Goal: Task Accomplishment & Management: Use online tool/utility

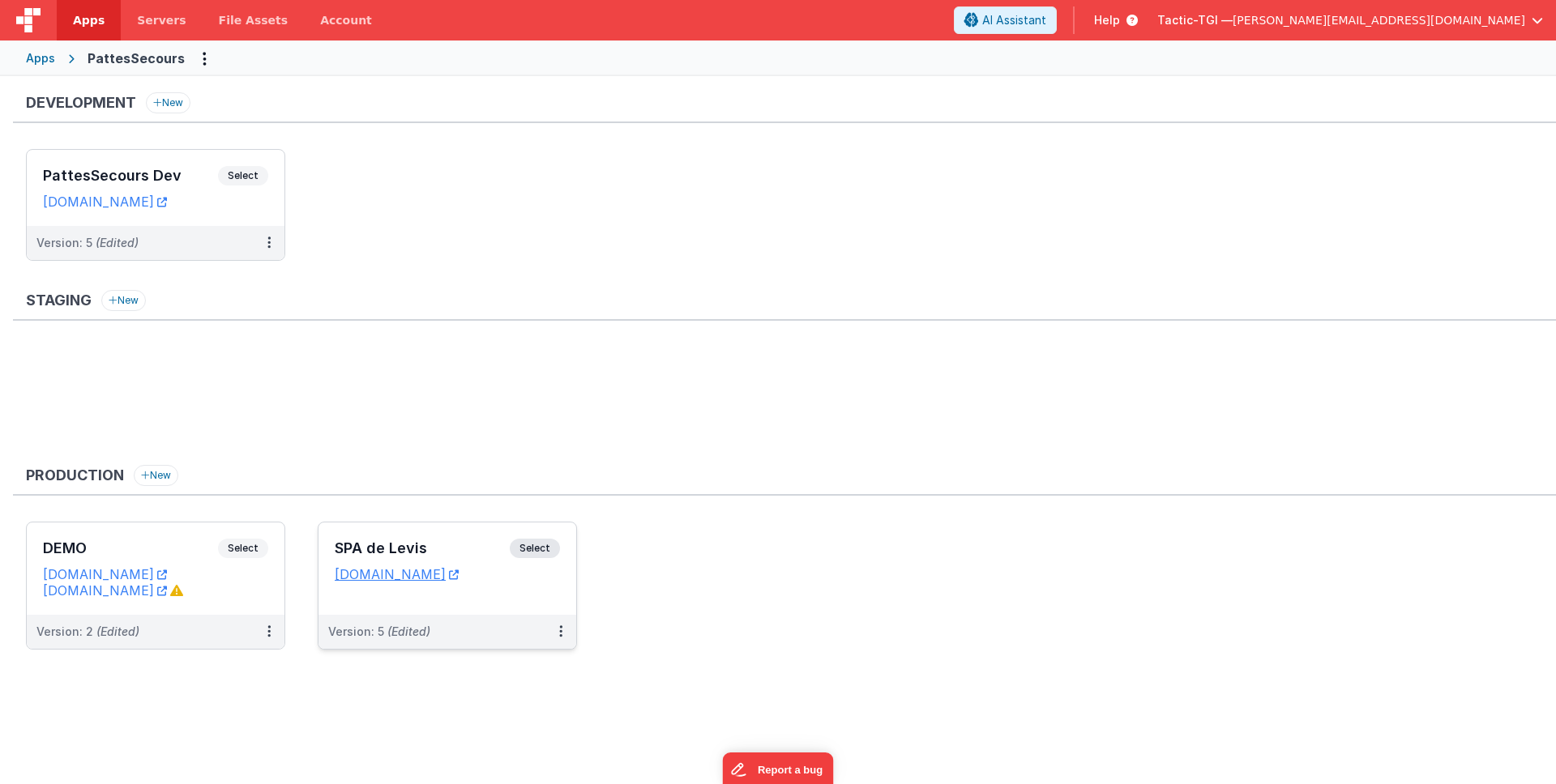
click at [439, 636] on div "Version: 5 (Edited)" at bounding box center [437, 631] width 217 height 16
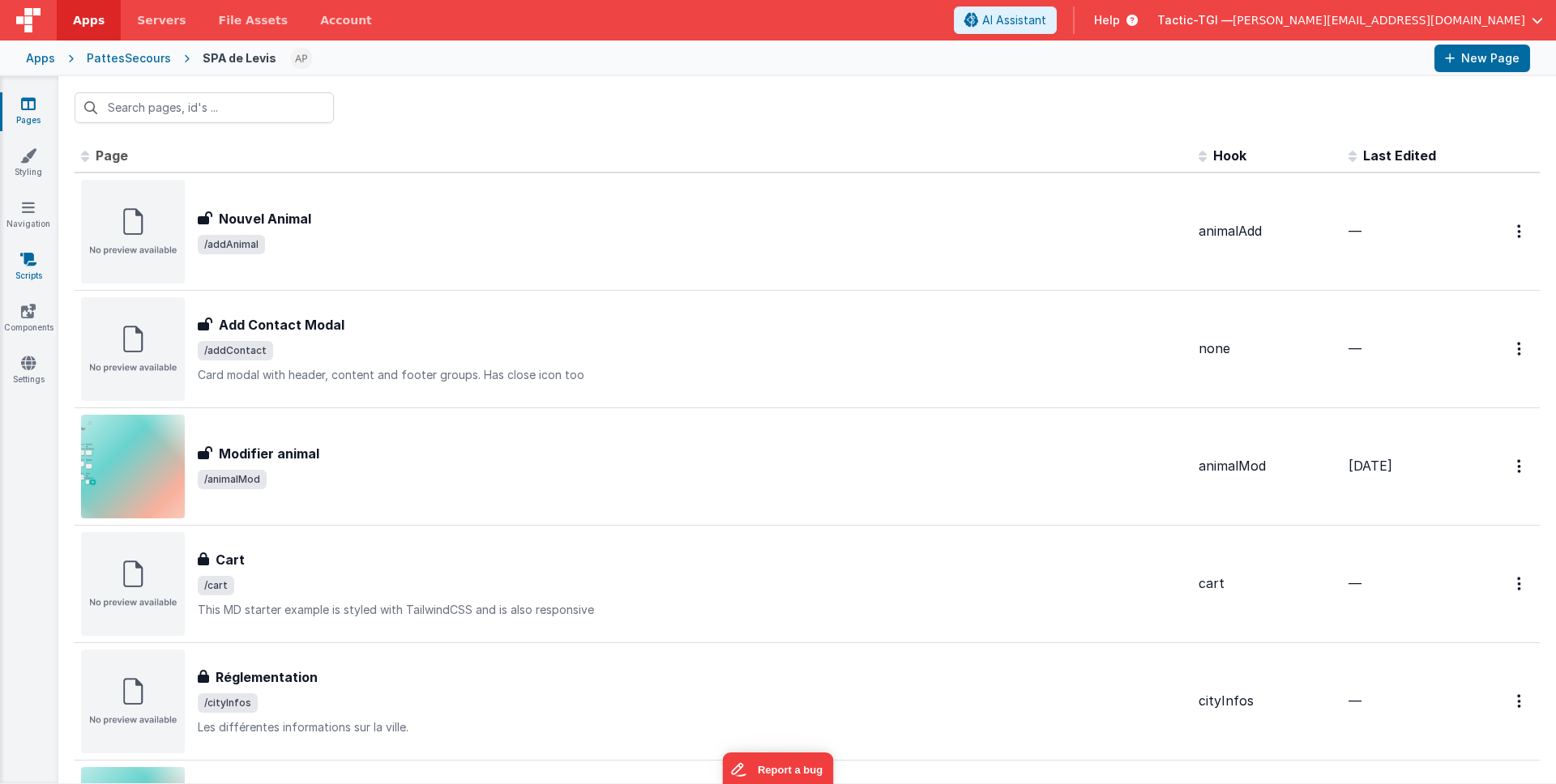
click at [39, 266] on link "Scripts" at bounding box center [28, 268] width 58 height 32
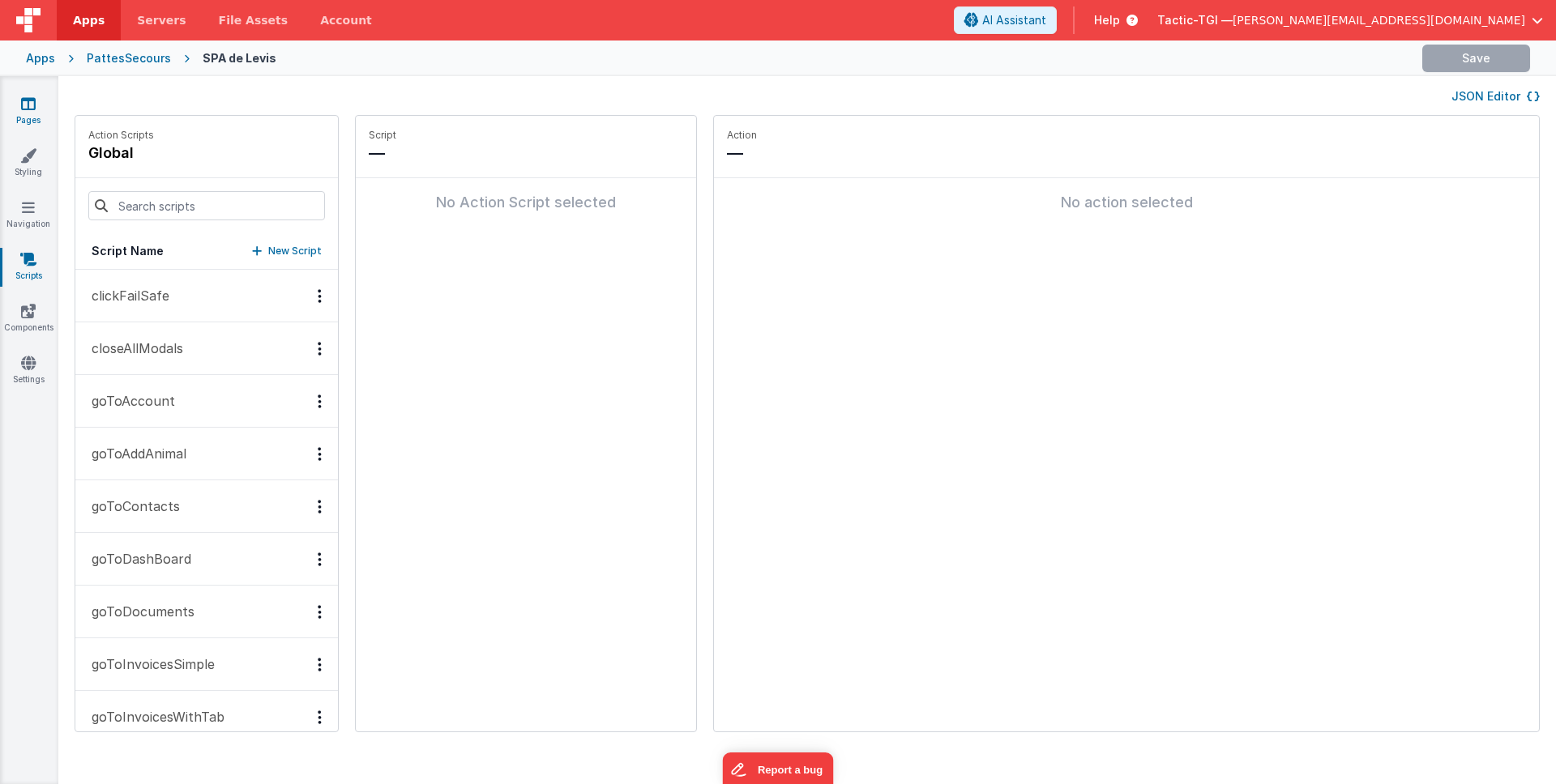
click at [34, 108] on icon at bounding box center [28, 103] width 14 height 16
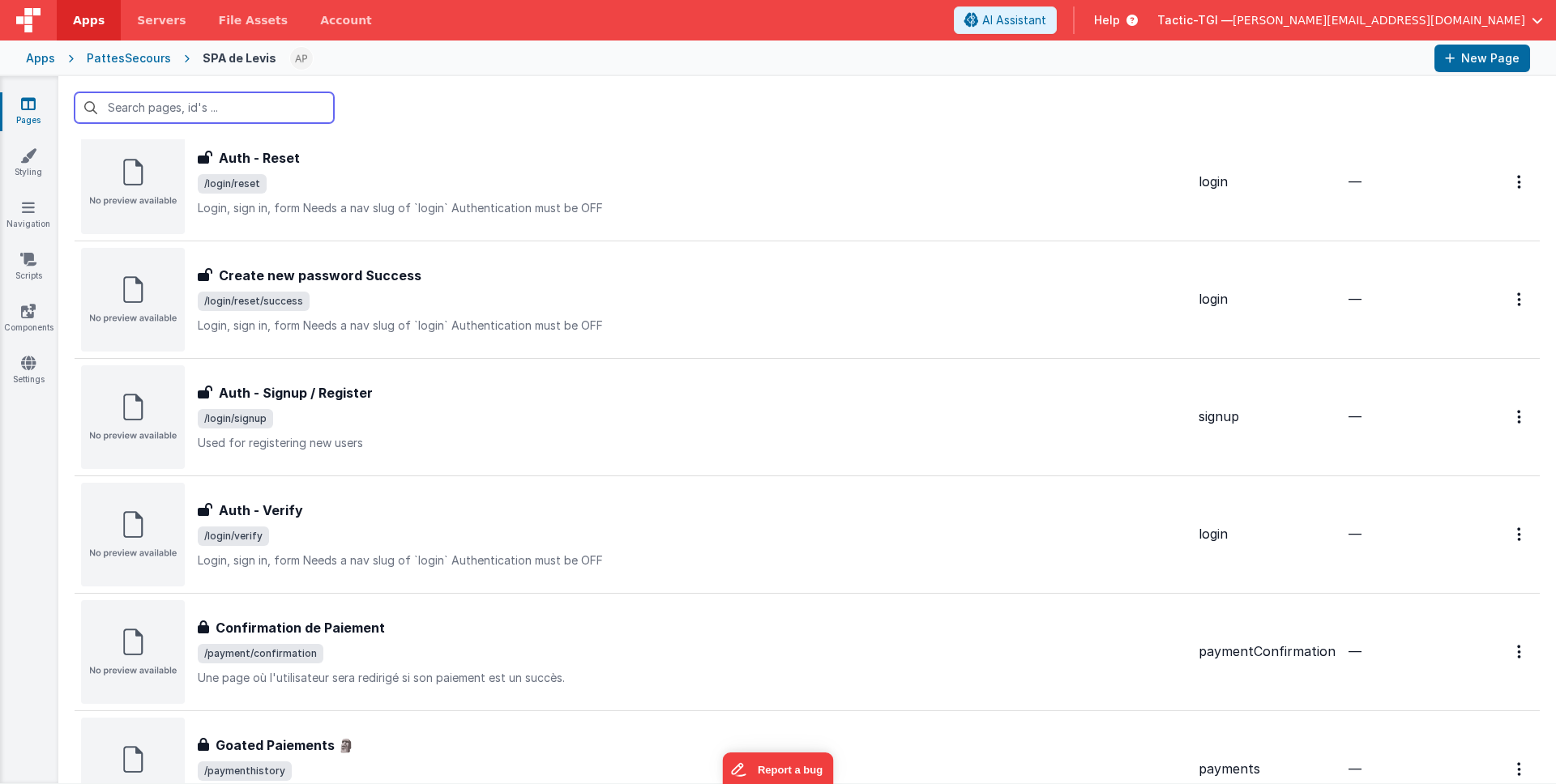
scroll to position [1177, 0]
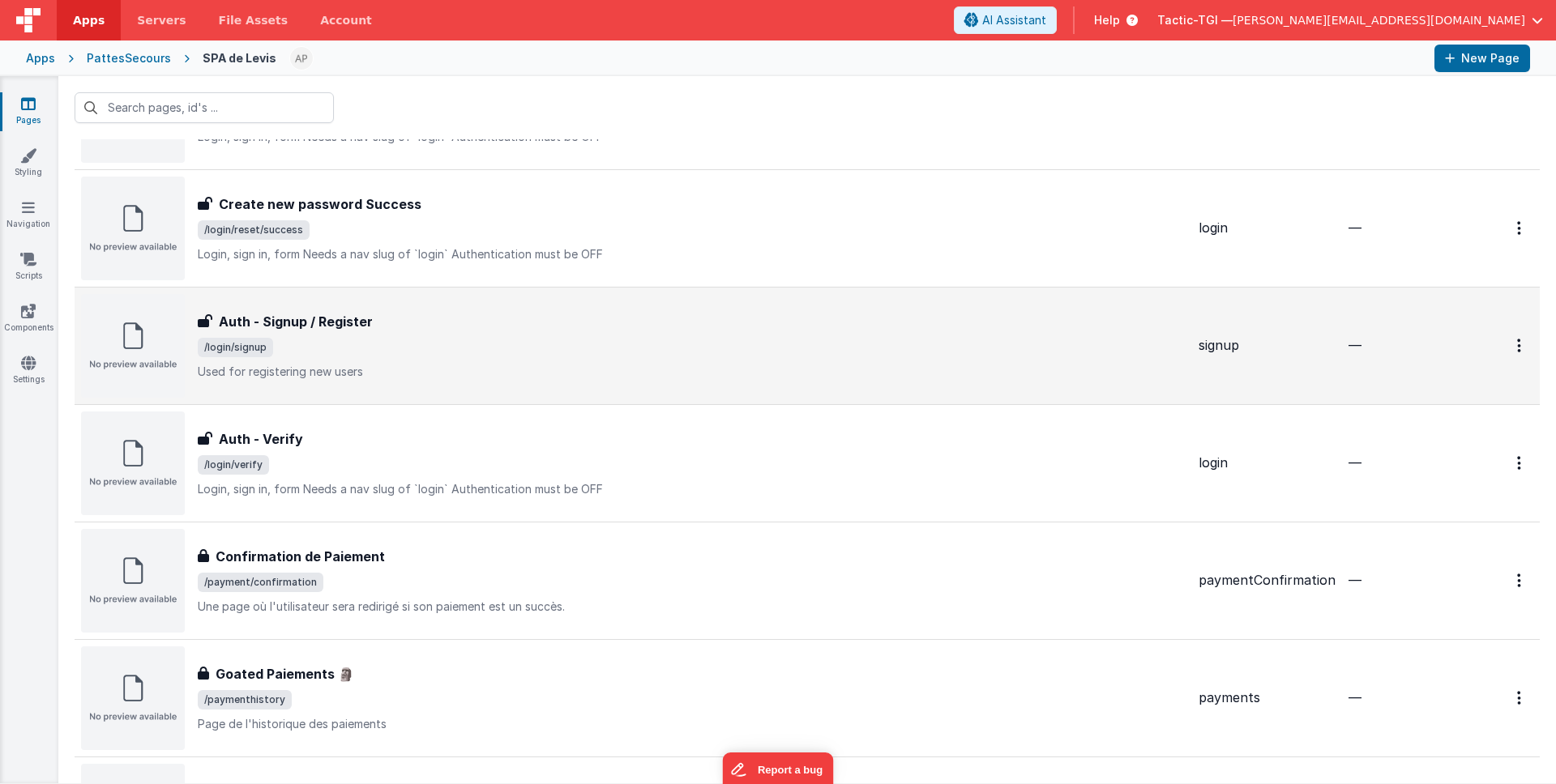
click at [475, 383] on div "Auth - Signup / Register Auth - Signup / Register /login/signup Used for regist…" at bounding box center [632, 345] width 1104 height 103
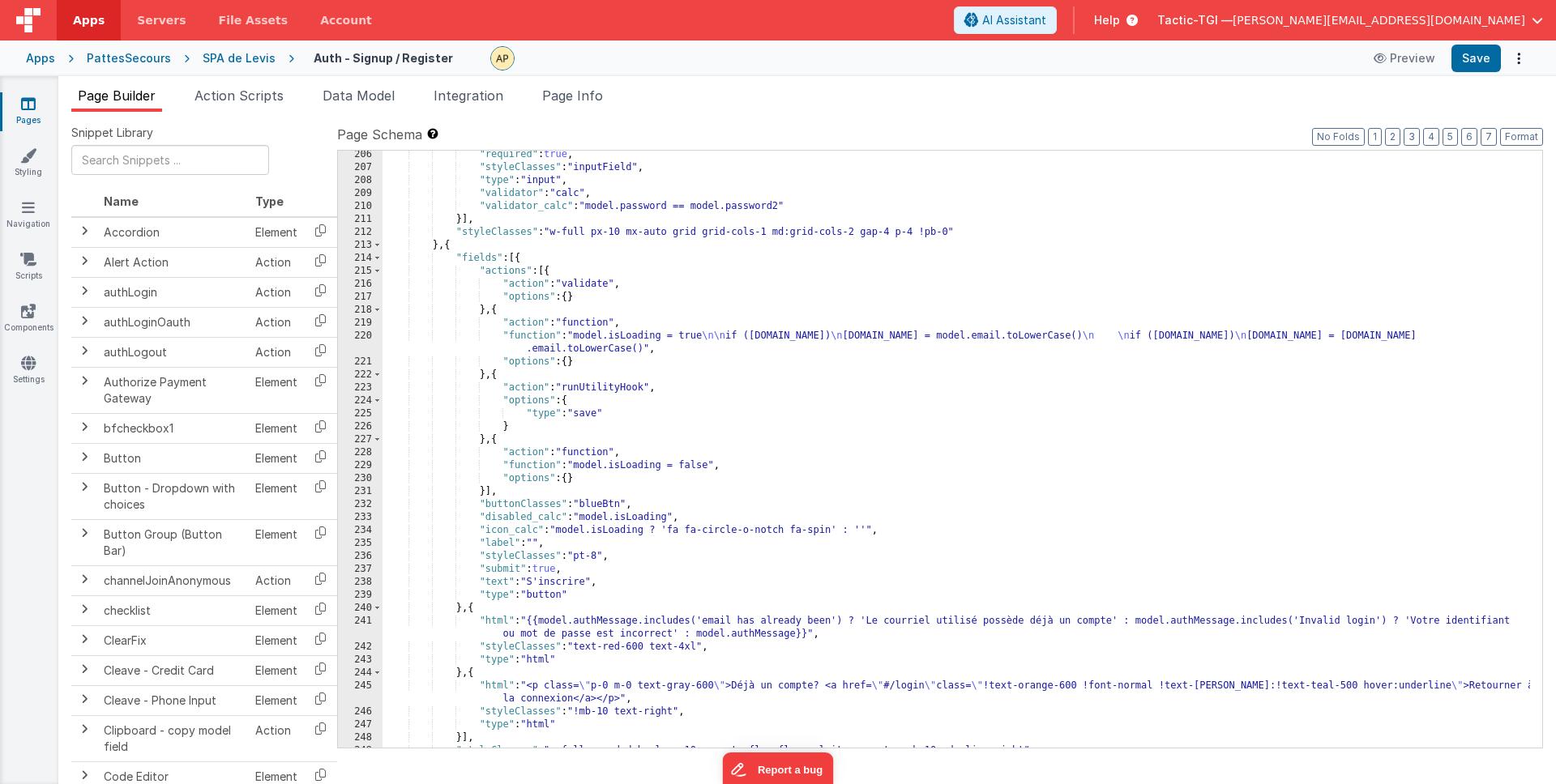
scroll to position [2720, 0]
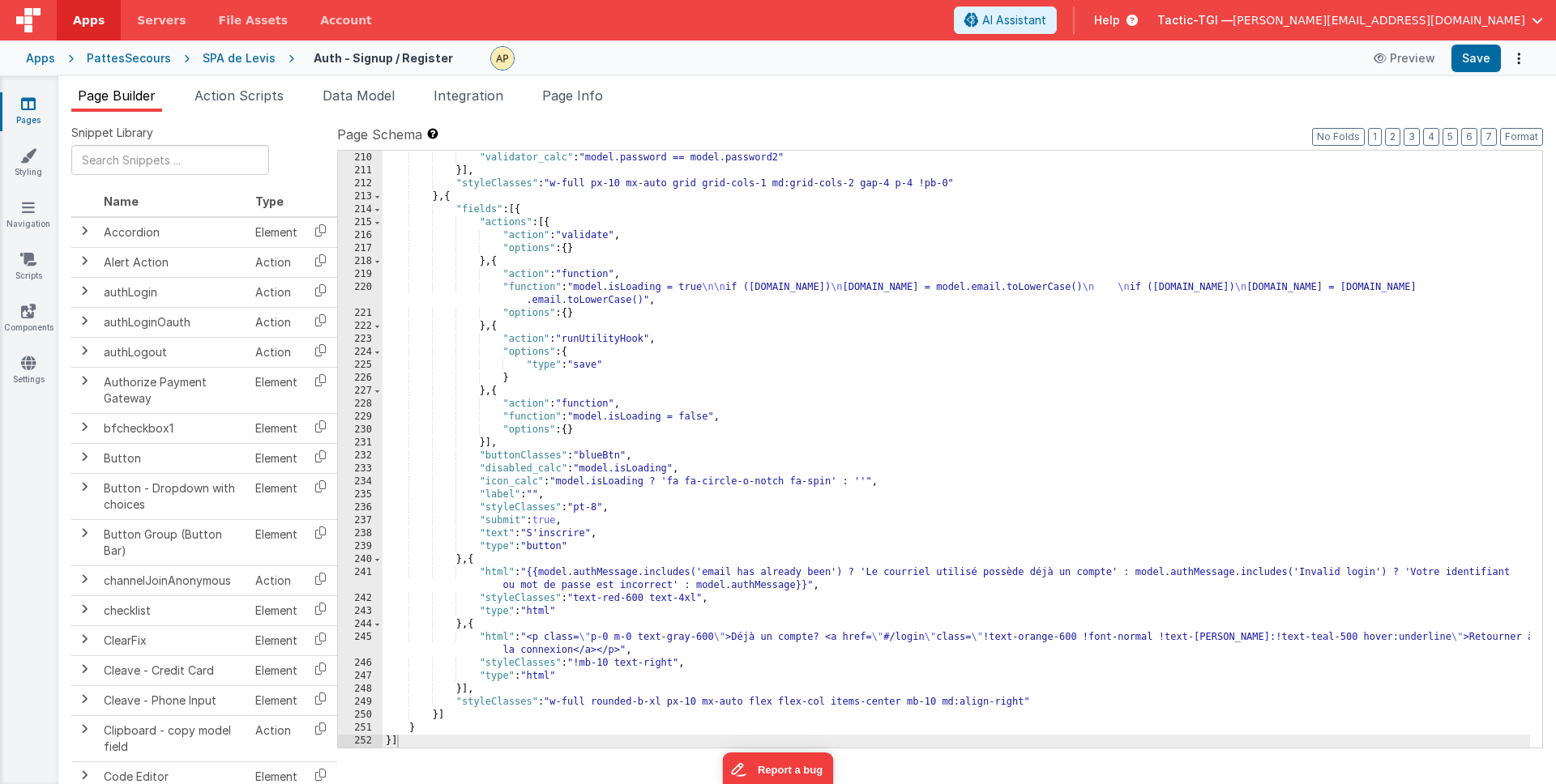
click at [144, 57] on div "PattesSecours" at bounding box center [128, 58] width 84 height 16
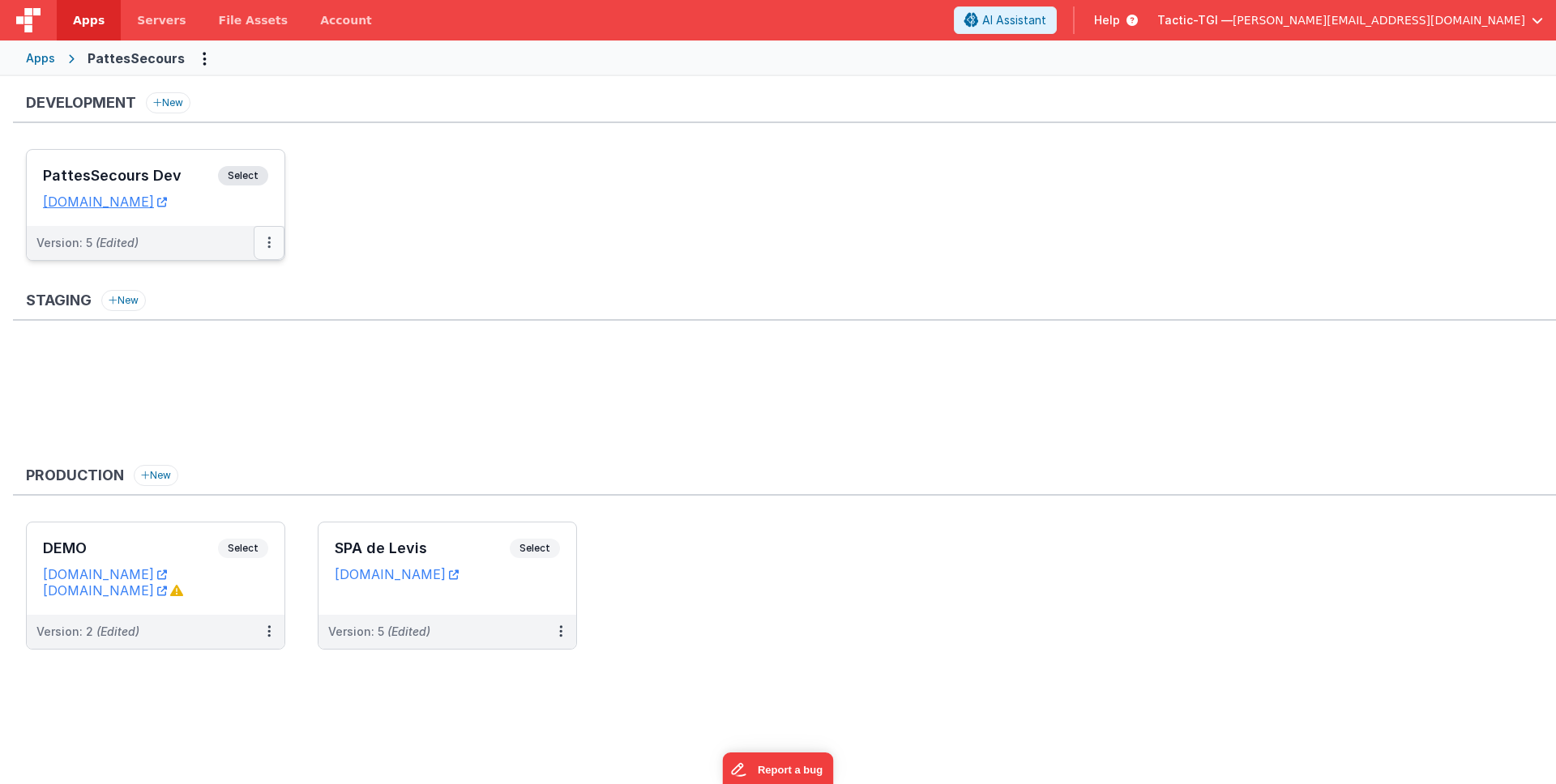
click at [261, 246] on button at bounding box center [269, 243] width 31 height 34
click at [235, 327] on link "Deploy..." at bounding box center [213, 338] width 143 height 29
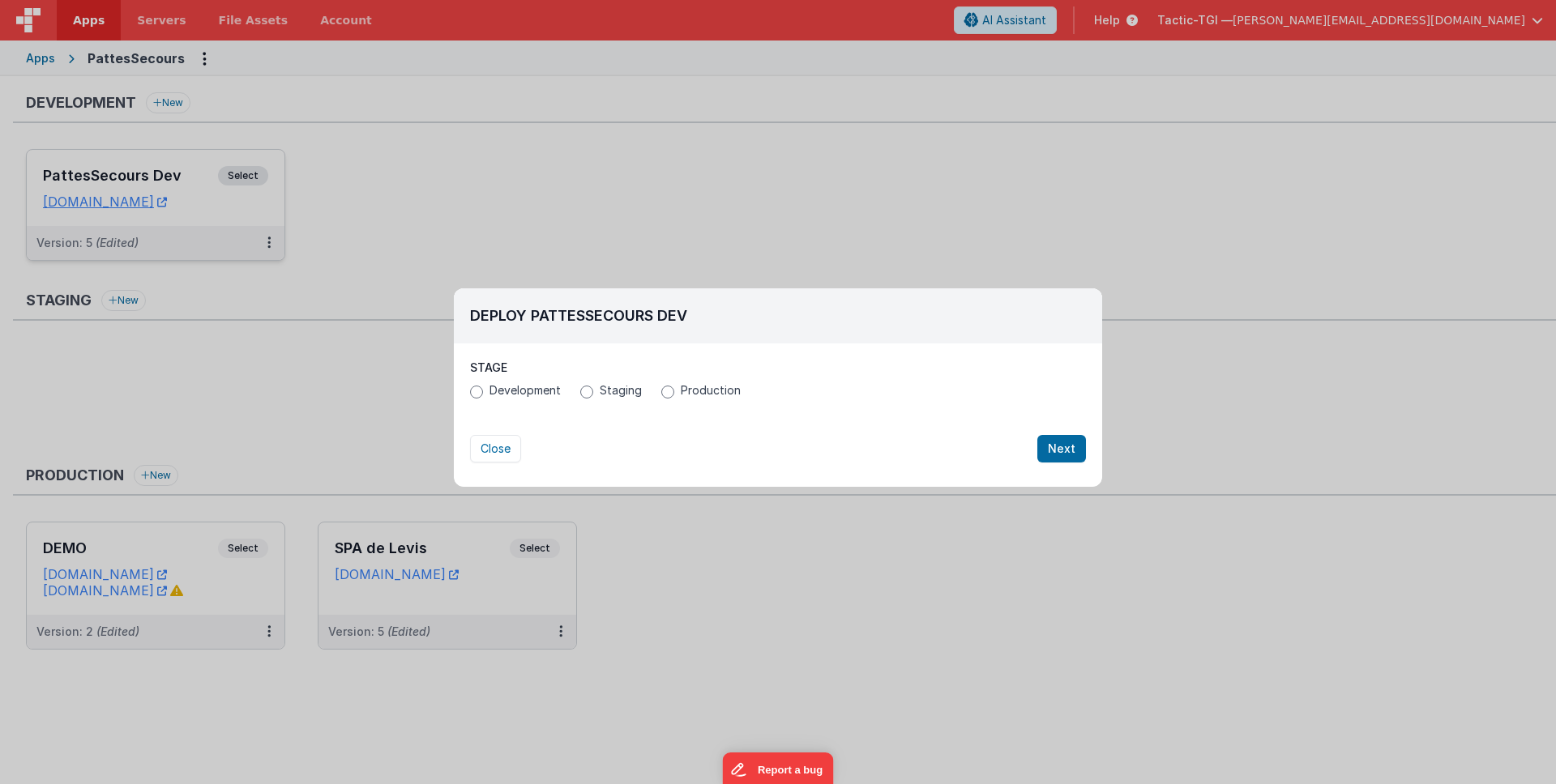
click at [728, 392] on span "Production" at bounding box center [711, 391] width 60 height 16
click at [674, 392] on input "Production" at bounding box center [667, 392] width 13 height 13
radio input "true"
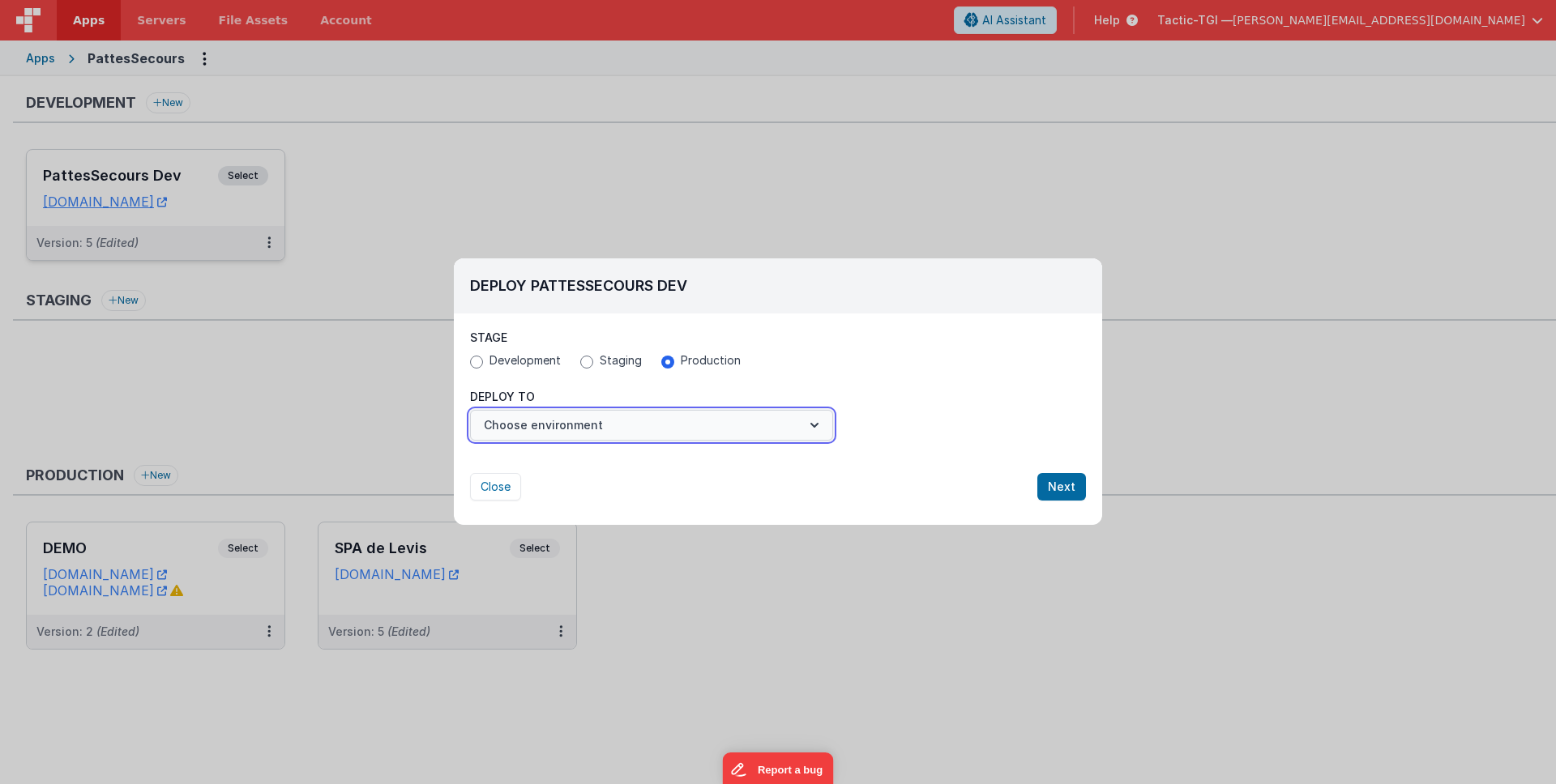
click at [688, 428] on button "Choose environment" at bounding box center [651, 425] width 363 height 31
click at [614, 483] on link "SPA de Levis" at bounding box center [651, 482] width 363 height 29
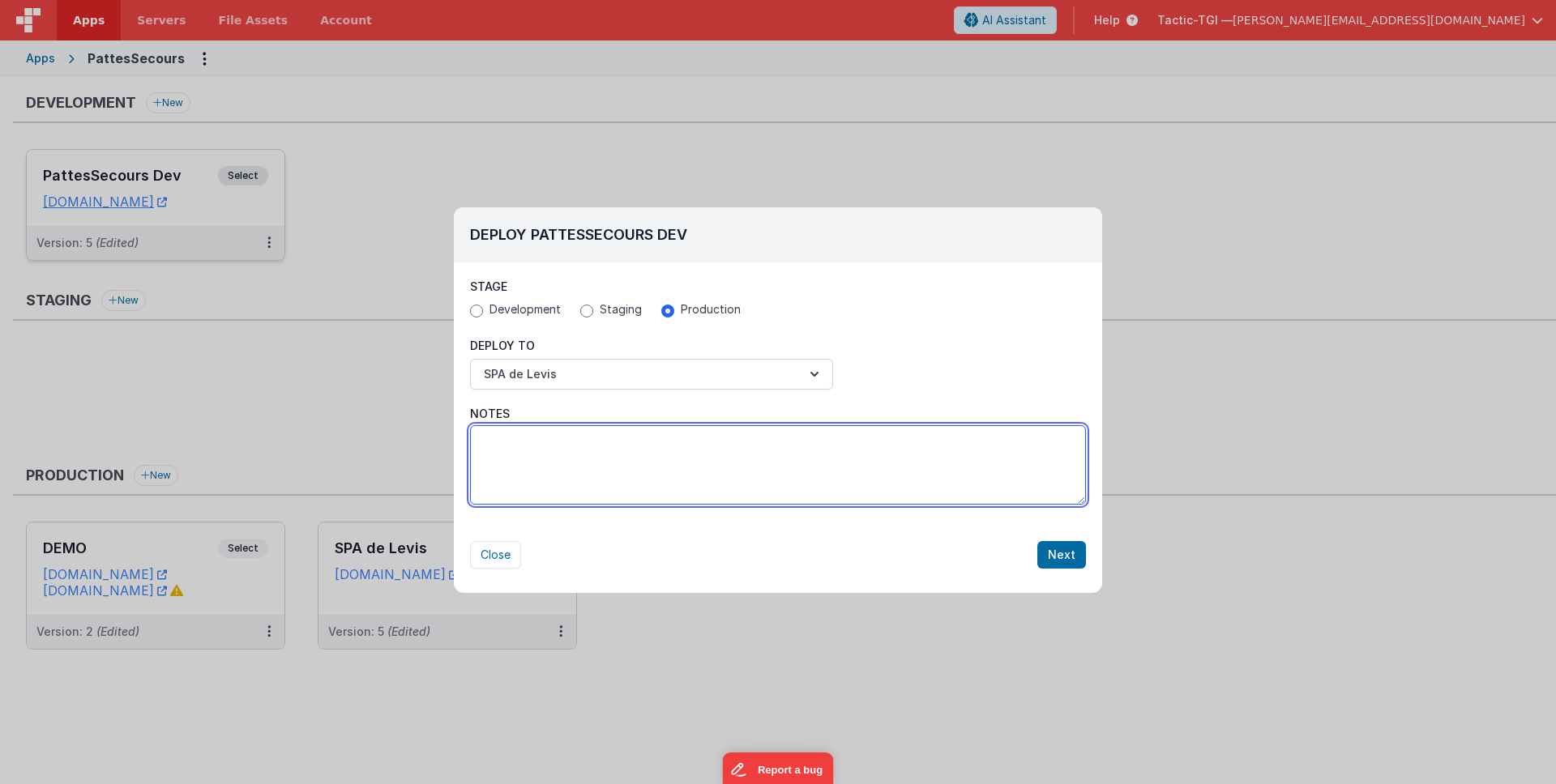
click at [614, 483] on textarea "Notes" at bounding box center [777, 464] width 615 height 79
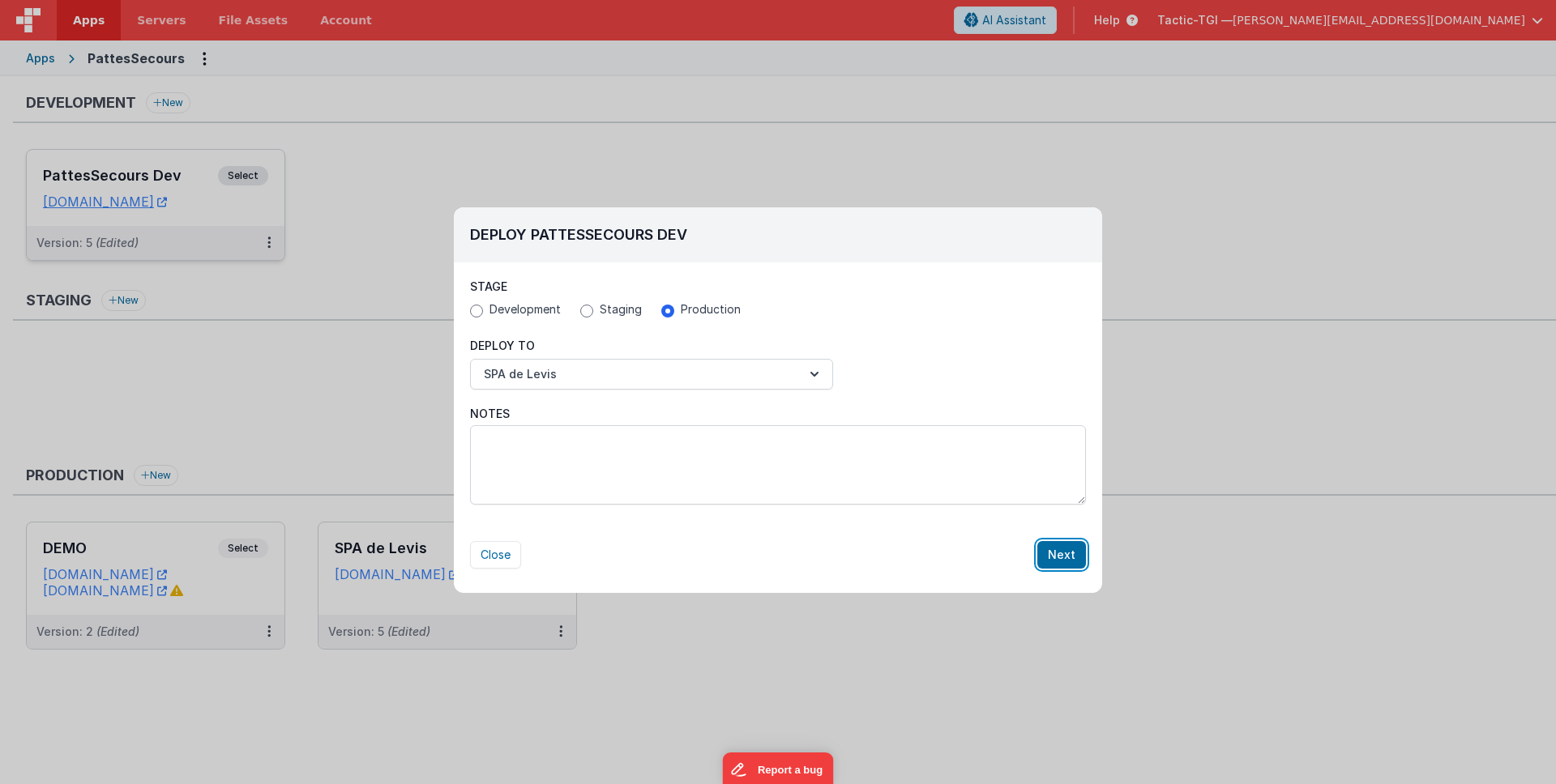
click at [1051, 551] on button "Next" at bounding box center [1061, 554] width 49 height 28
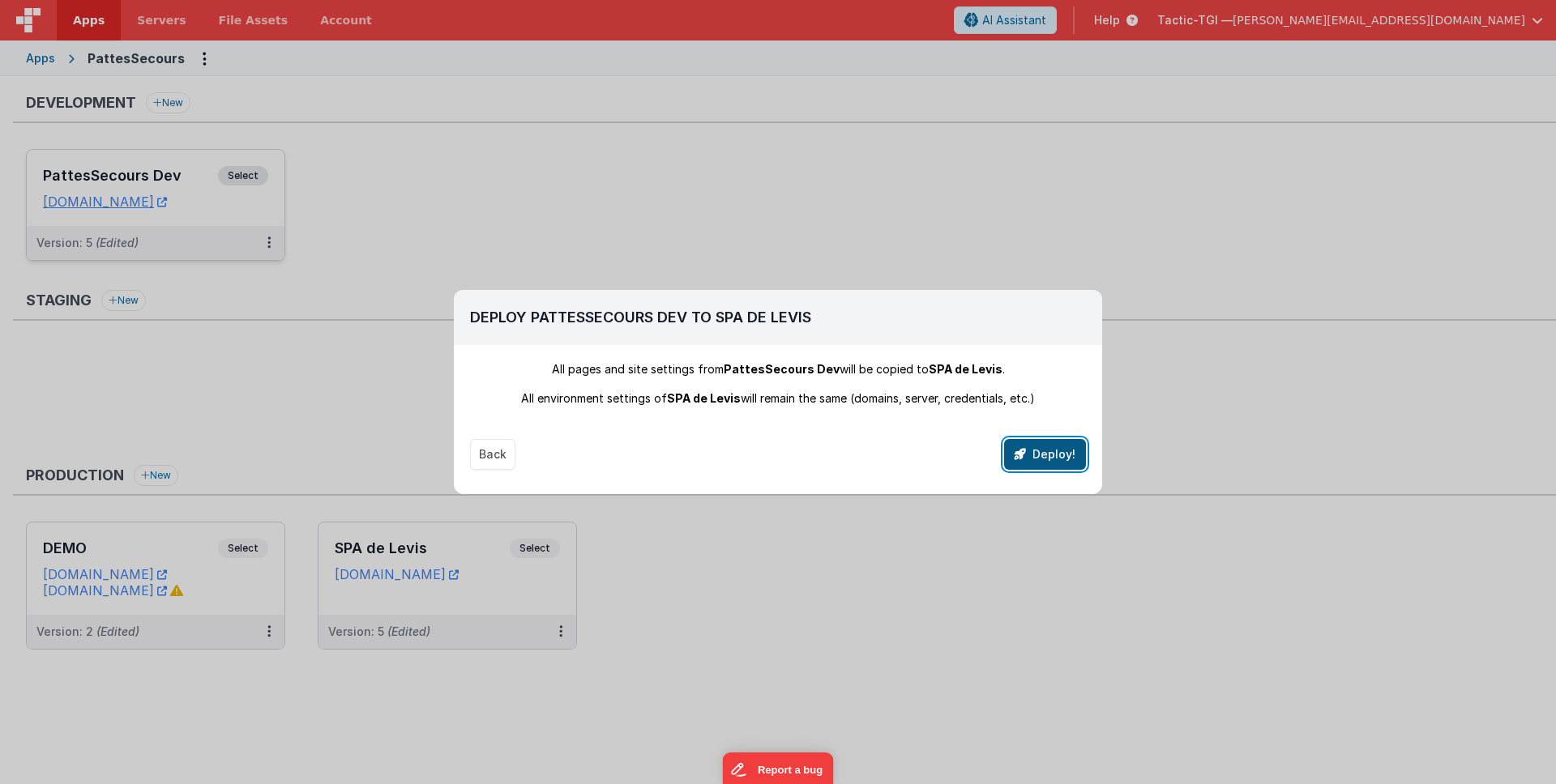
click at [1031, 457] on button "Deploy!" at bounding box center [1044, 454] width 82 height 31
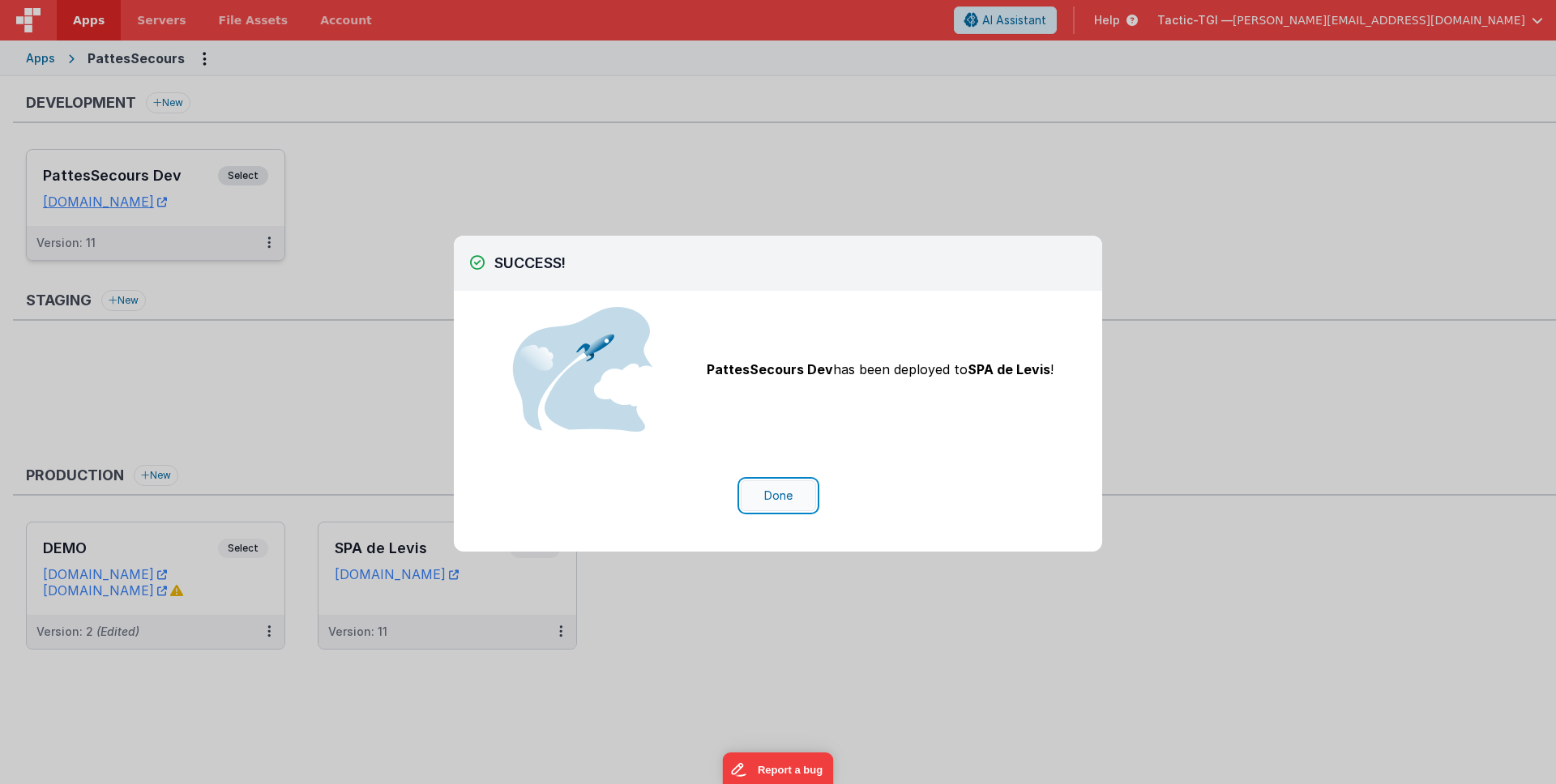
click at [764, 499] on button "Done" at bounding box center [778, 496] width 75 height 31
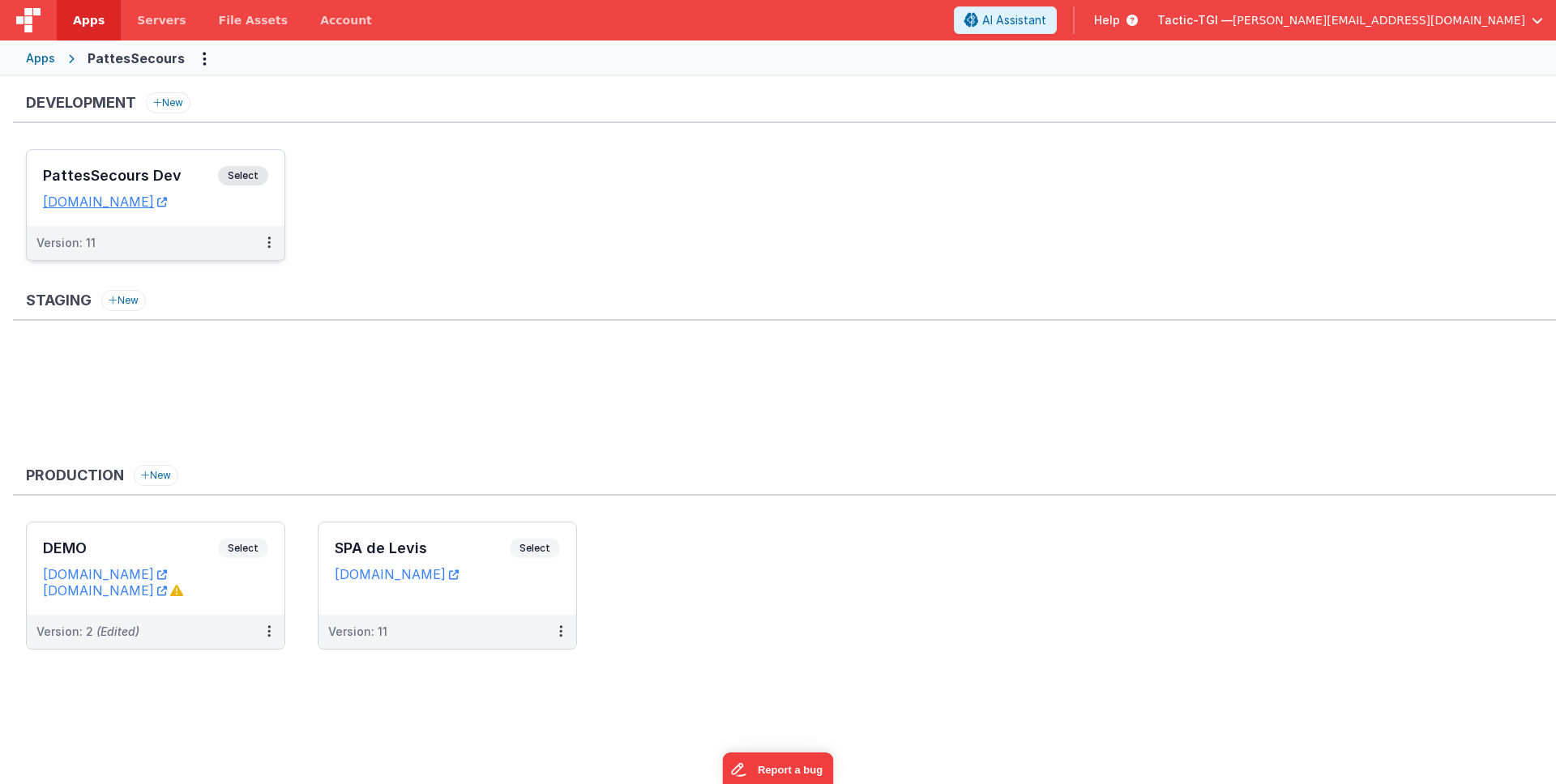
click at [727, 313] on div "Staging New" at bounding box center [783, 305] width 1543 height 31
click at [444, 635] on div "Version: 11" at bounding box center [437, 631] width 217 height 16
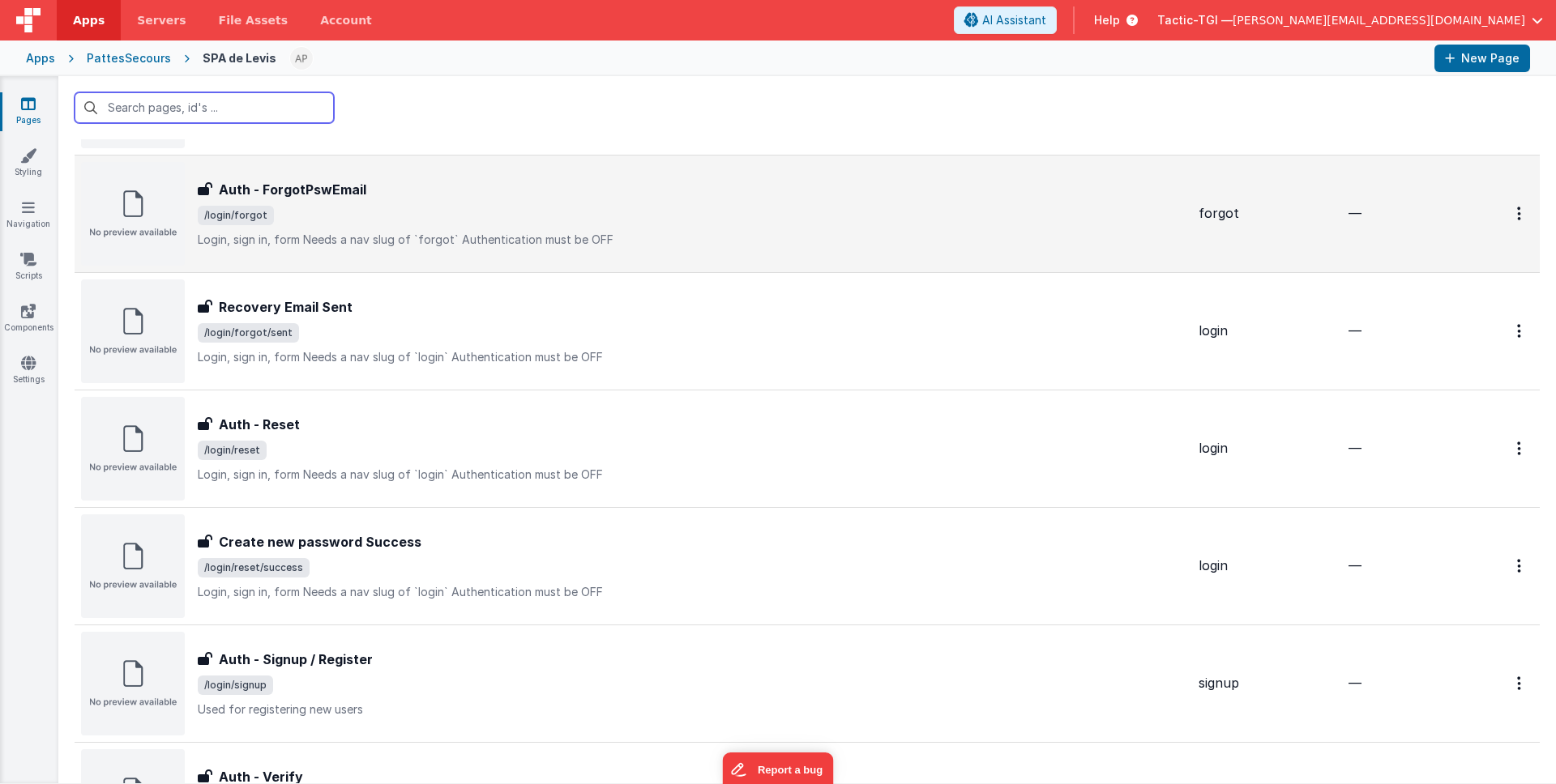
scroll to position [958, 0]
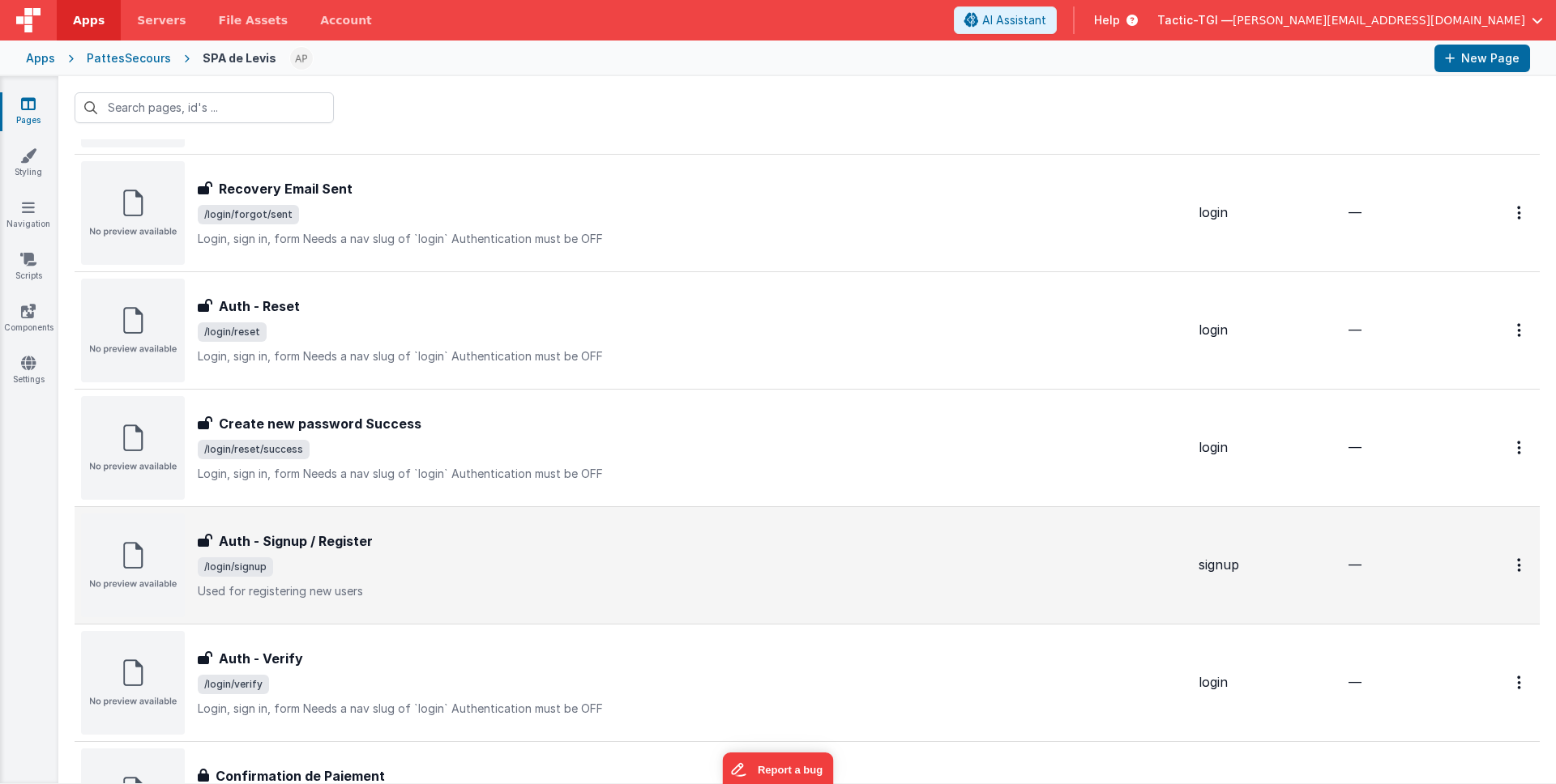
click at [600, 578] on div "Auth - Signup / Register Auth - Signup / Register /login/signup Used for regist…" at bounding box center [691, 566] width 987 height 68
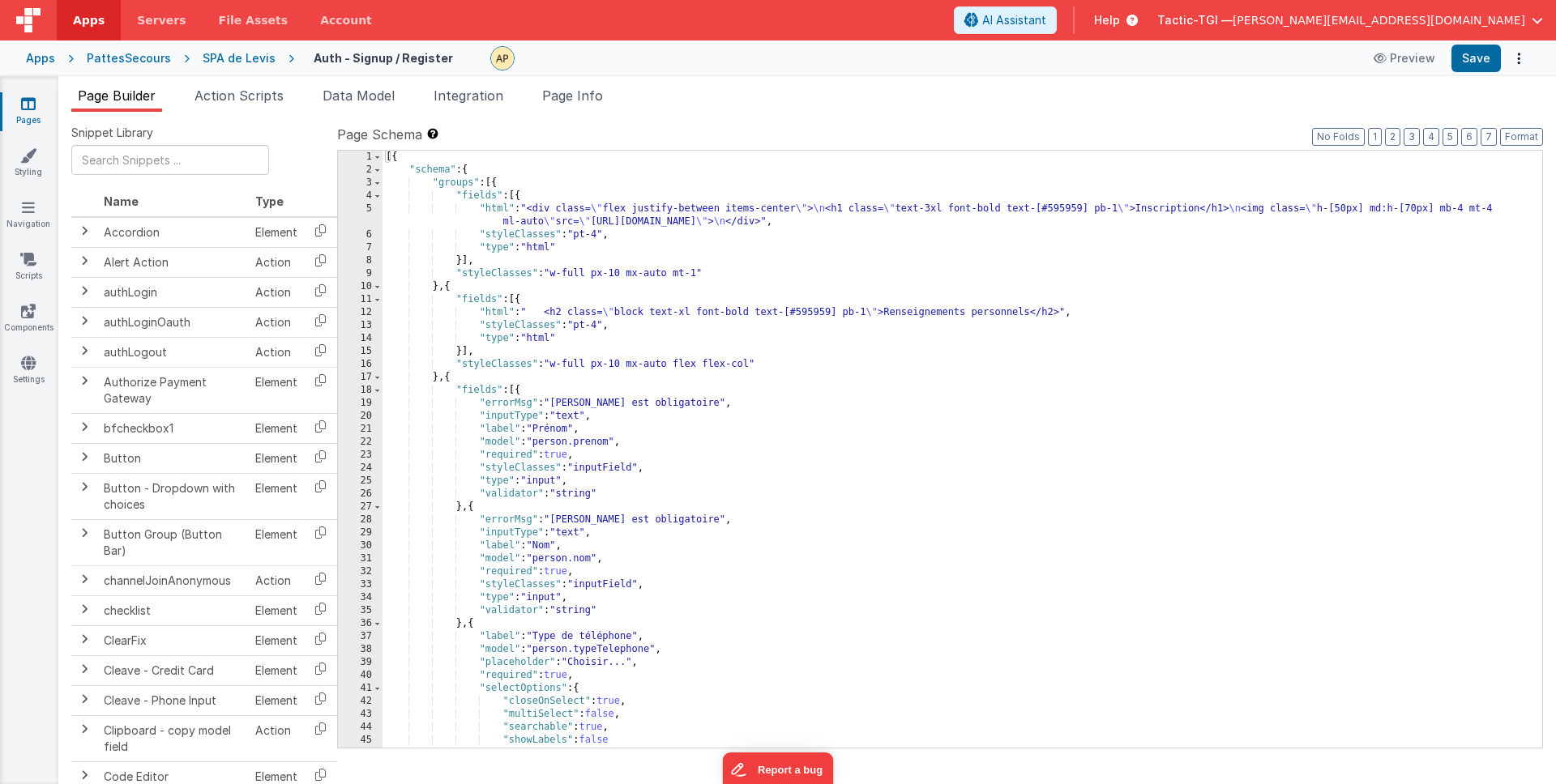
click at [1129, 498] on div "[{ "schema" : { "groups" : [{ "fields" : [{ "html" : "<div class= \" flex justi…" at bounding box center [956, 462] width 1147 height 623
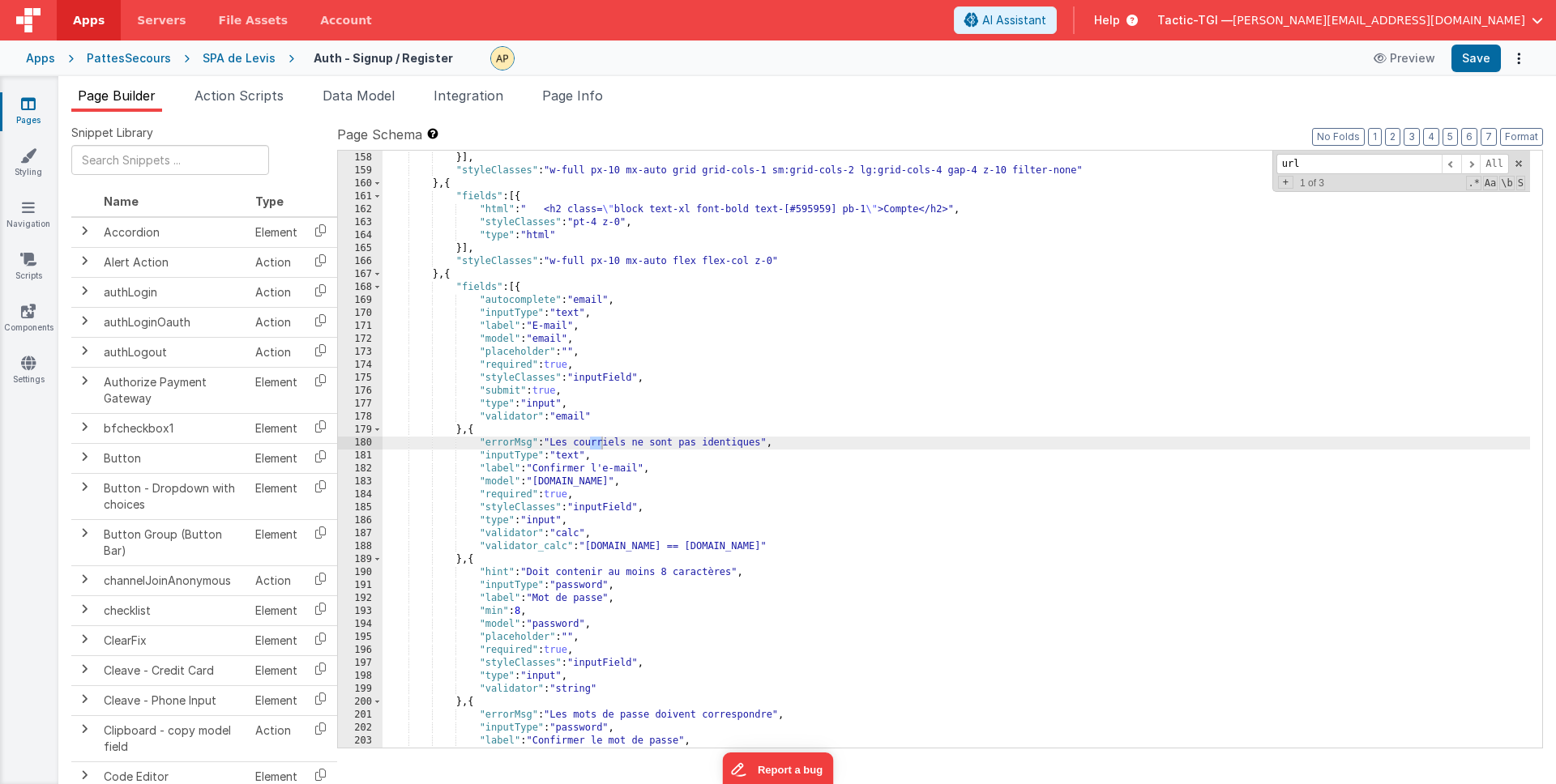
scroll to position [2048, 0]
type input "url"
click at [219, 81] on div "Page Builder Action Scripts Data Model Integration Page Info Snippet Library Na…" at bounding box center [807, 430] width 1498 height 708
click at [252, 99] on span "Action Scripts" at bounding box center [238, 95] width 89 height 16
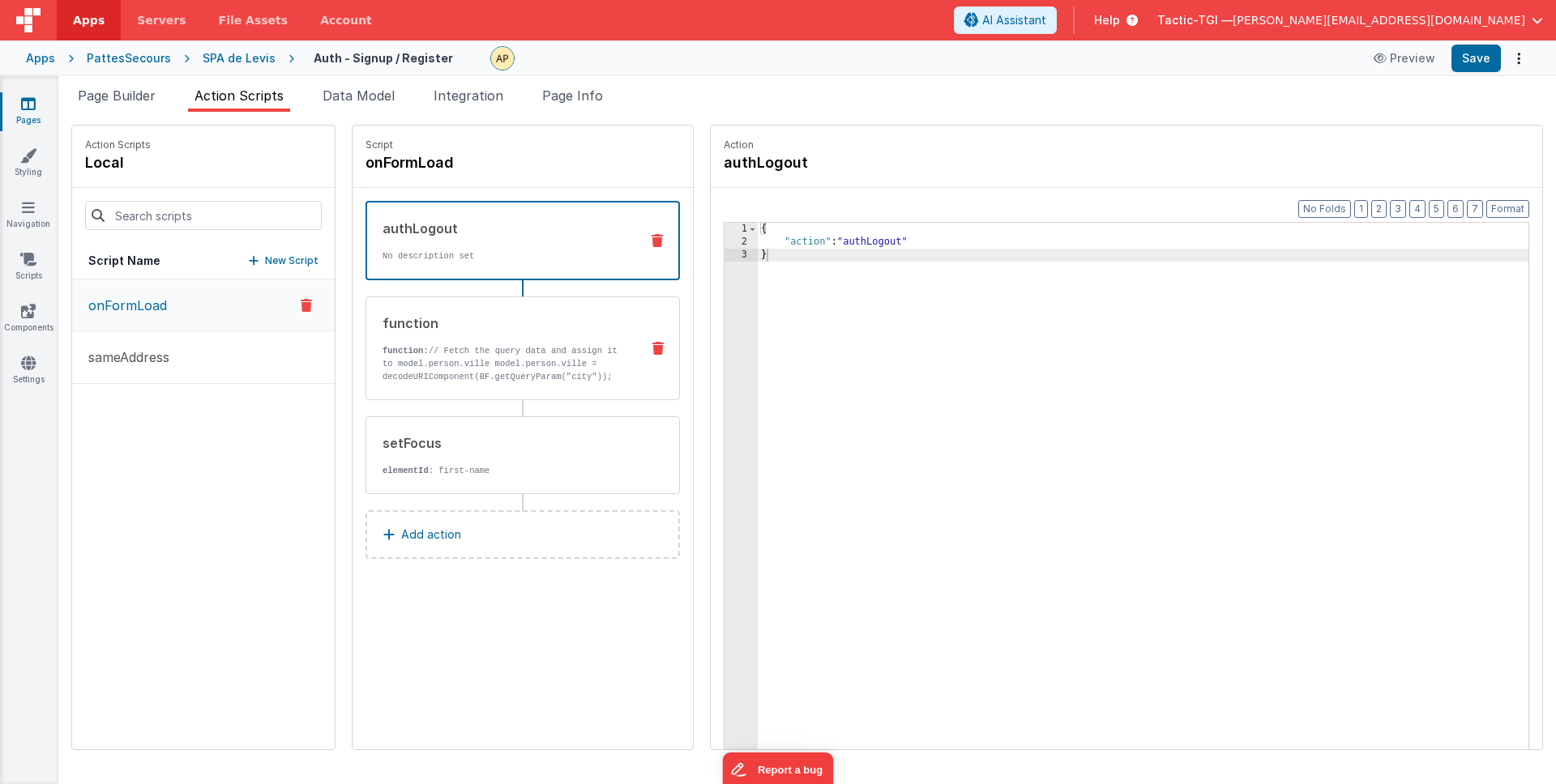
click at [428, 357] on p "function: // Fetch the query data and assign it to model.person.ville model.per…" at bounding box center [505, 363] width 244 height 39
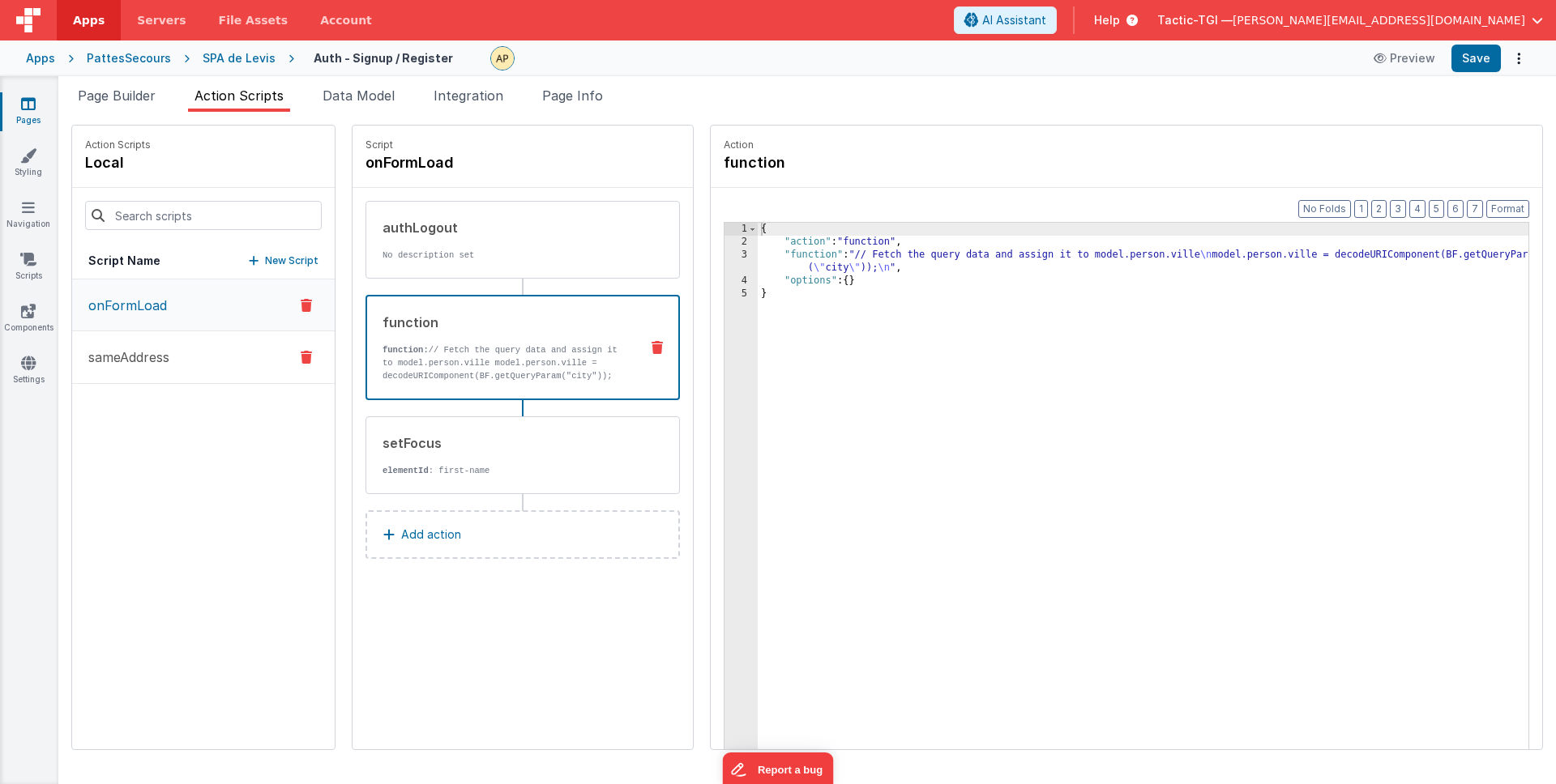
click at [143, 364] on p "sameAddress" at bounding box center [123, 357] width 91 height 20
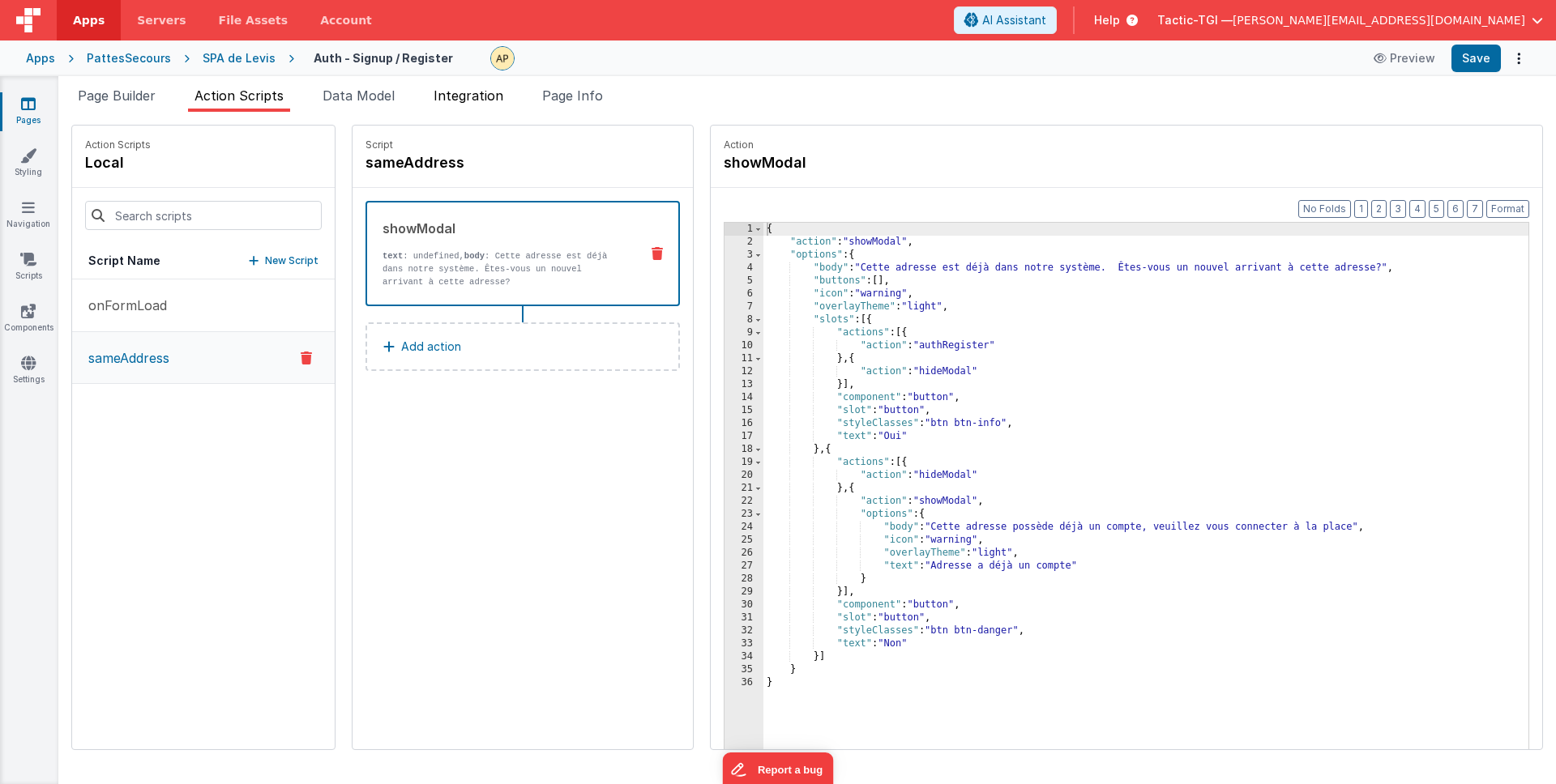
drag, startPoint x: 360, startPoint y: 98, endPoint x: 472, endPoint y: 100, distance: 112.0
click at [360, 98] on span "Data Model" at bounding box center [358, 95] width 72 height 16
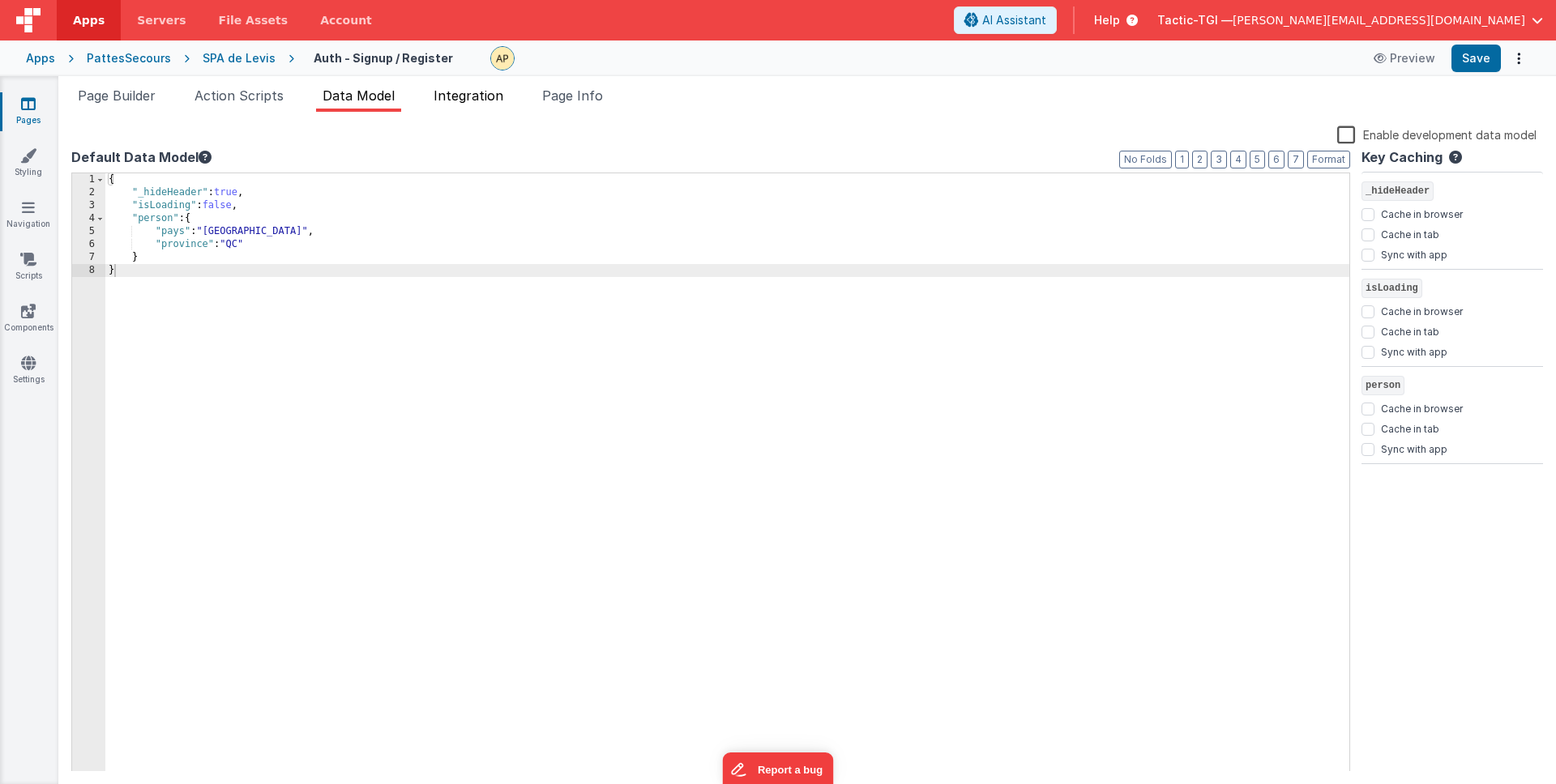
click at [473, 100] on span "Integration" at bounding box center [468, 95] width 70 height 16
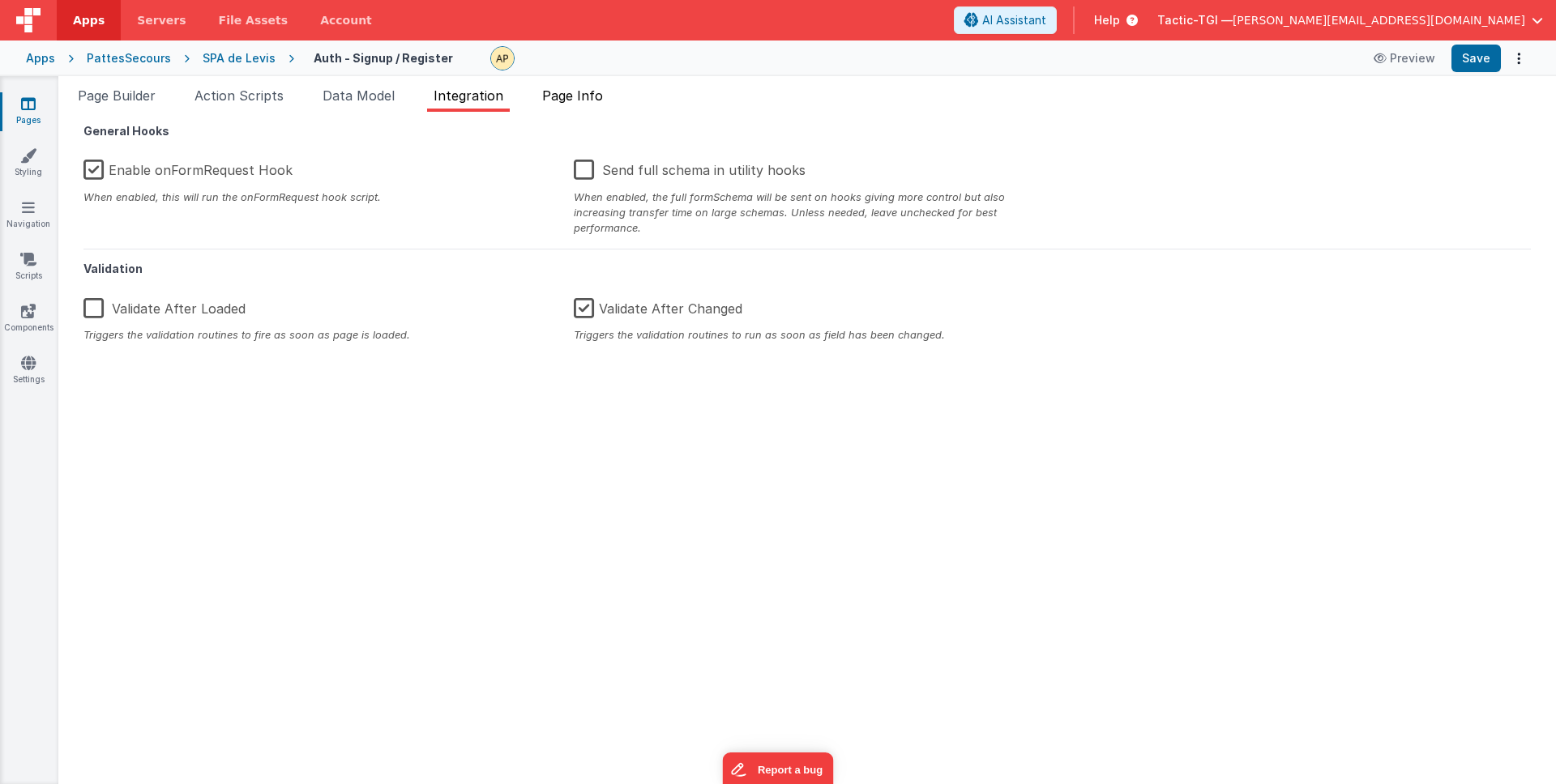
click at [592, 95] on span "Page Info" at bounding box center [572, 95] width 61 height 16
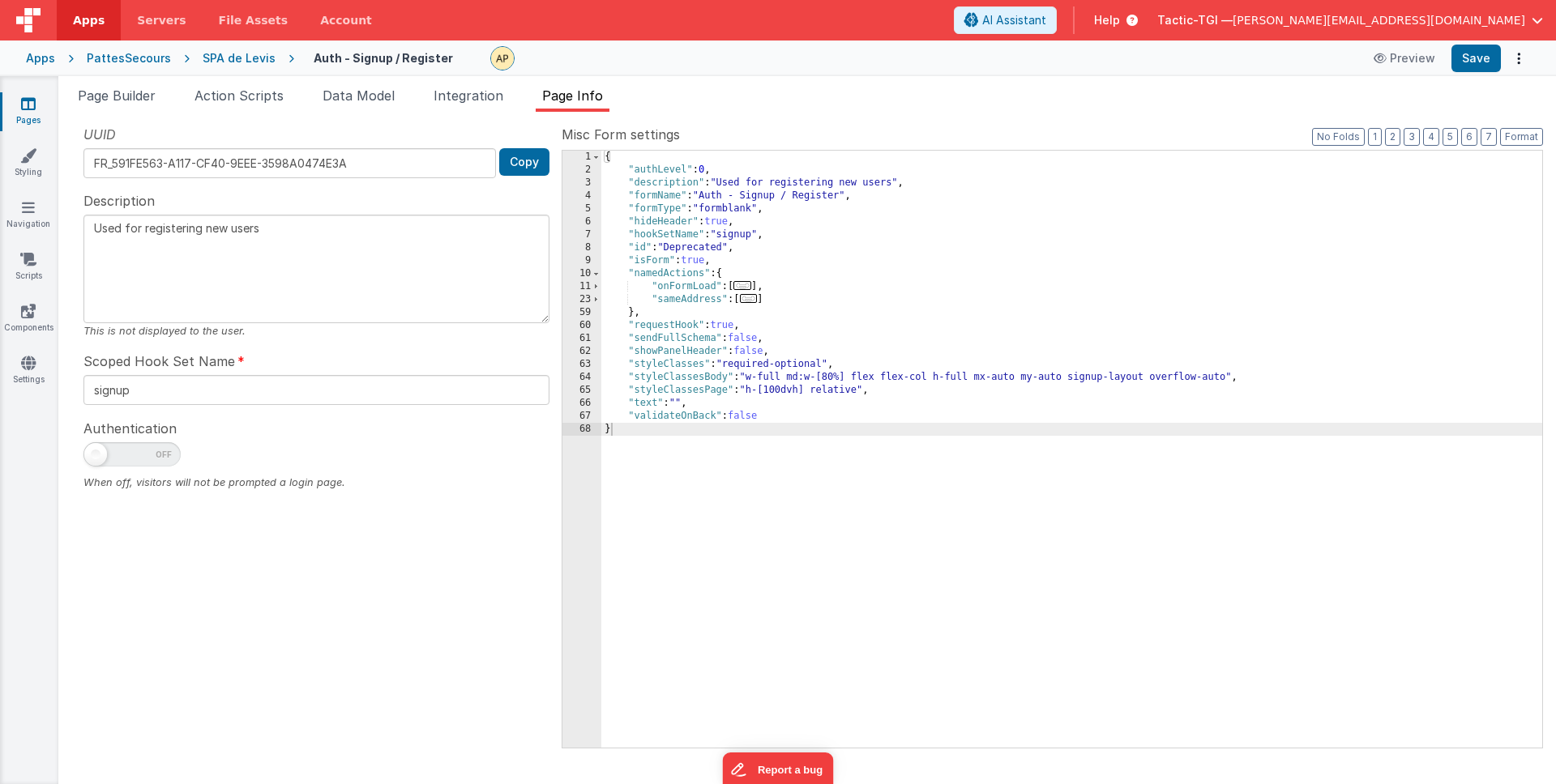
click at [750, 286] on span "..." at bounding box center [742, 286] width 18 height 9
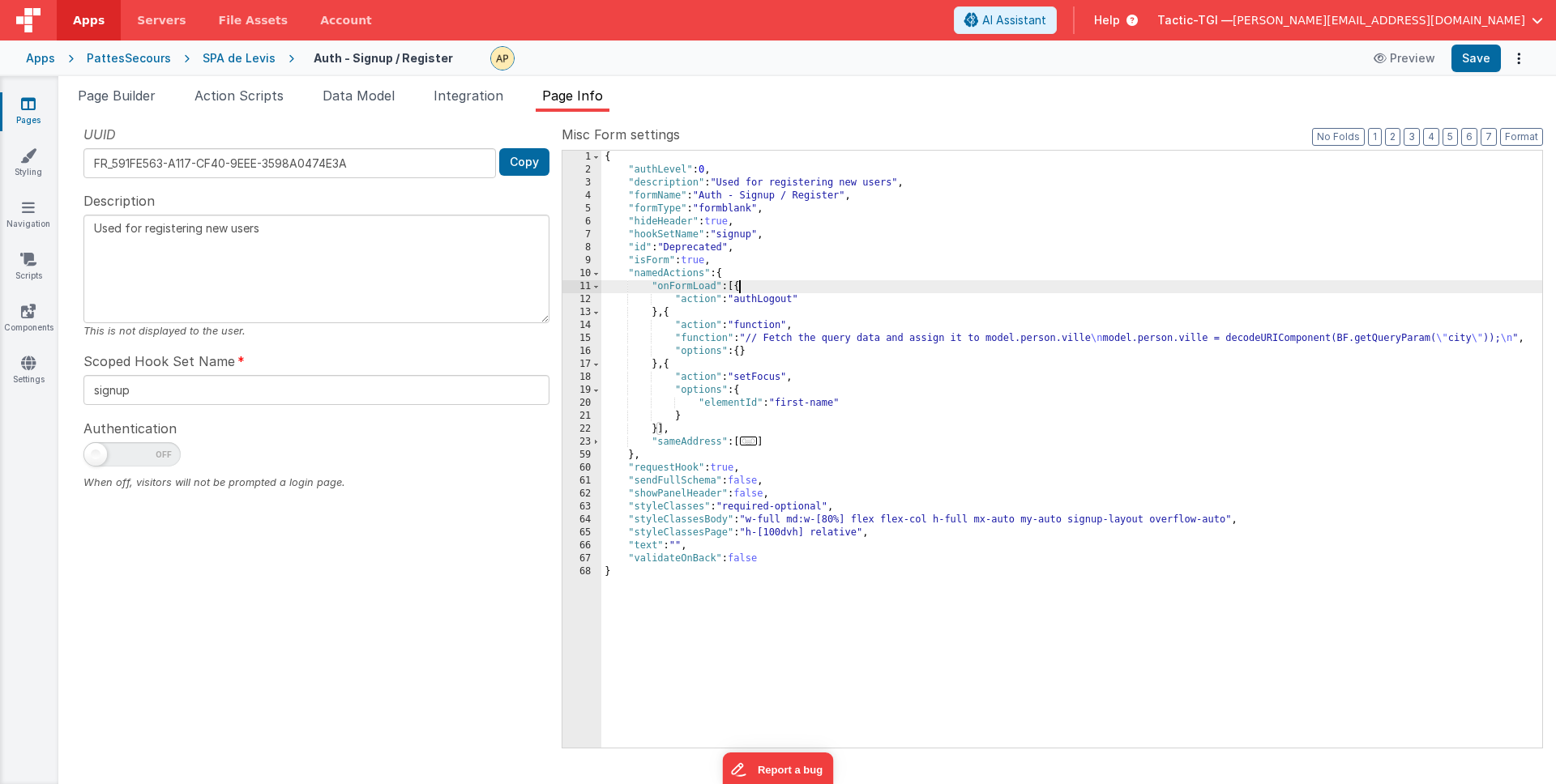
click at [751, 441] on span "..." at bounding box center [748, 441] width 18 height 9
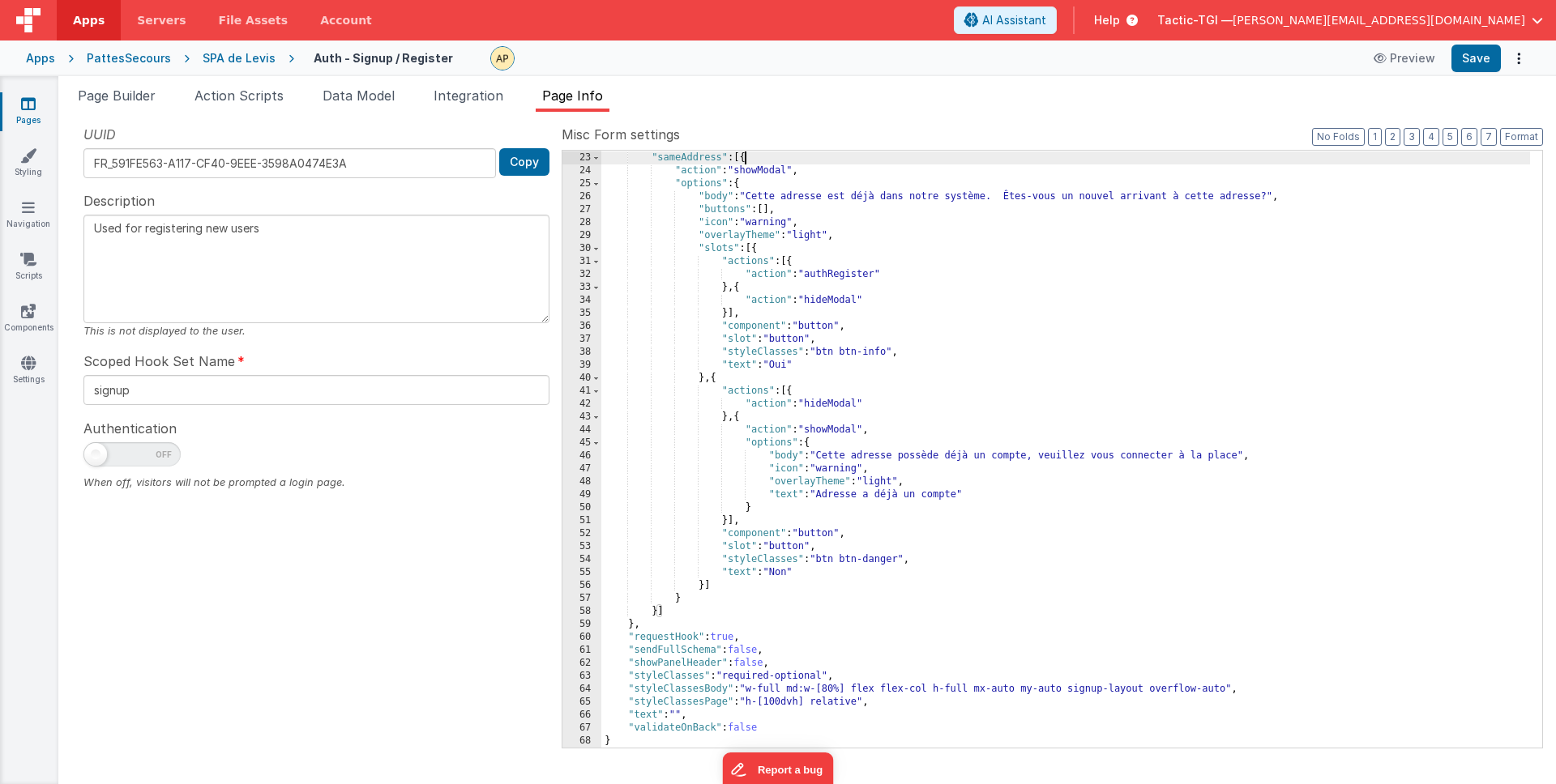
scroll to position [285, 0]
click at [120, 99] on span "Page Builder" at bounding box center [117, 95] width 78 height 16
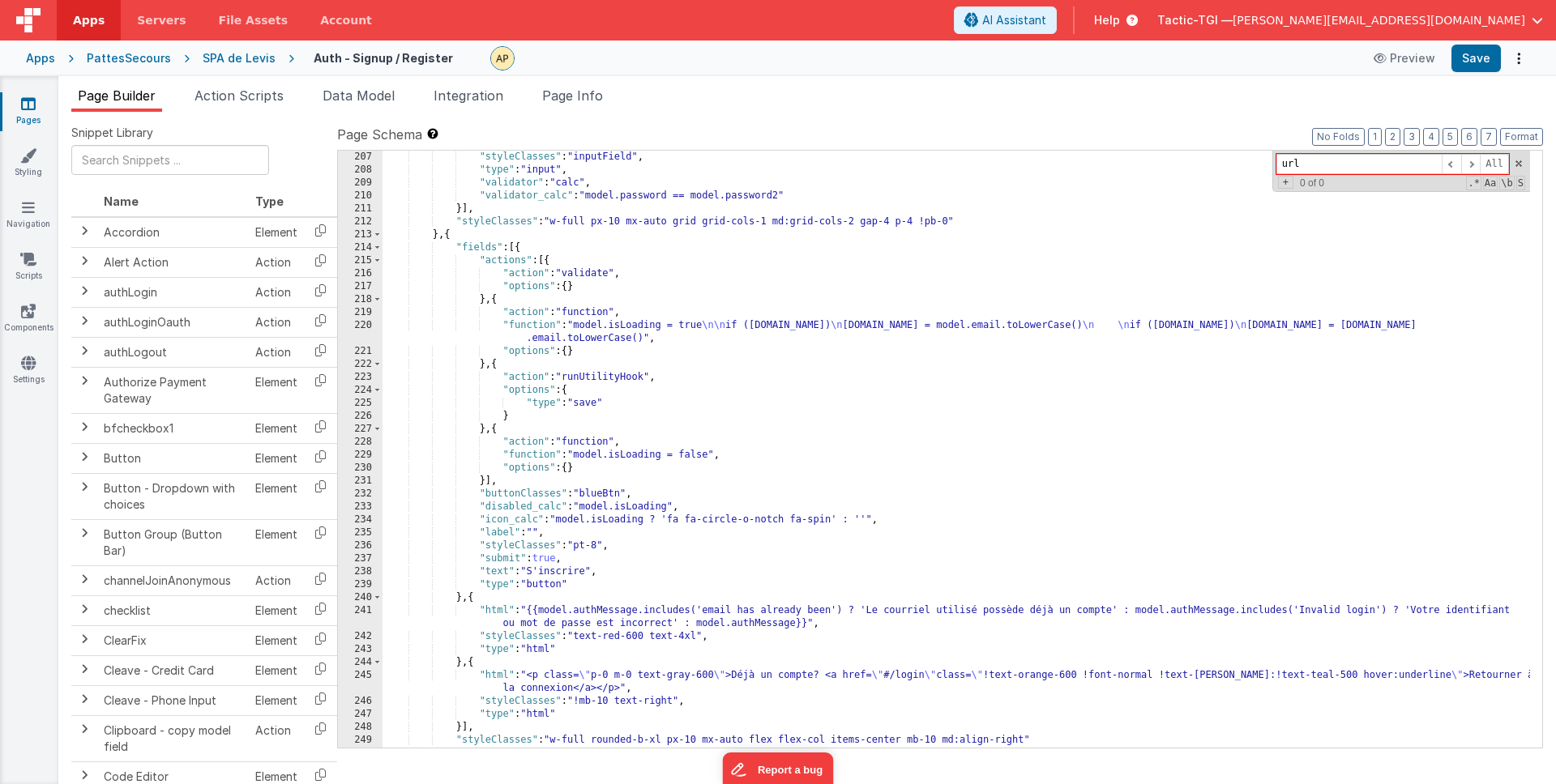
scroll to position [2683, 0]
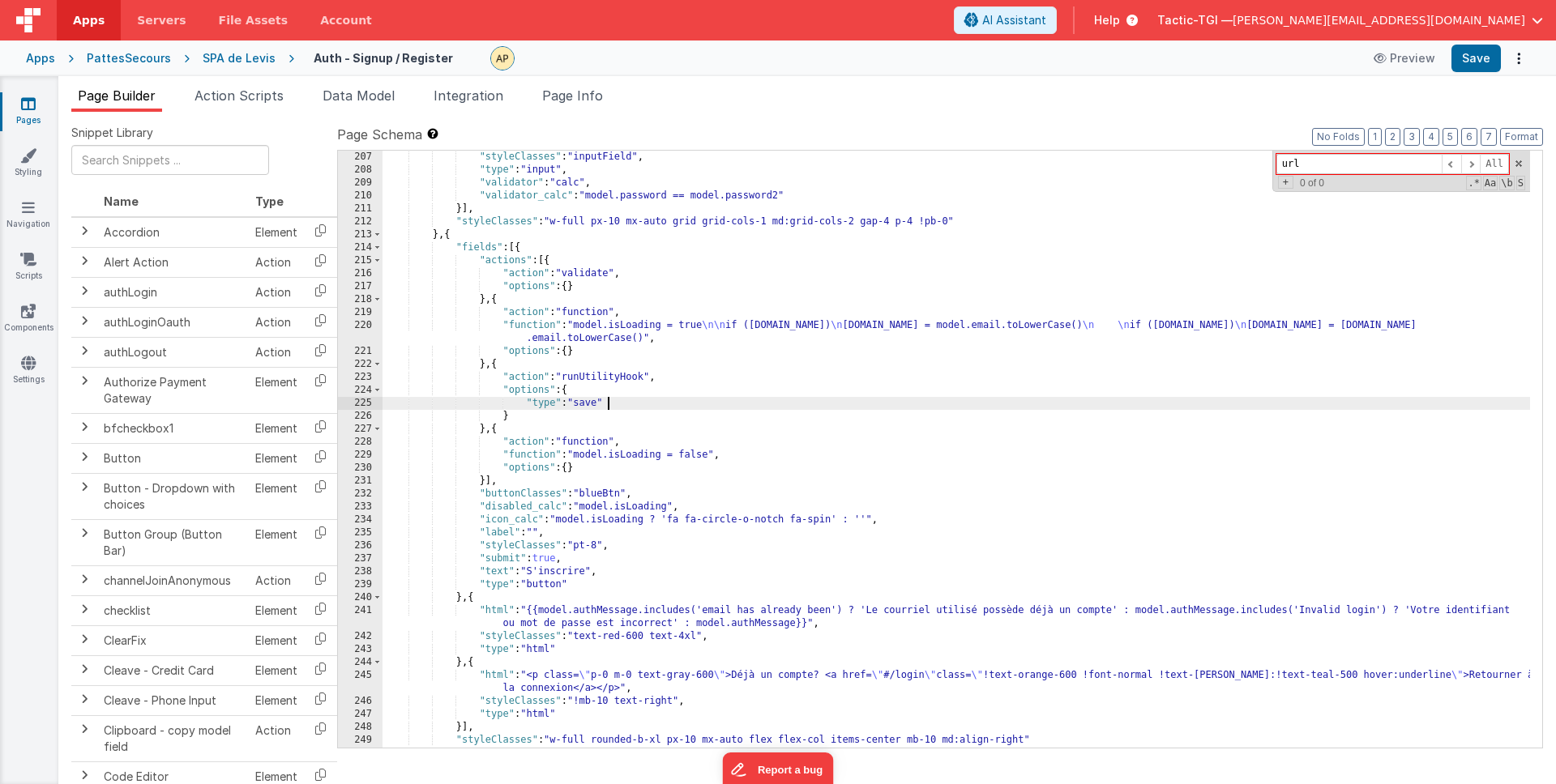
drag, startPoint x: 610, startPoint y: 399, endPoint x: 571, endPoint y: 400, distance: 39.0
click at [572, 398] on div ""styleClasses" : "inputField" , "type" : "input" , "validator" : "calc" , "vali…" at bounding box center [956, 462] width 1147 height 623
click at [259, 59] on div "SPA de Levis" at bounding box center [238, 58] width 73 height 16
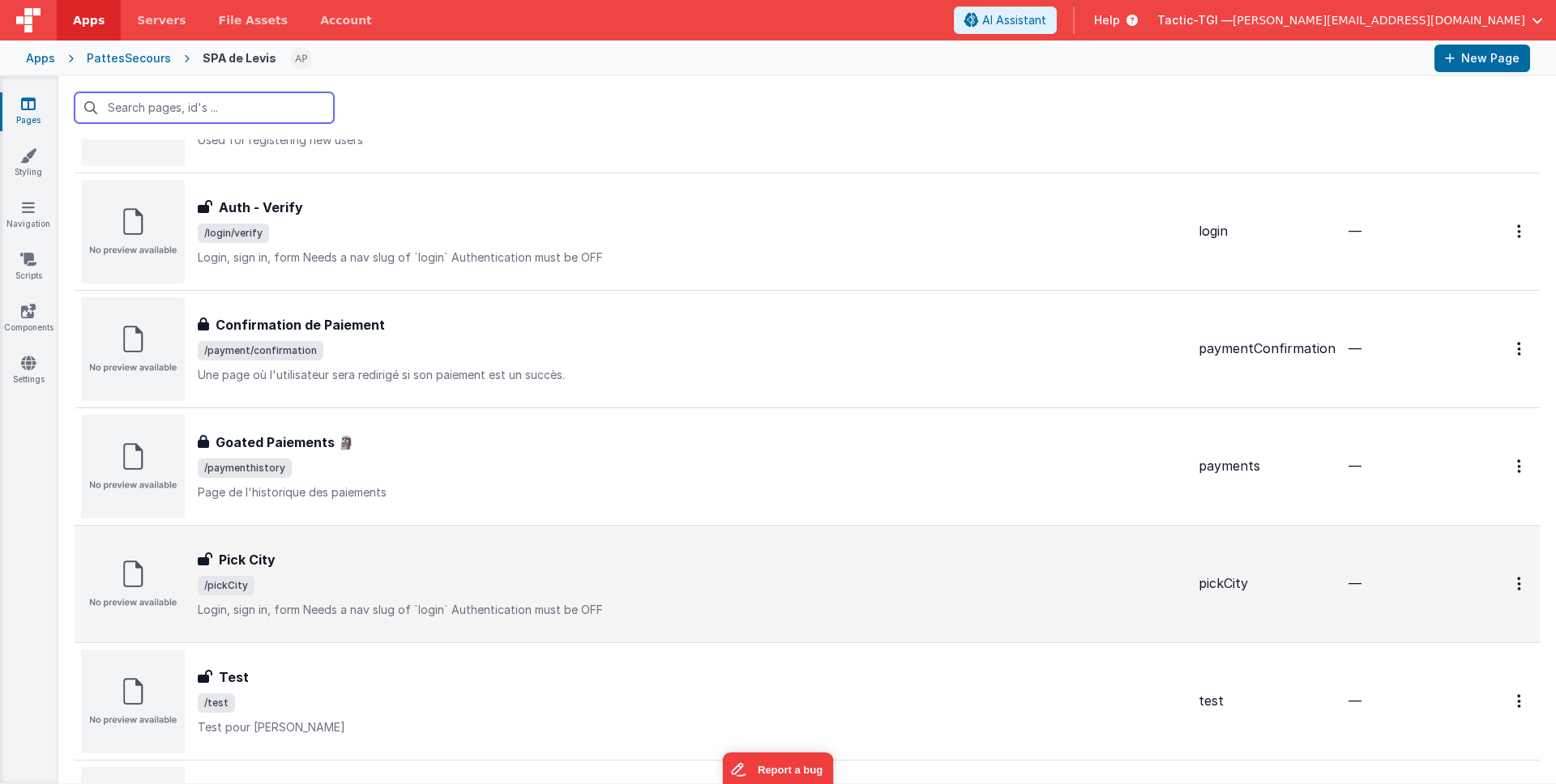
scroll to position [1466, 0]
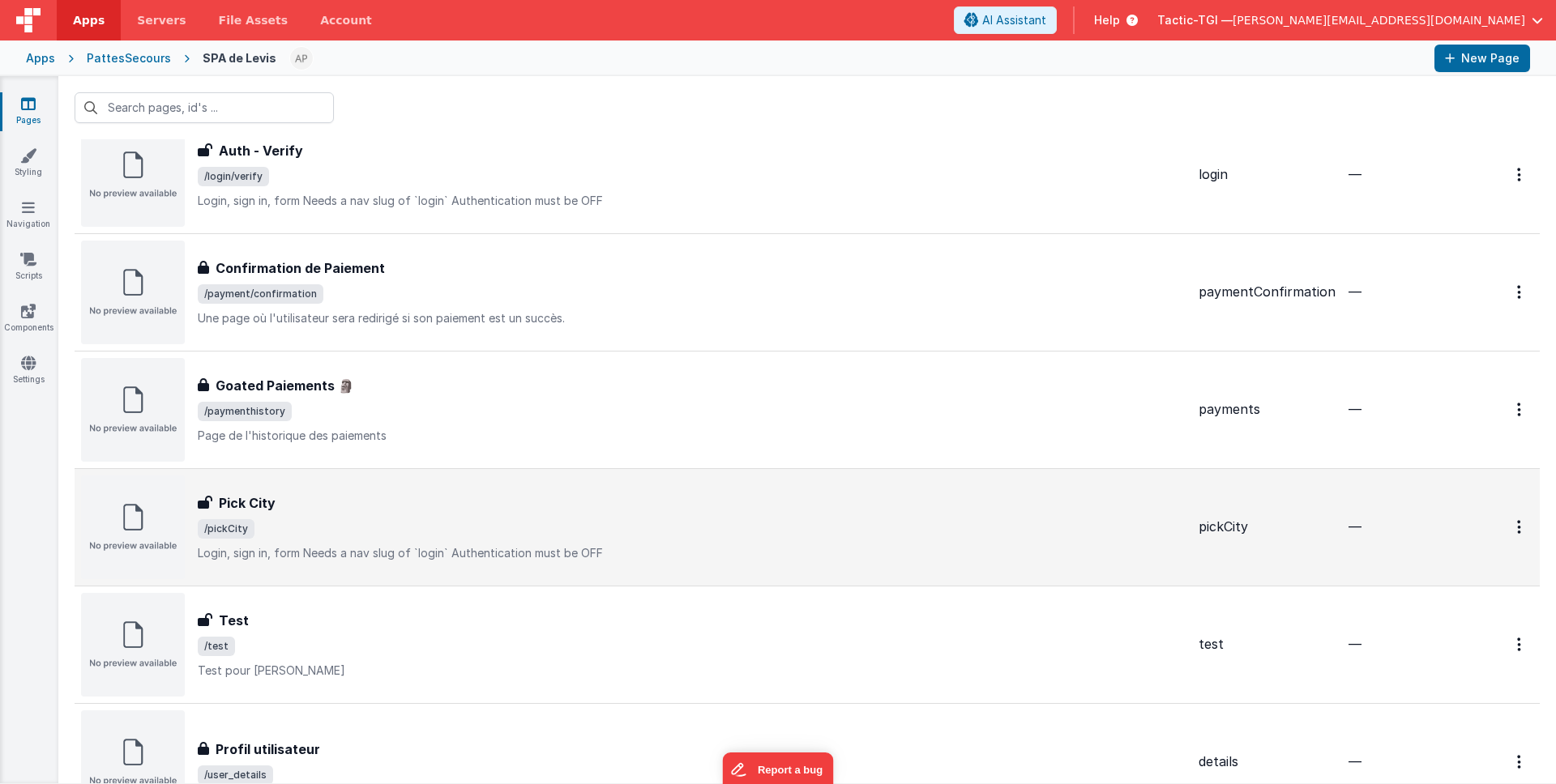
click at [489, 508] on div "Pick City" at bounding box center [691, 503] width 987 height 20
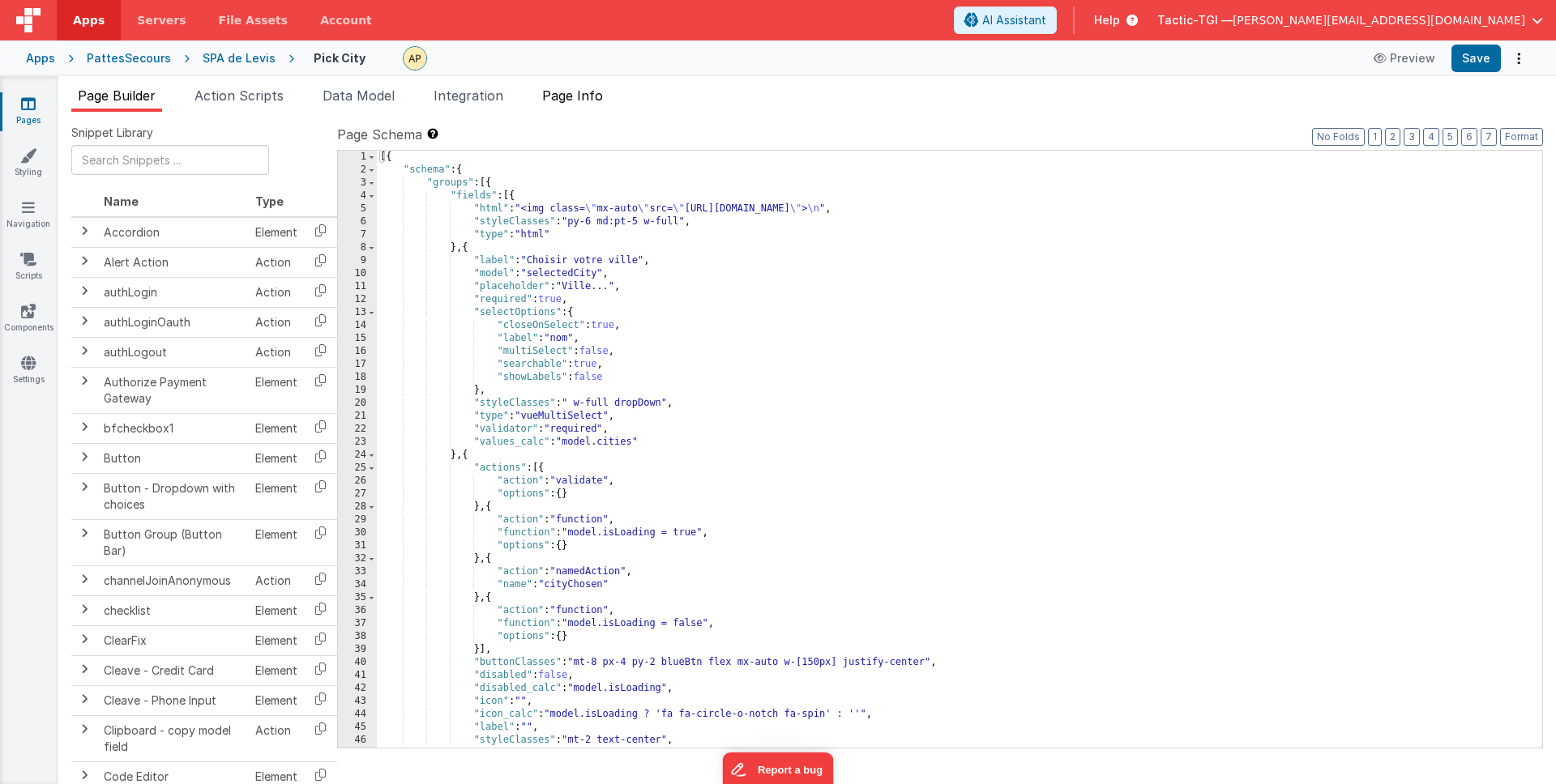
click at [558, 99] on span "Page Info" at bounding box center [572, 95] width 61 height 16
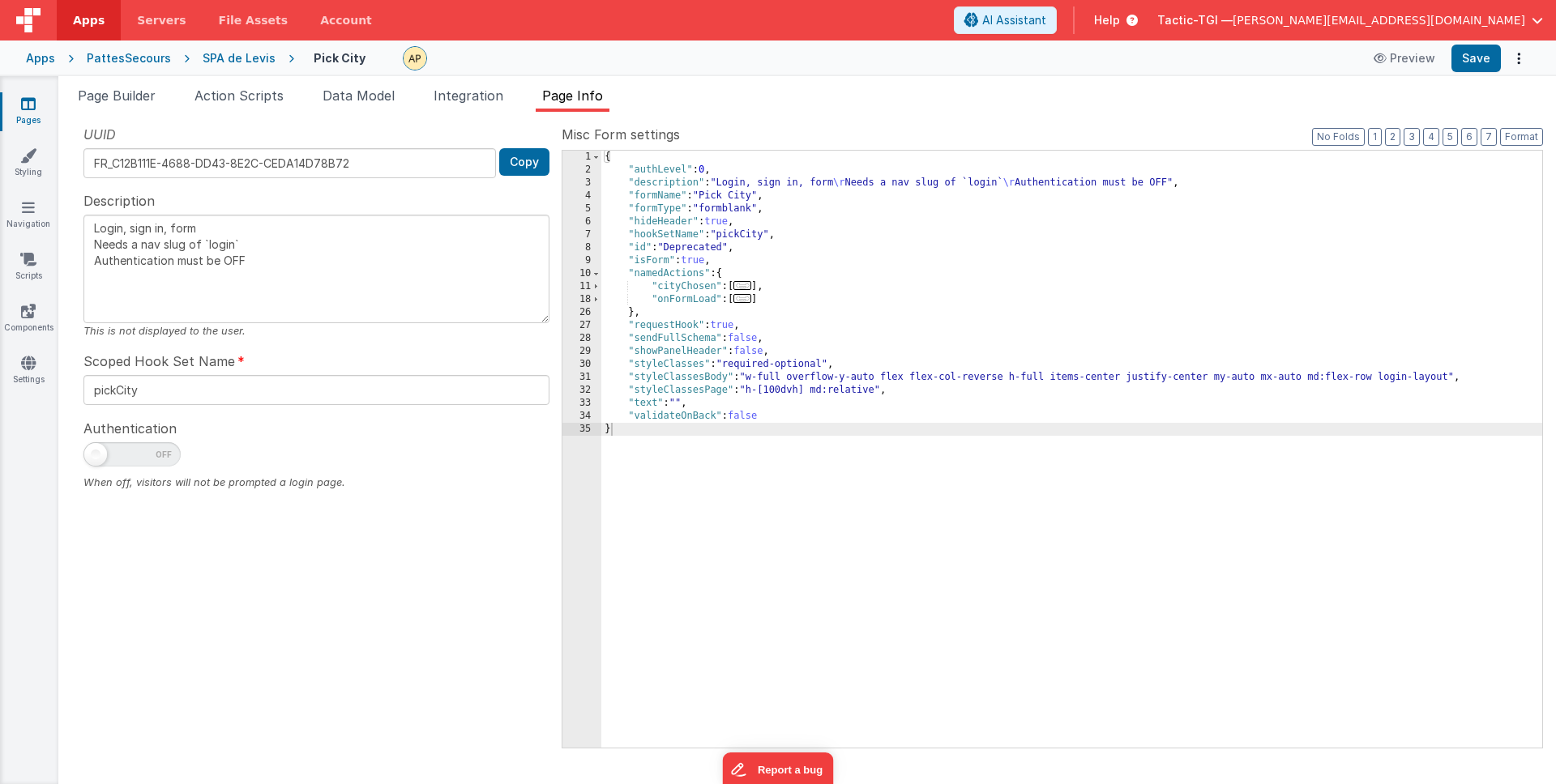
click at [744, 284] on span "..." at bounding box center [742, 286] width 18 height 9
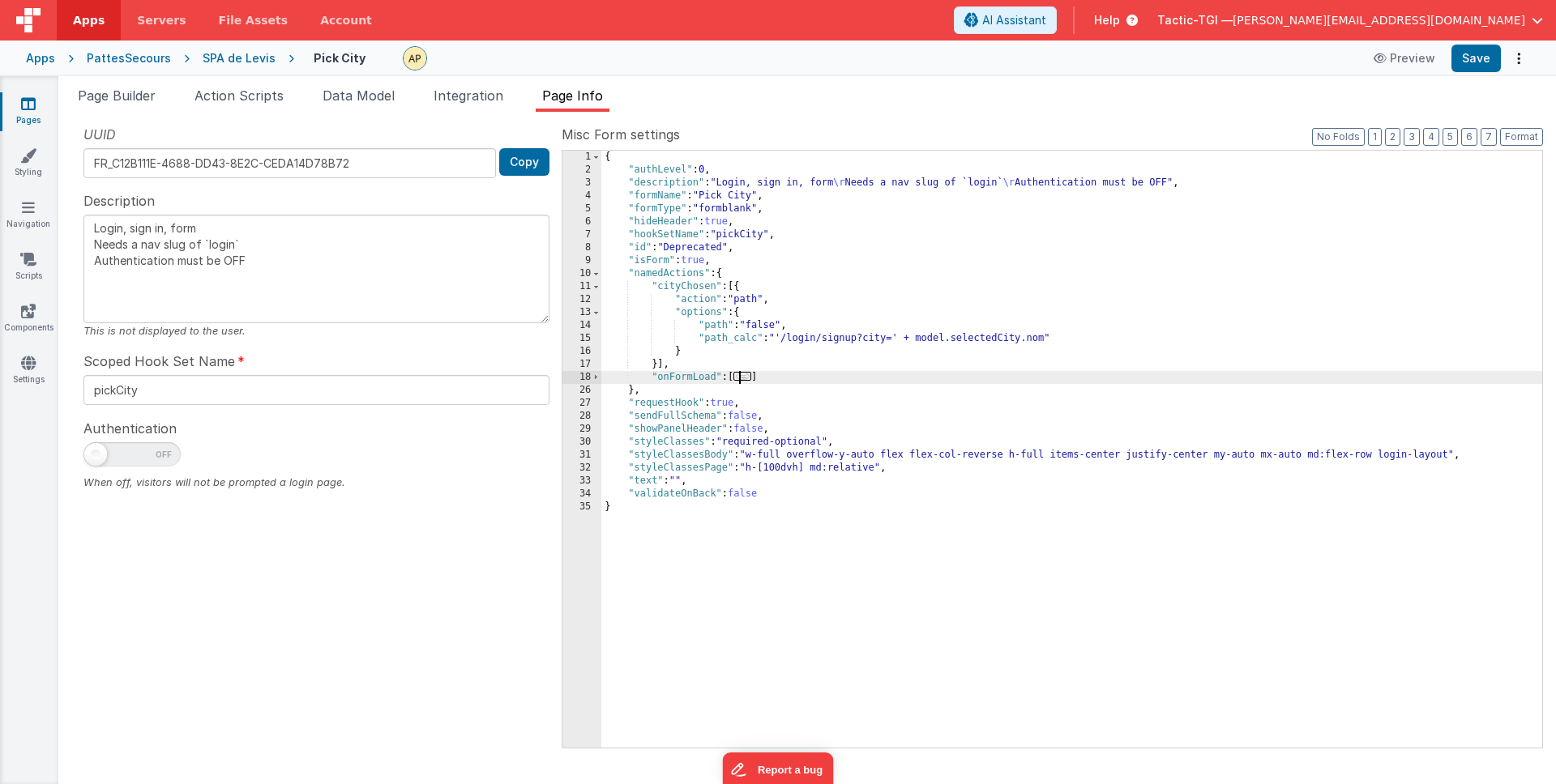
click at [751, 377] on span "..." at bounding box center [742, 376] width 18 height 9
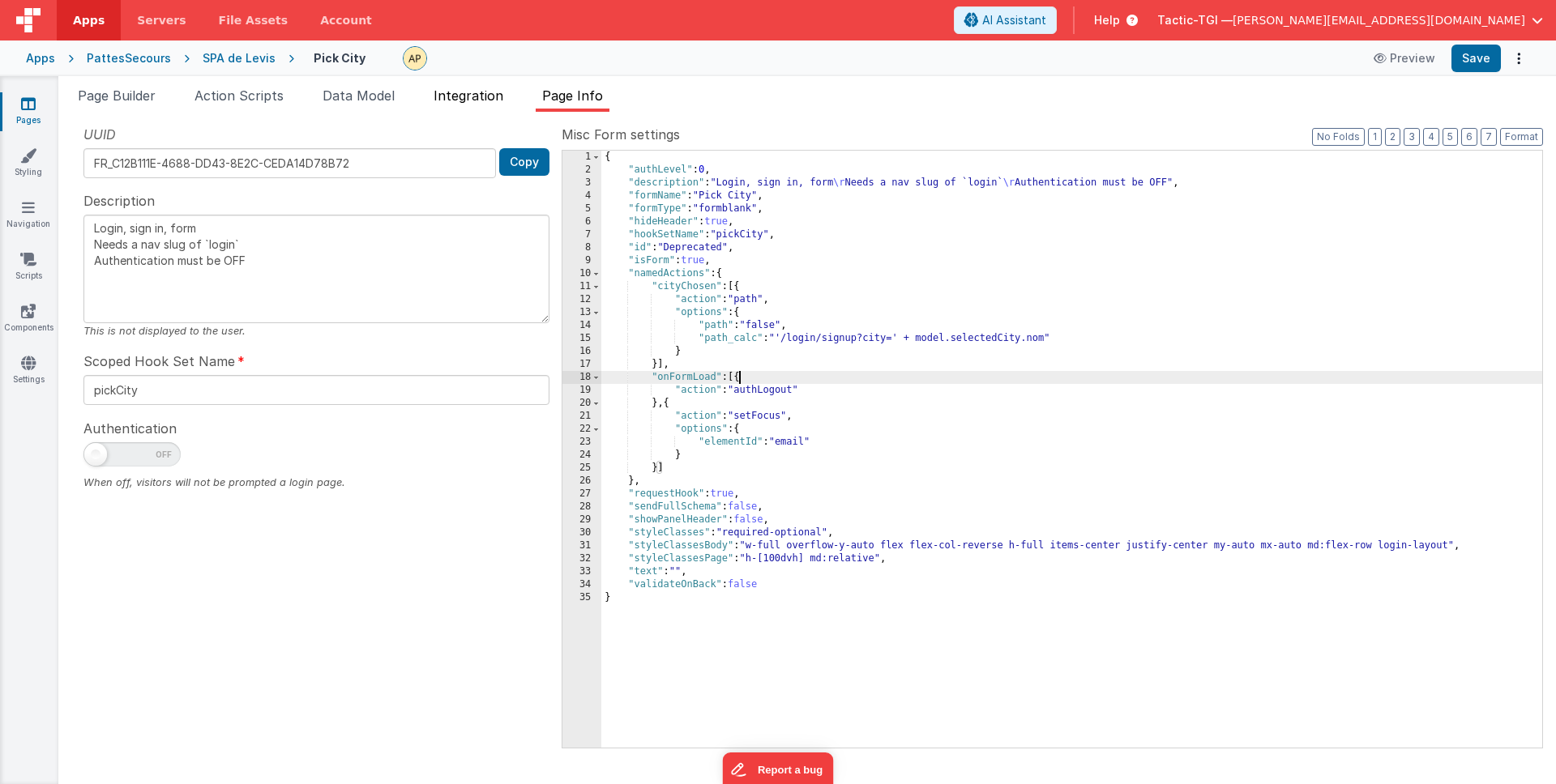
click at [479, 86] on li "Integration" at bounding box center [468, 99] width 83 height 26
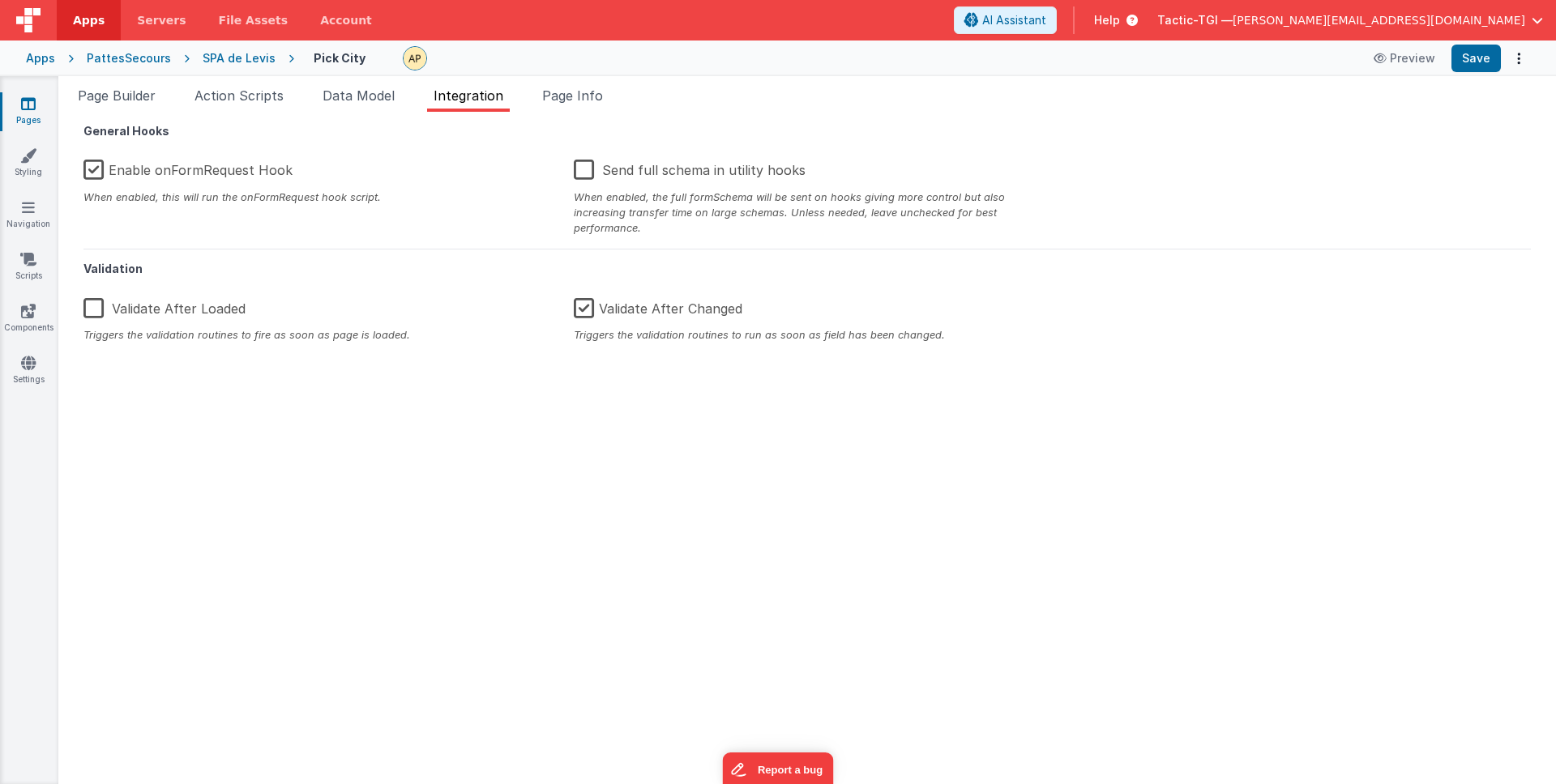
click at [524, 90] on ul "Page Builder Action Scripts Data Model Integration Page Info" at bounding box center [807, 99] width 1498 height 26
click at [540, 92] on li "Page Info" at bounding box center [572, 99] width 74 height 26
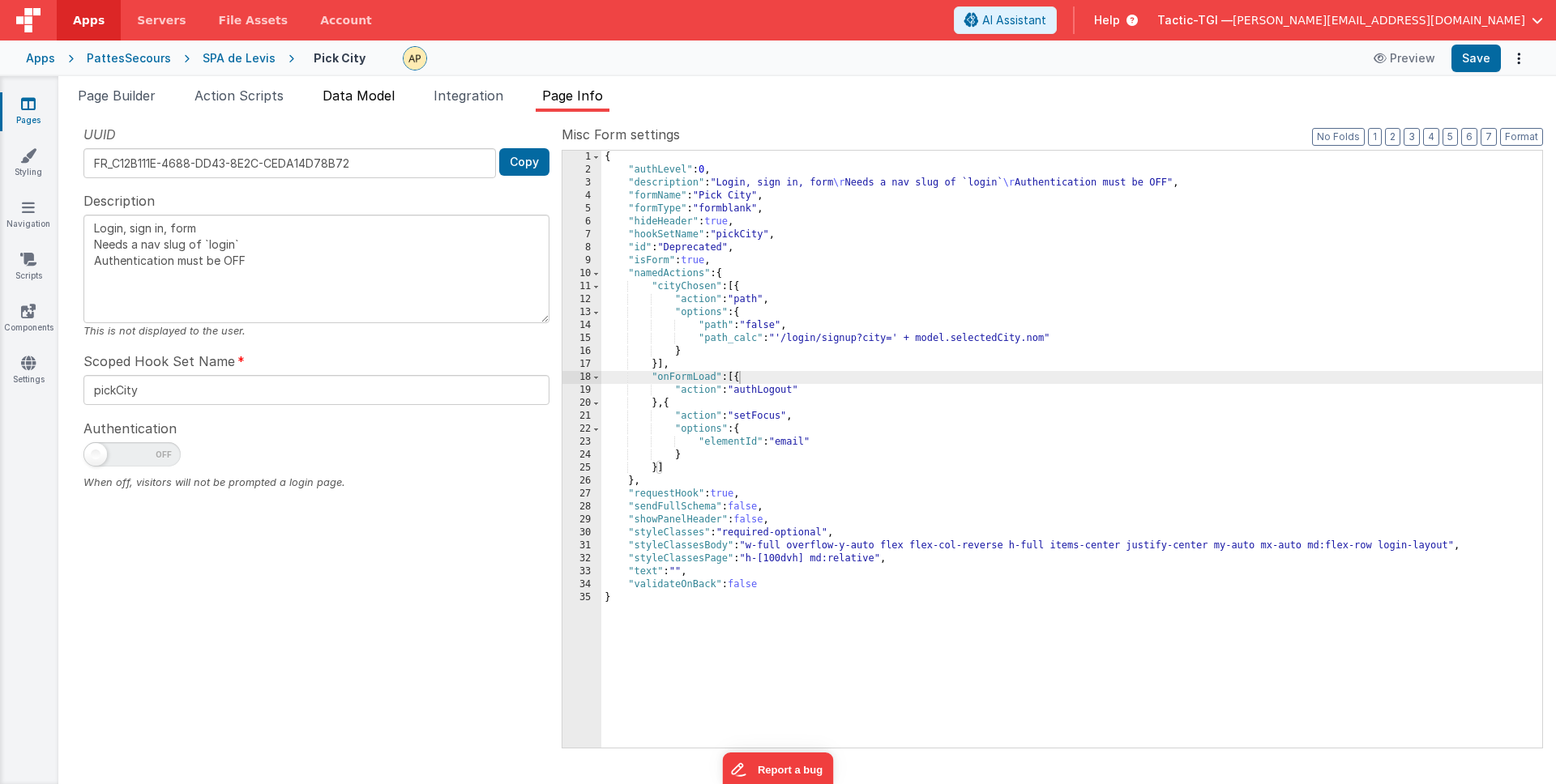
click at [386, 90] on span "Data Model" at bounding box center [358, 95] width 72 height 16
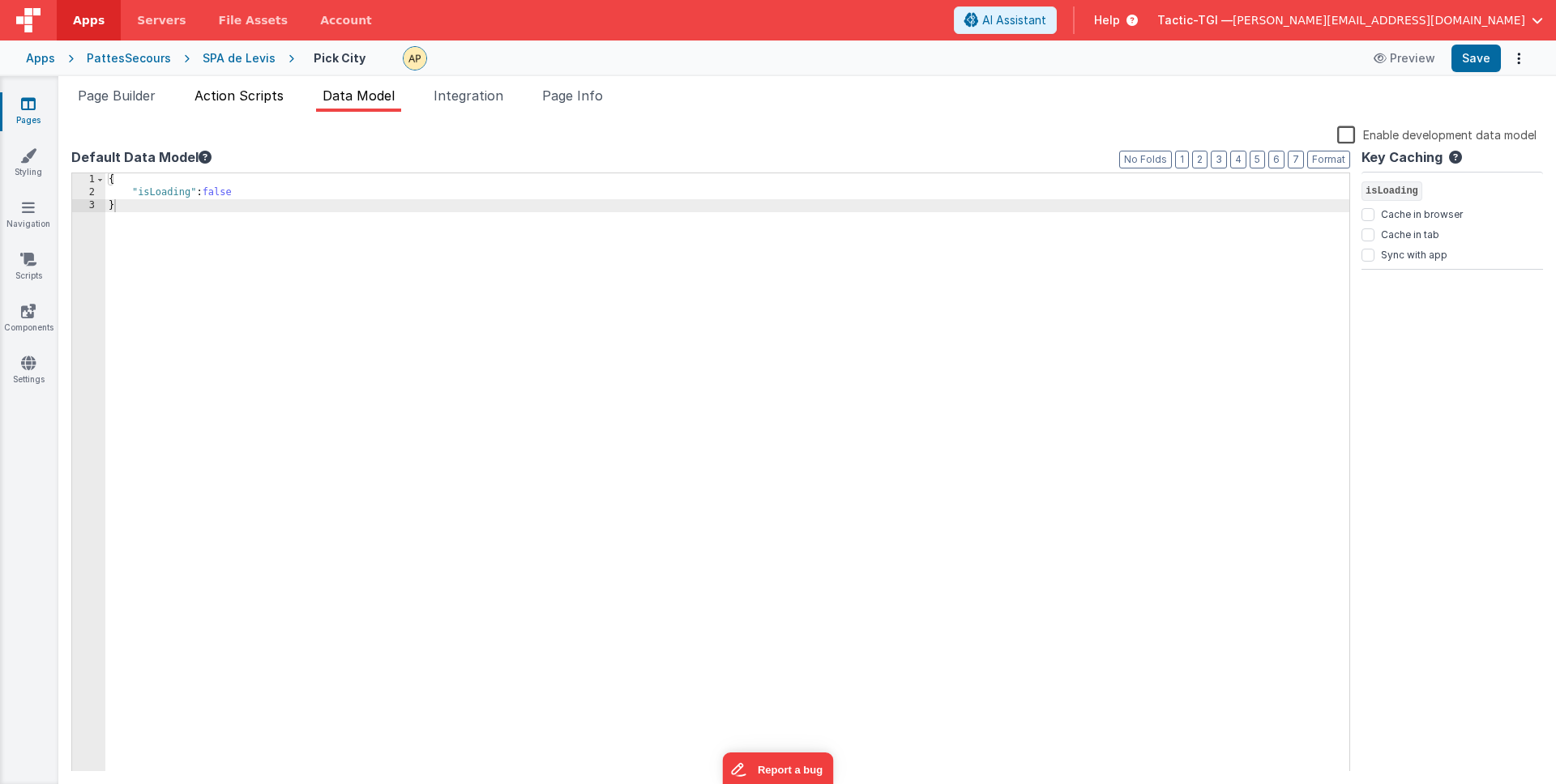
click at [254, 96] on span "Action Scripts" at bounding box center [238, 95] width 89 height 16
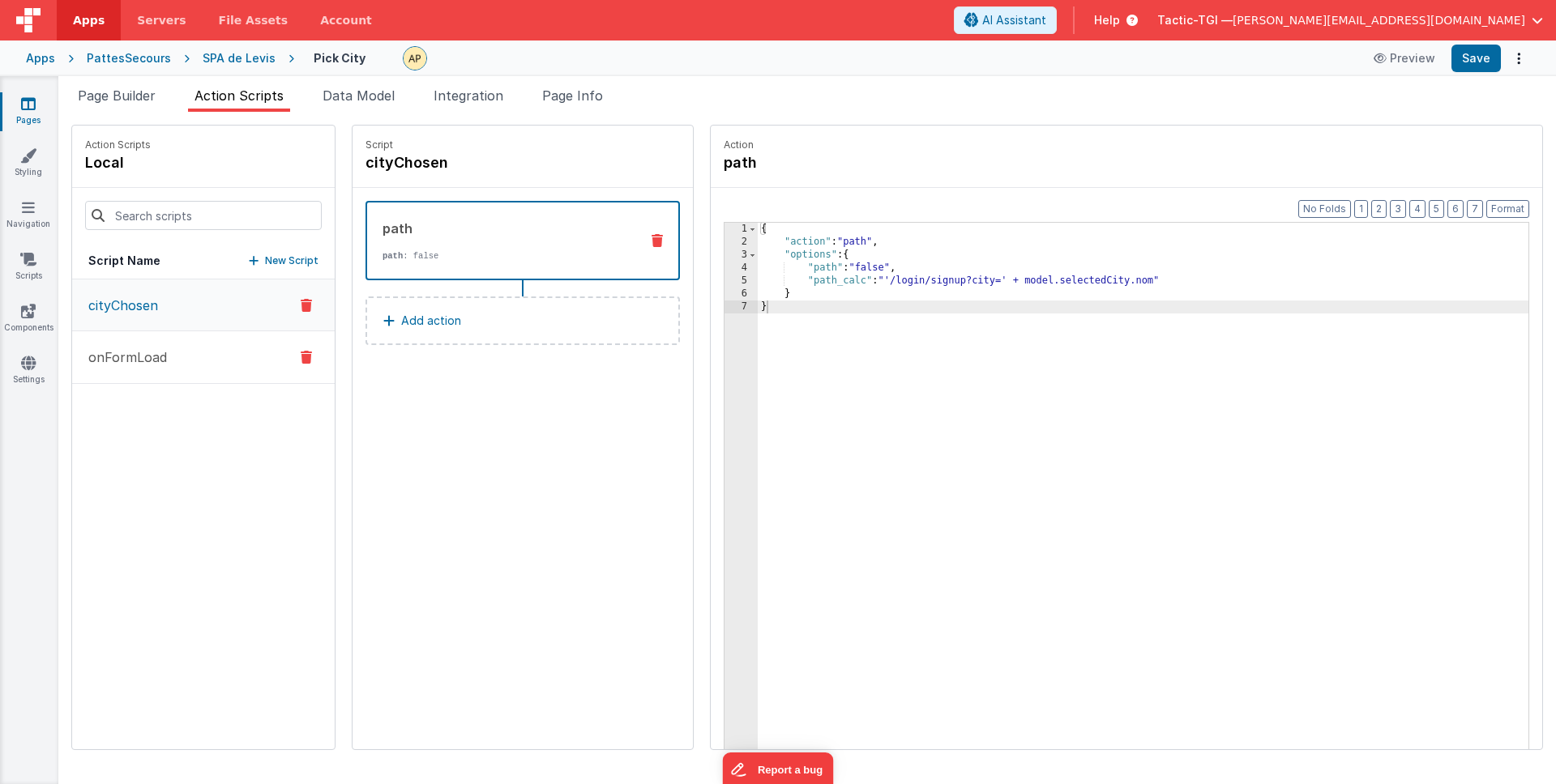
click at [155, 368] on button "onFormLoad" at bounding box center [203, 357] width 262 height 53
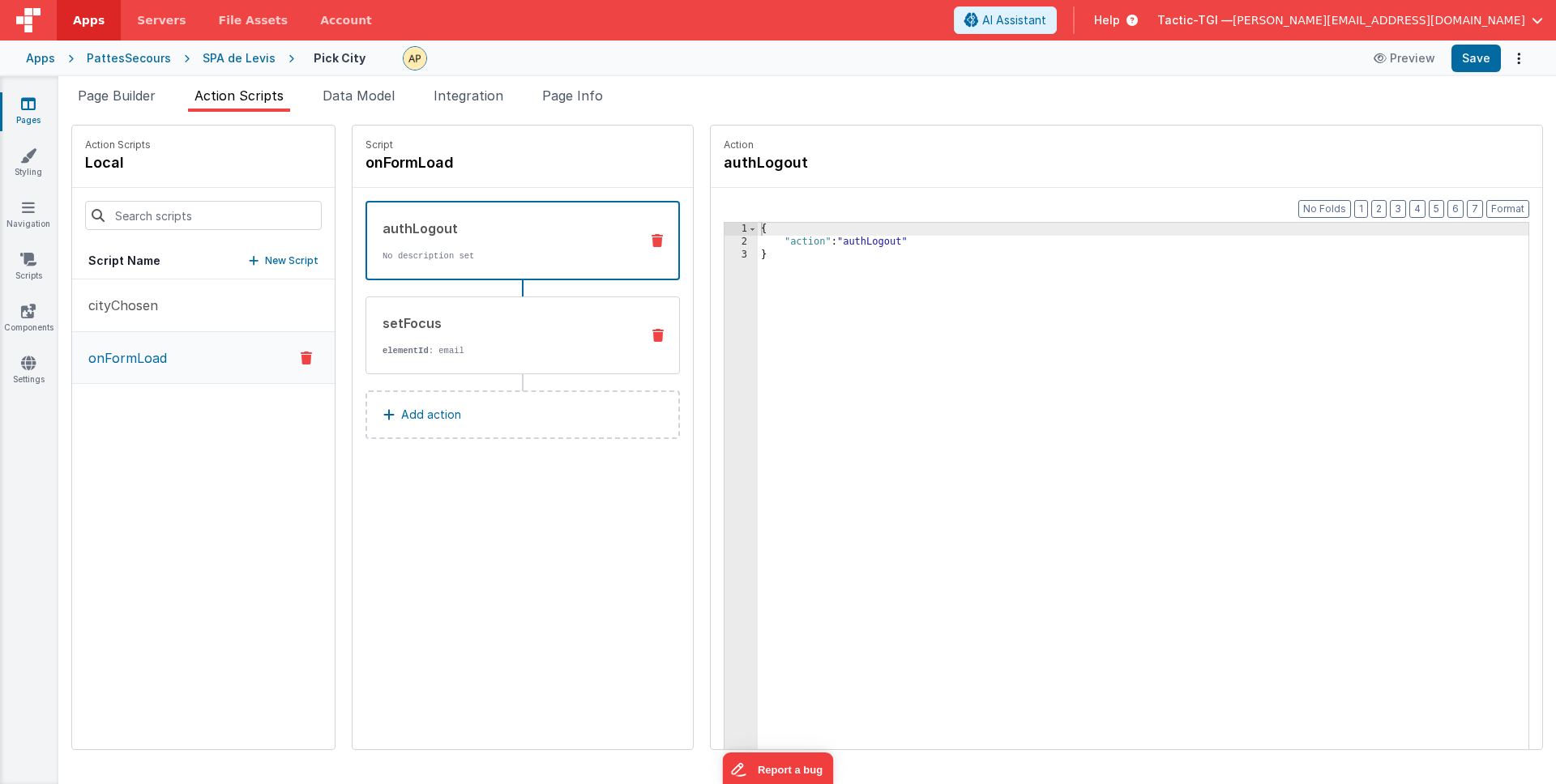
click at [458, 332] on div "setFocus elementId : email" at bounding box center [497, 335] width 261 height 44
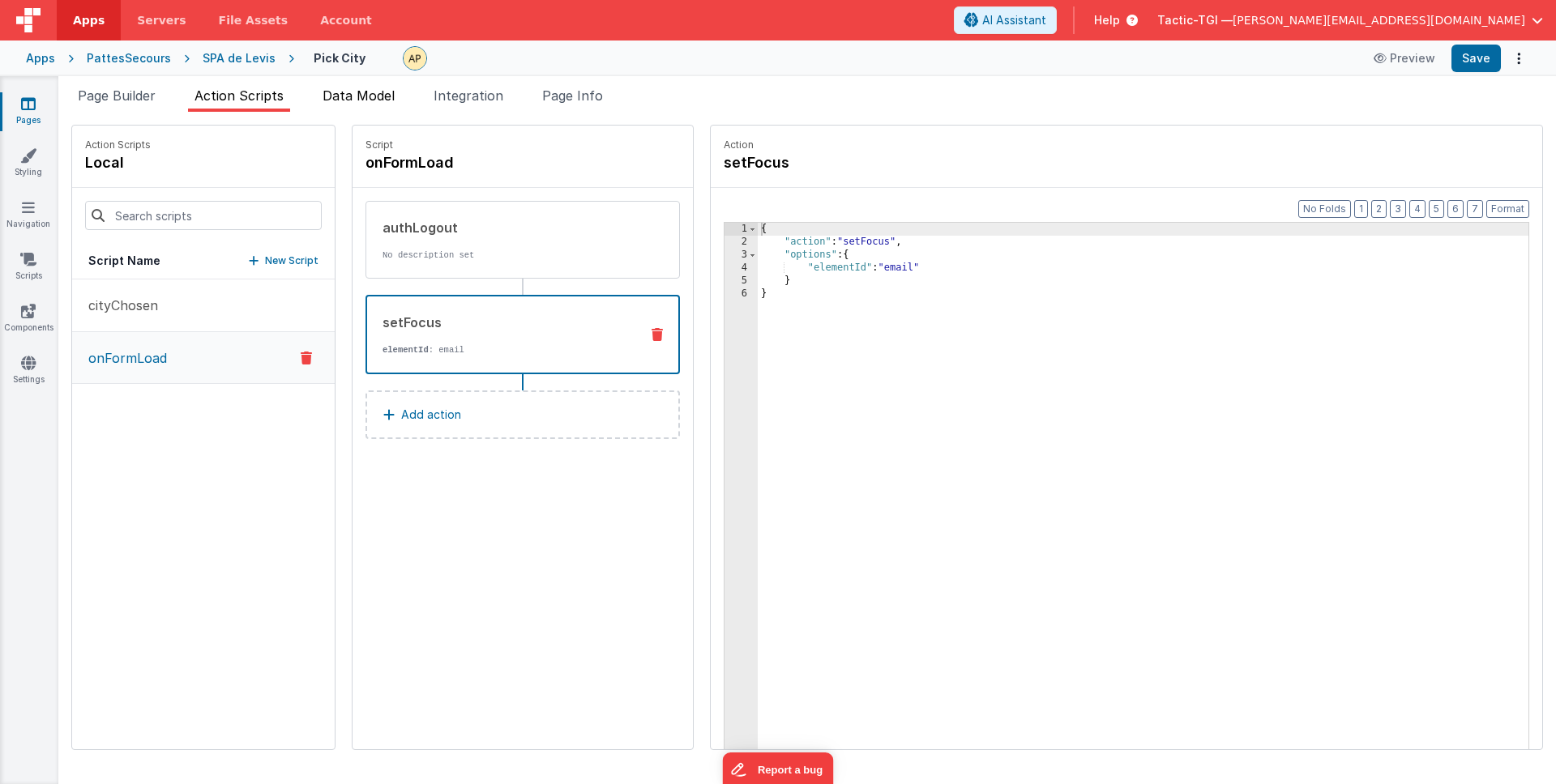
click at [334, 89] on span "Data Model" at bounding box center [358, 95] width 72 height 16
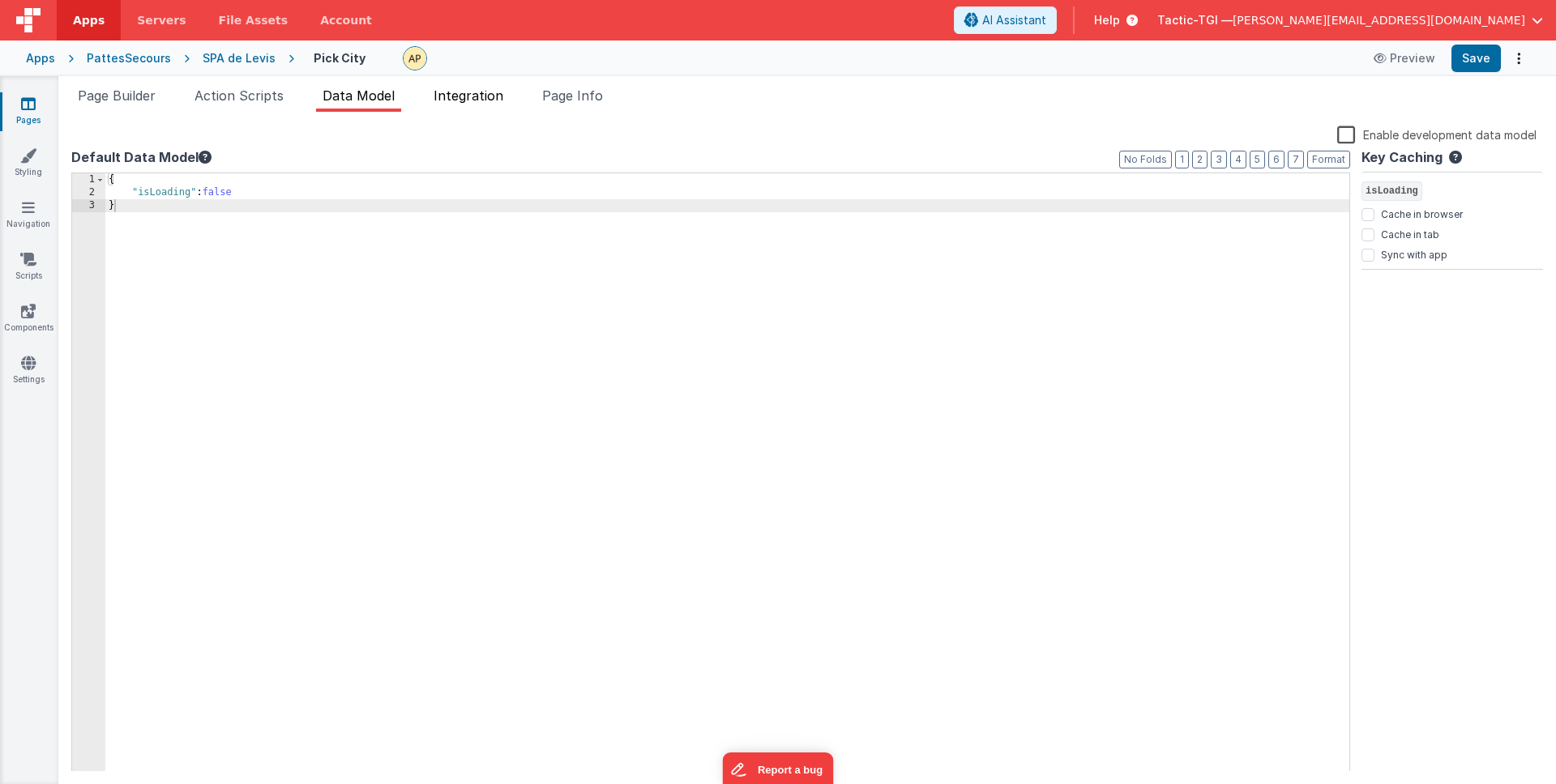
click at [491, 99] on span "Integration" at bounding box center [468, 95] width 70 height 16
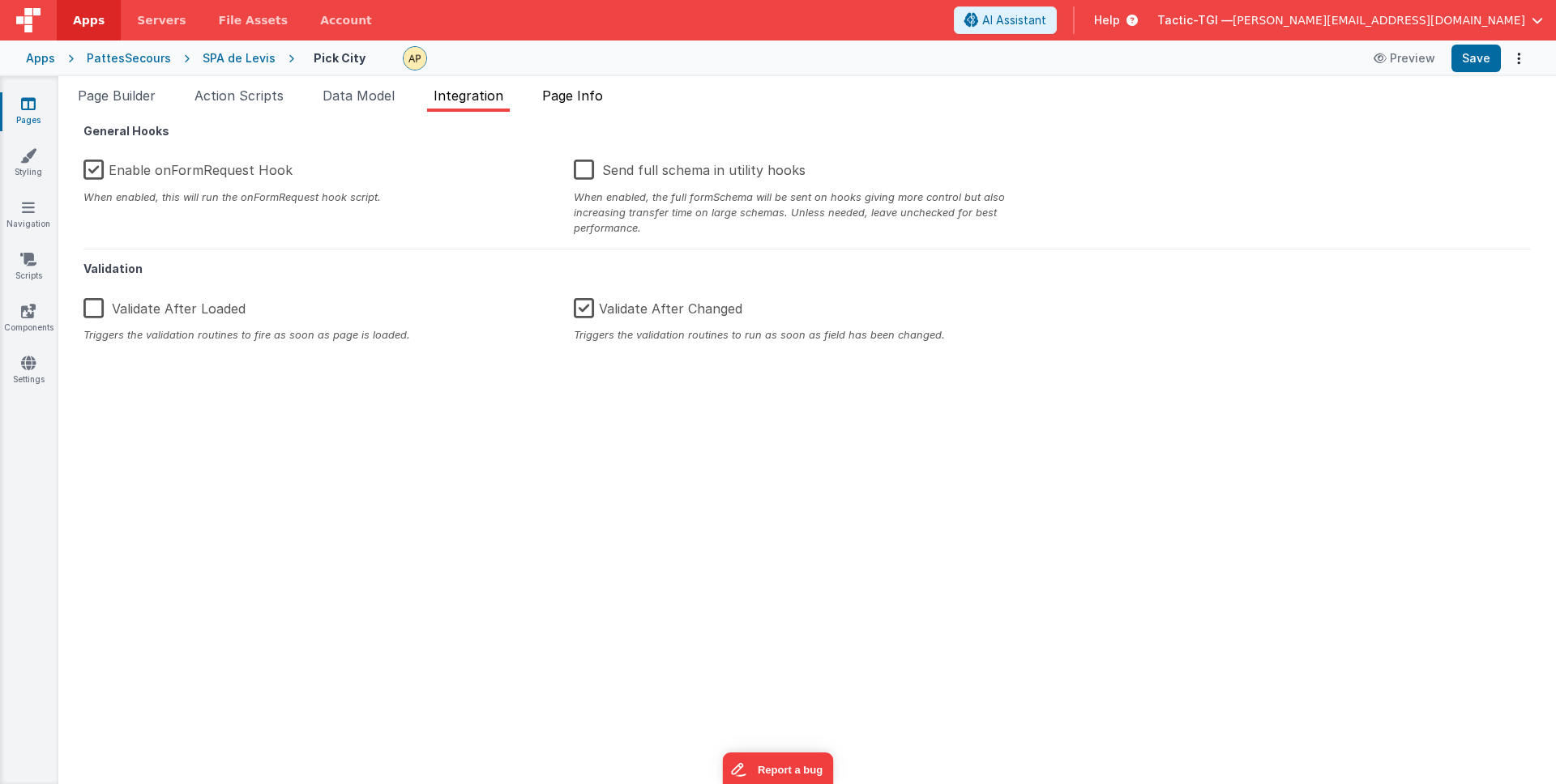
click at [606, 105] on li "Page Info" at bounding box center [572, 99] width 74 height 26
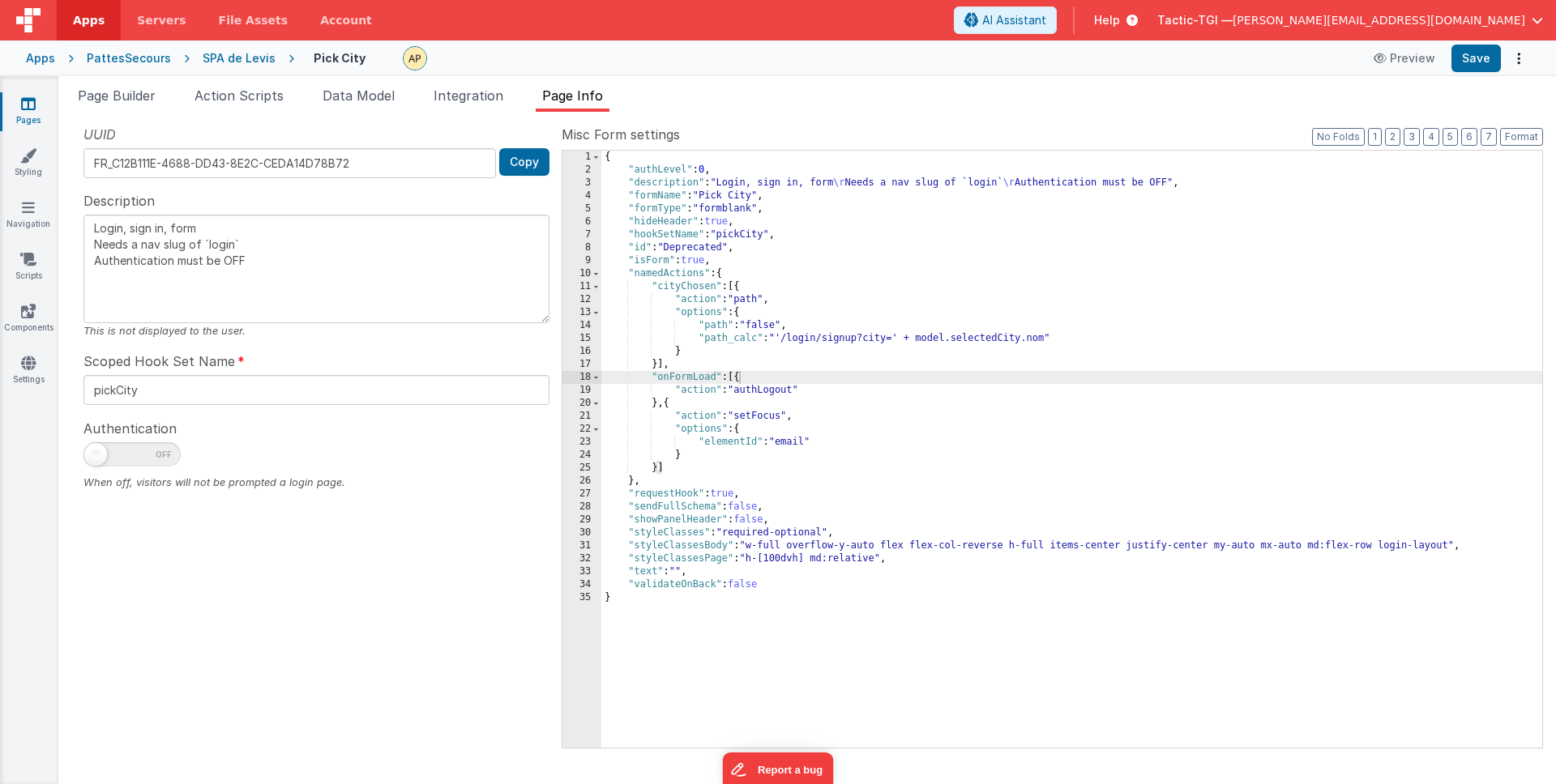
click at [249, 56] on div "SPA de Levis" at bounding box center [238, 58] width 73 height 16
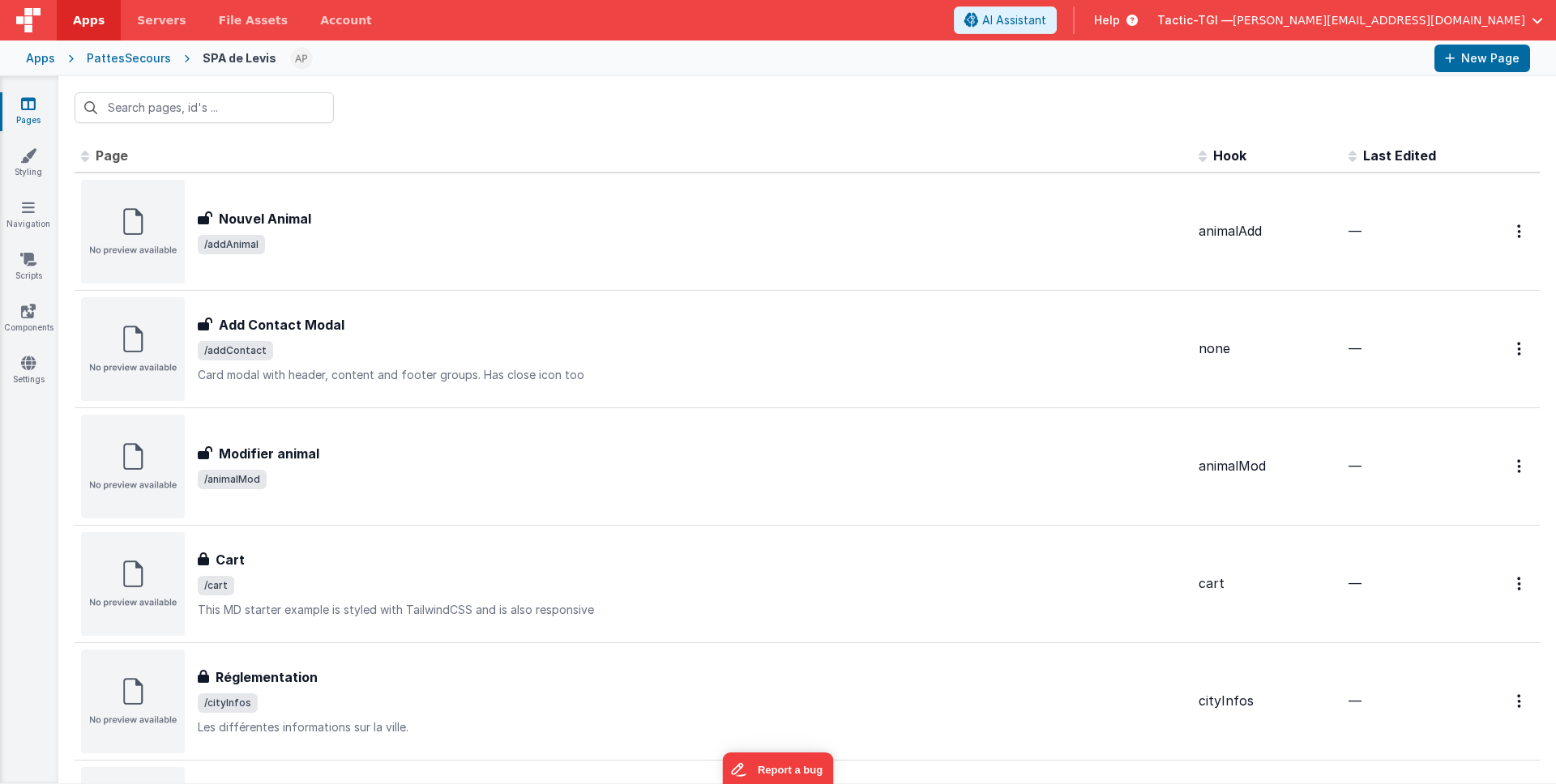
click at [133, 54] on div "PattesSecours" at bounding box center [128, 58] width 84 height 16
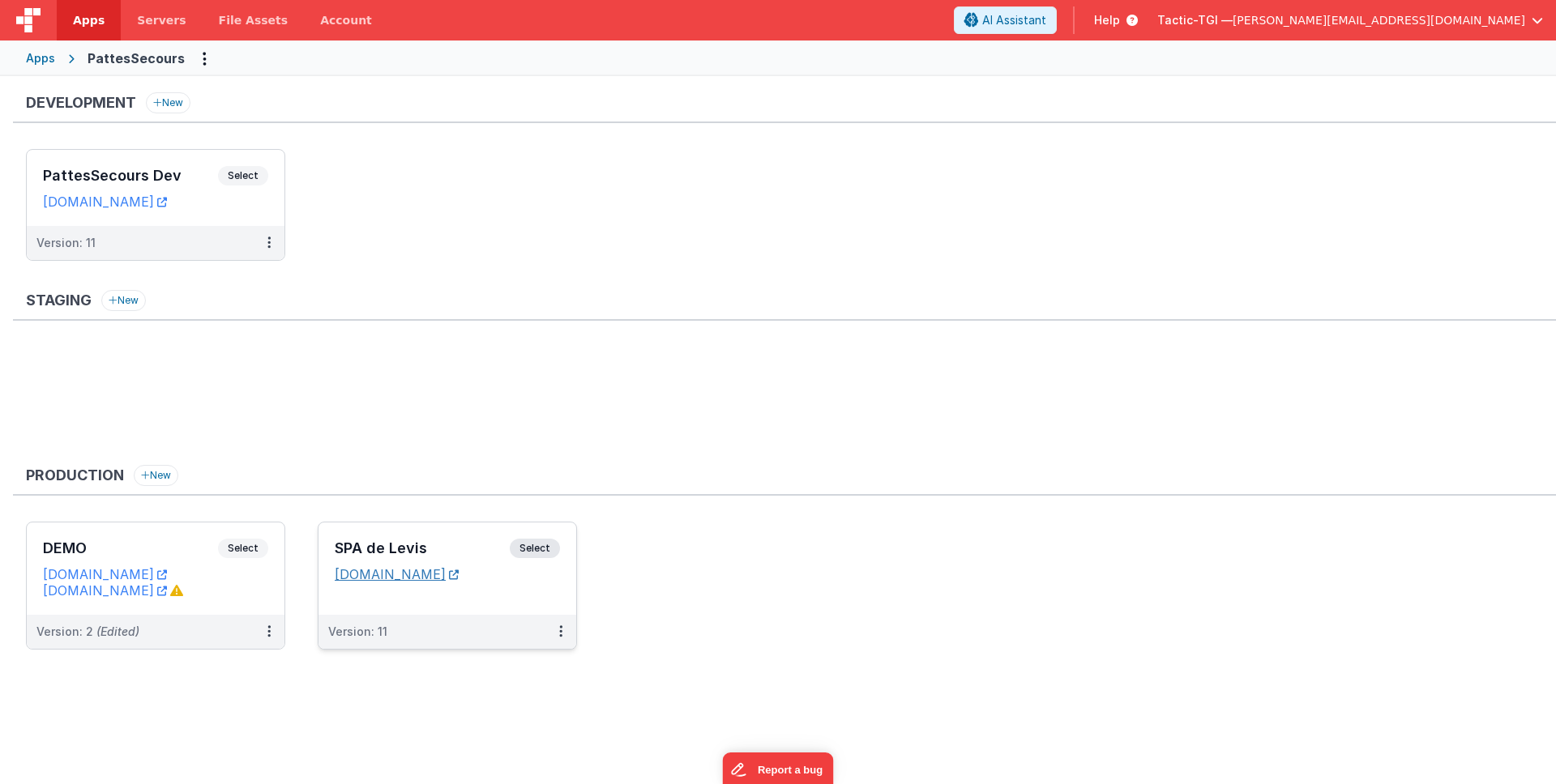
click at [410, 573] on link "[DOMAIN_NAME]" at bounding box center [396, 574] width 124 height 16
click at [429, 629] on div "Version: 11" at bounding box center [437, 631] width 217 height 16
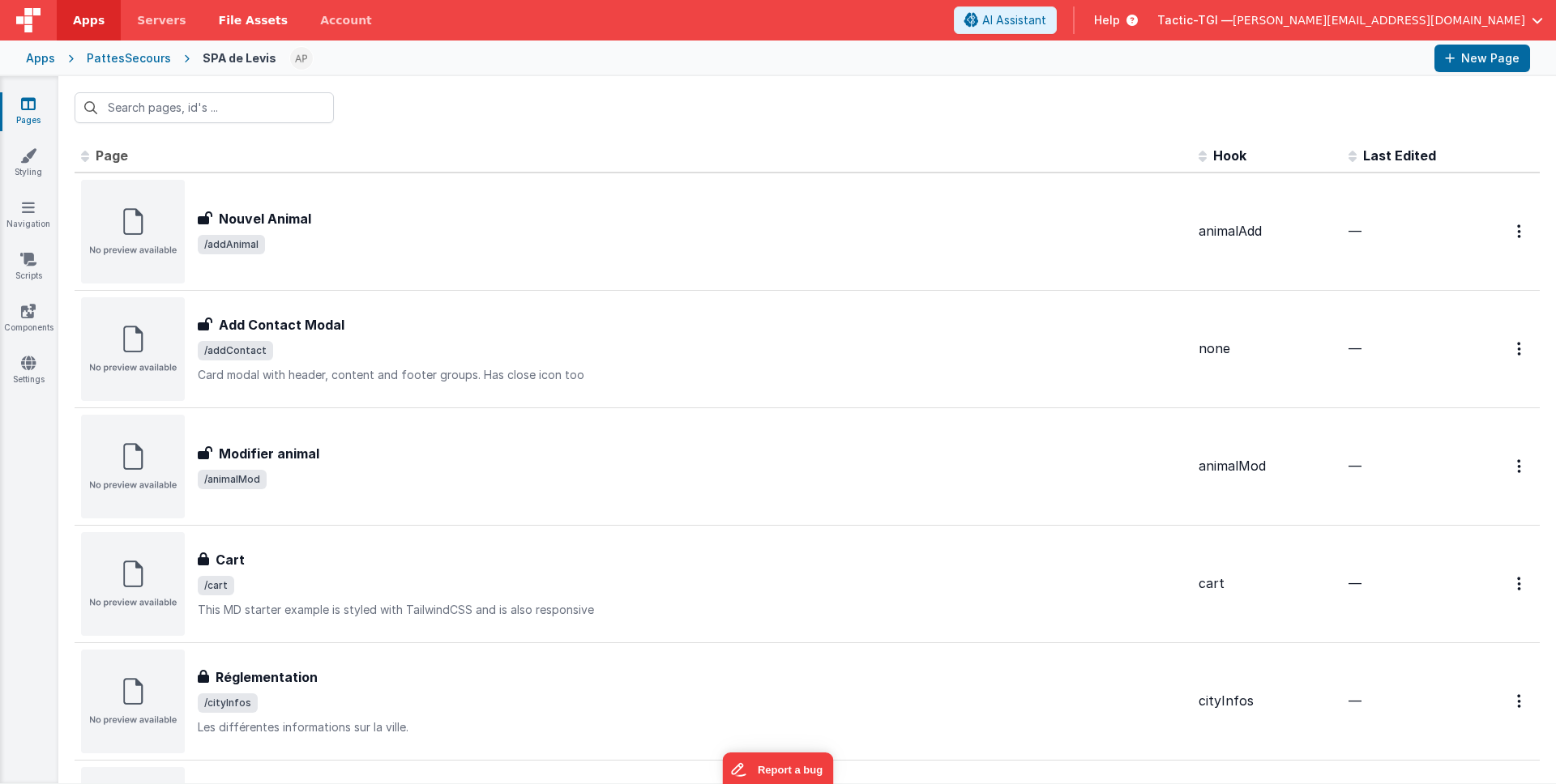
click at [250, 10] on link "File Assets" at bounding box center [253, 20] width 102 height 40
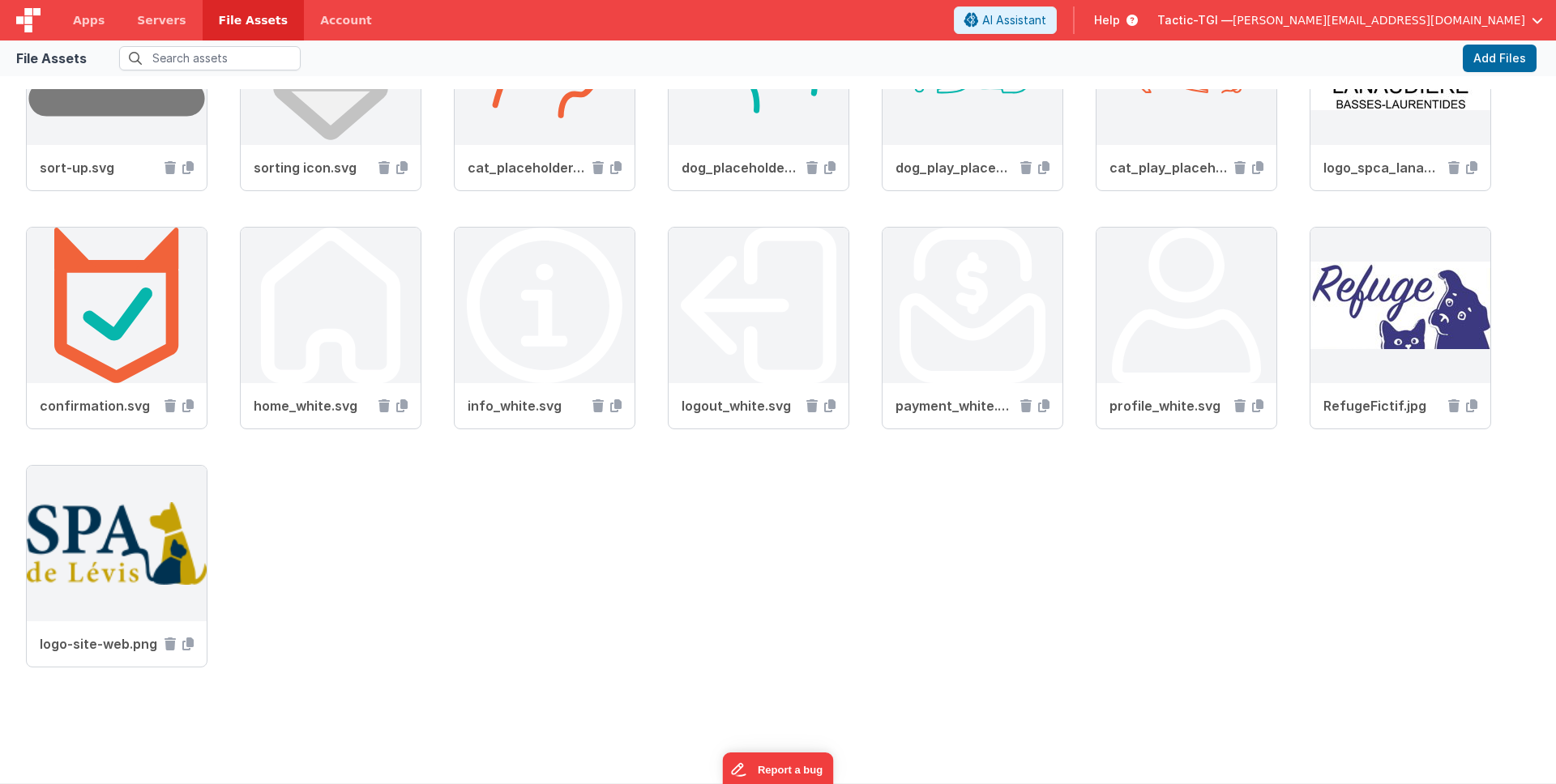
scroll to position [851, 0]
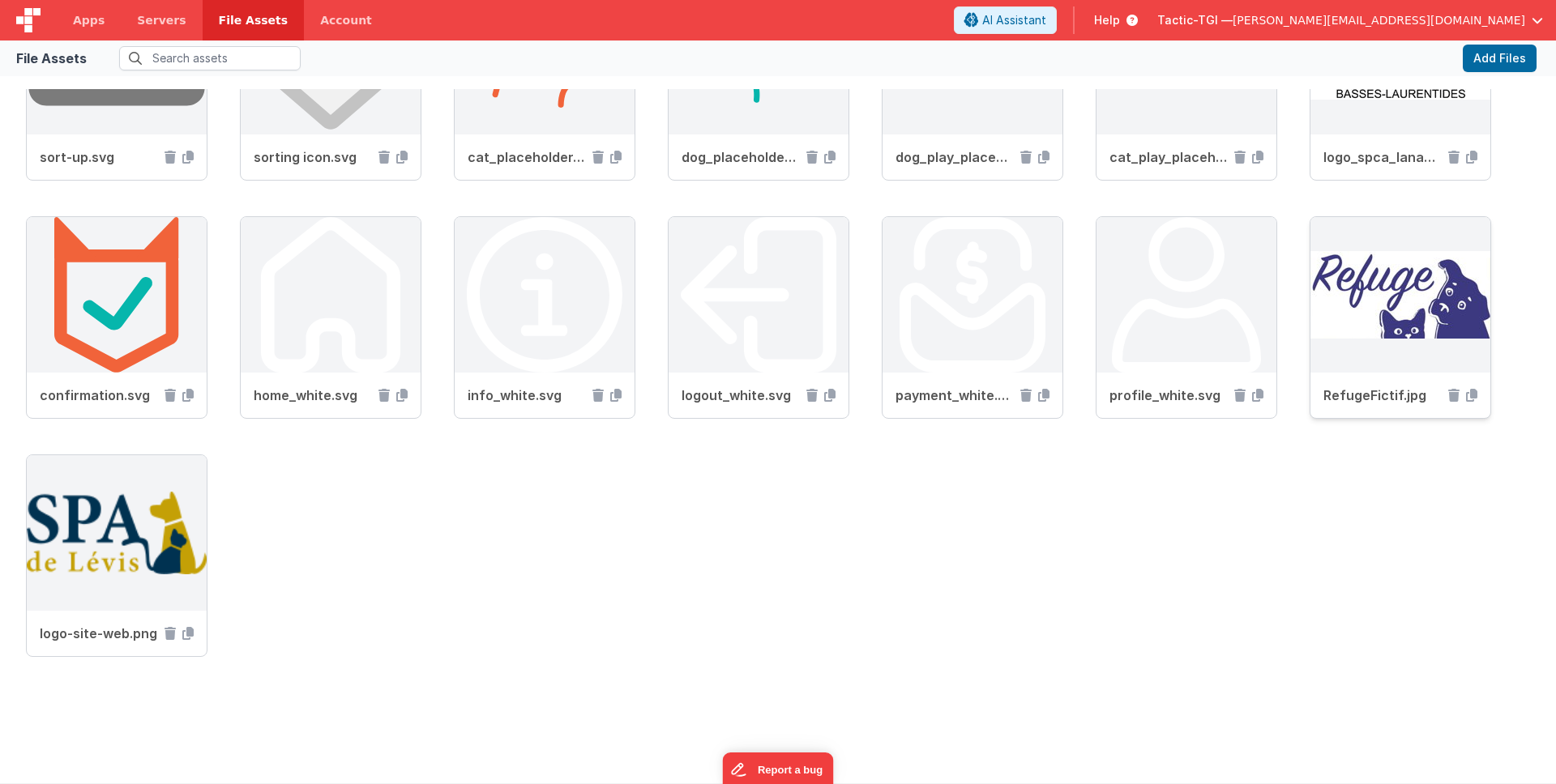
click at [1310, 373] on img at bounding box center [1400, 295] width 180 height 155
click at [158, 638] on span "logo-site-web.png" at bounding box center [99, 633] width 119 height 20
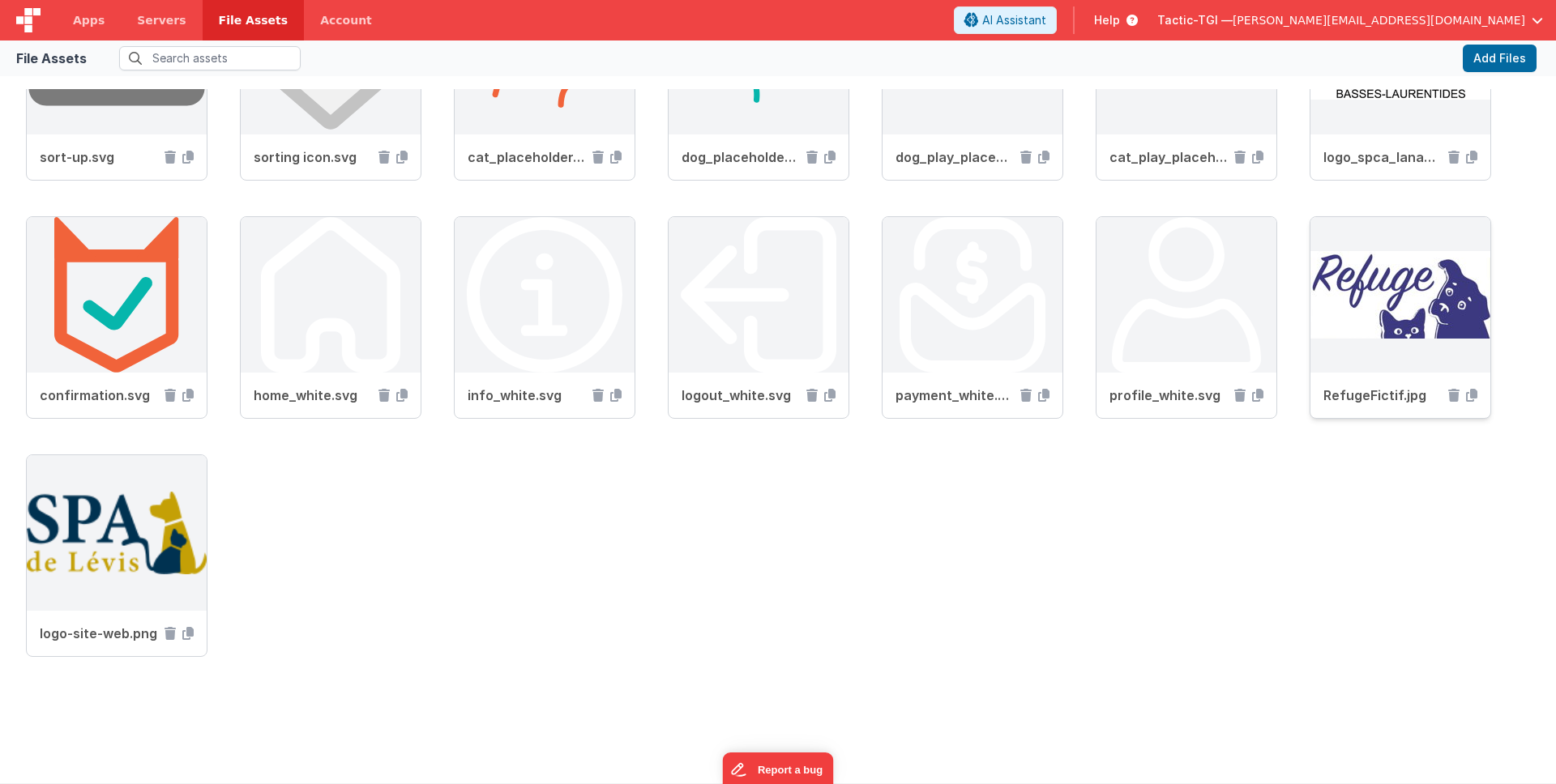
click at [1310, 373] on img at bounding box center [1400, 295] width 180 height 155
click at [1448, 401] on icon at bounding box center [1454, 395] width 12 height 13
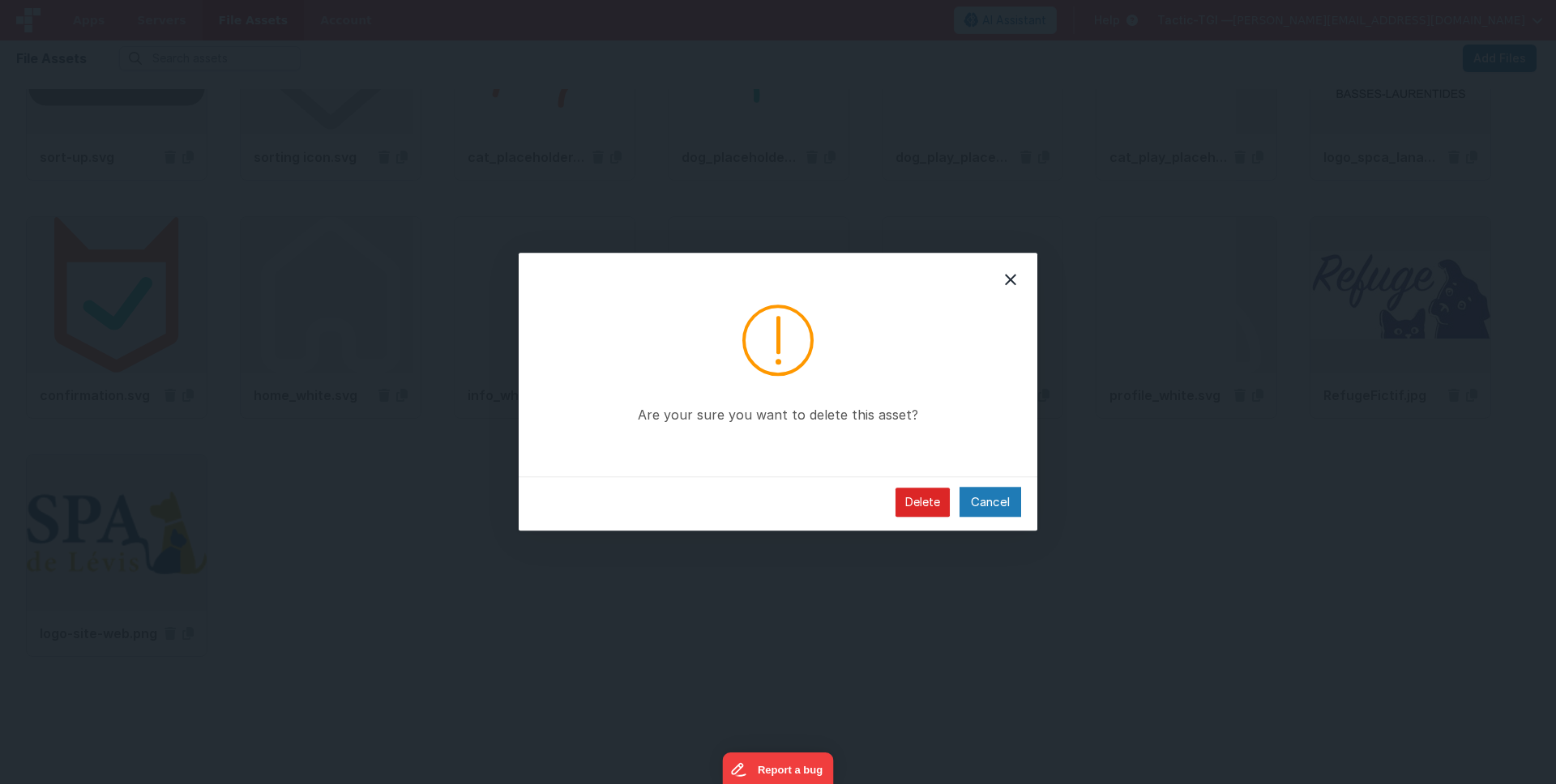
click at [922, 500] on button "Delete" at bounding box center [923, 502] width 54 height 29
click at [986, 492] on button "Cancel" at bounding box center [990, 501] width 62 height 30
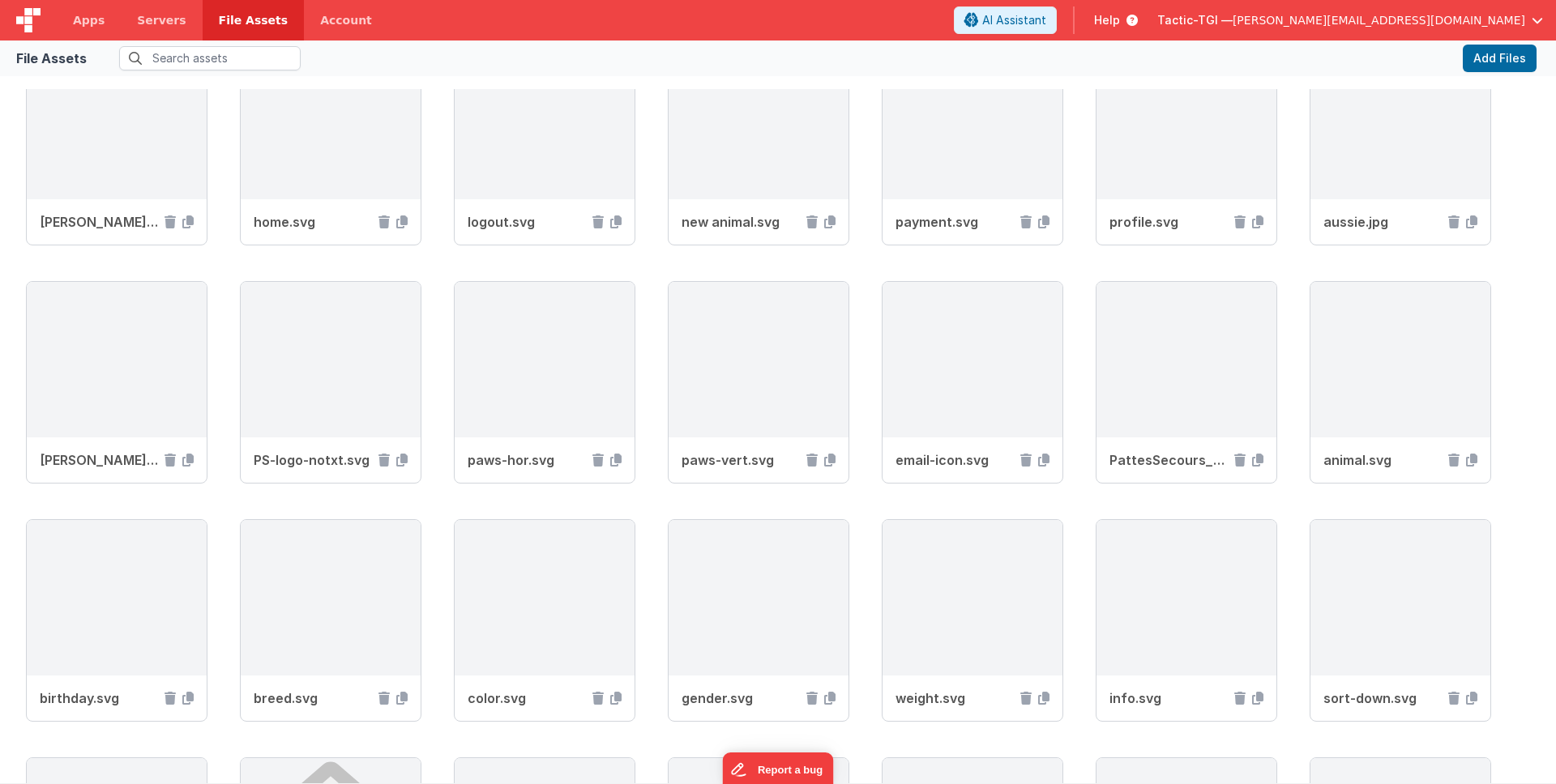
scroll to position [0, 0]
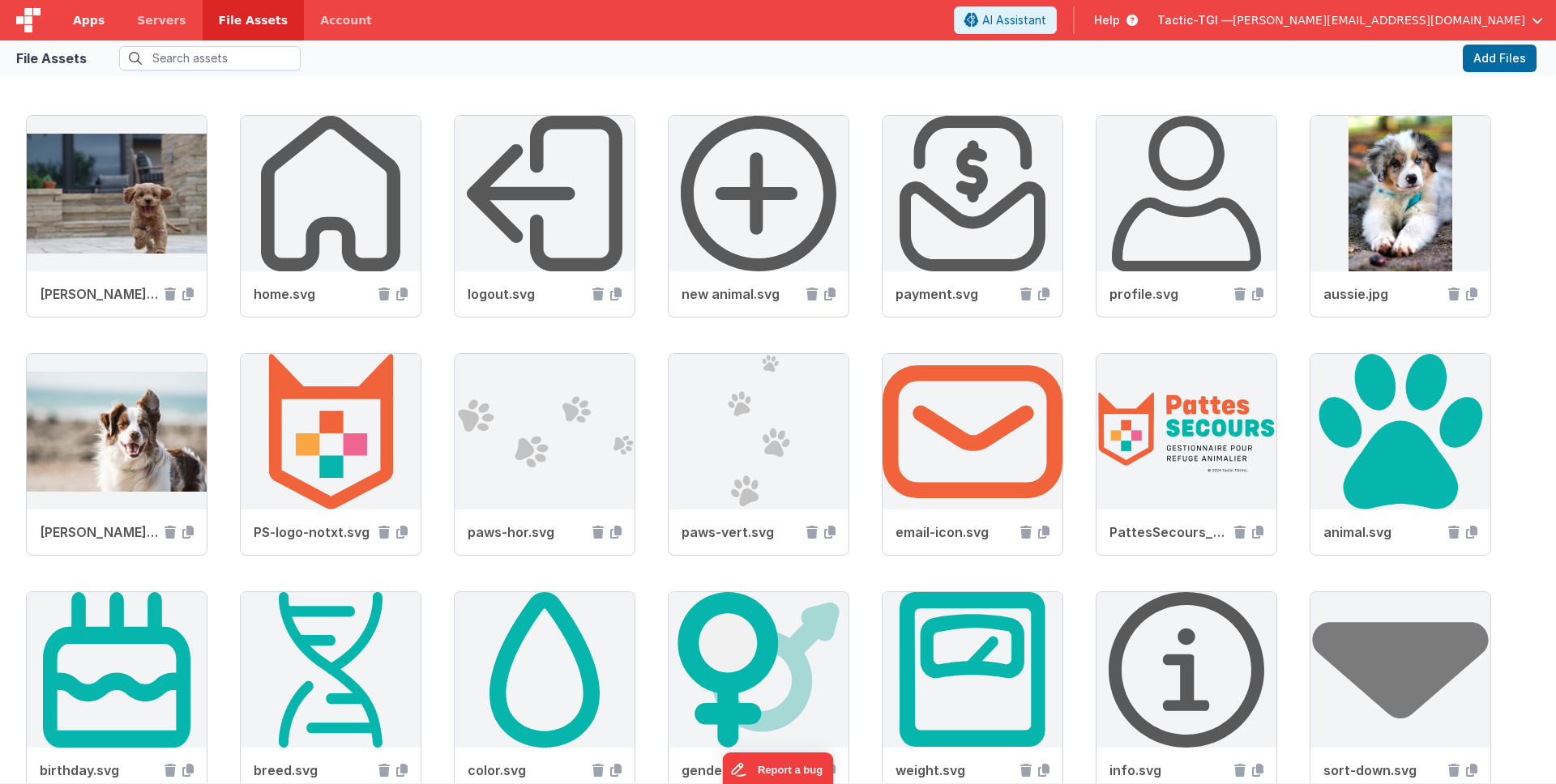
click at [93, 22] on span "Apps" at bounding box center [88, 21] width 31 height 16
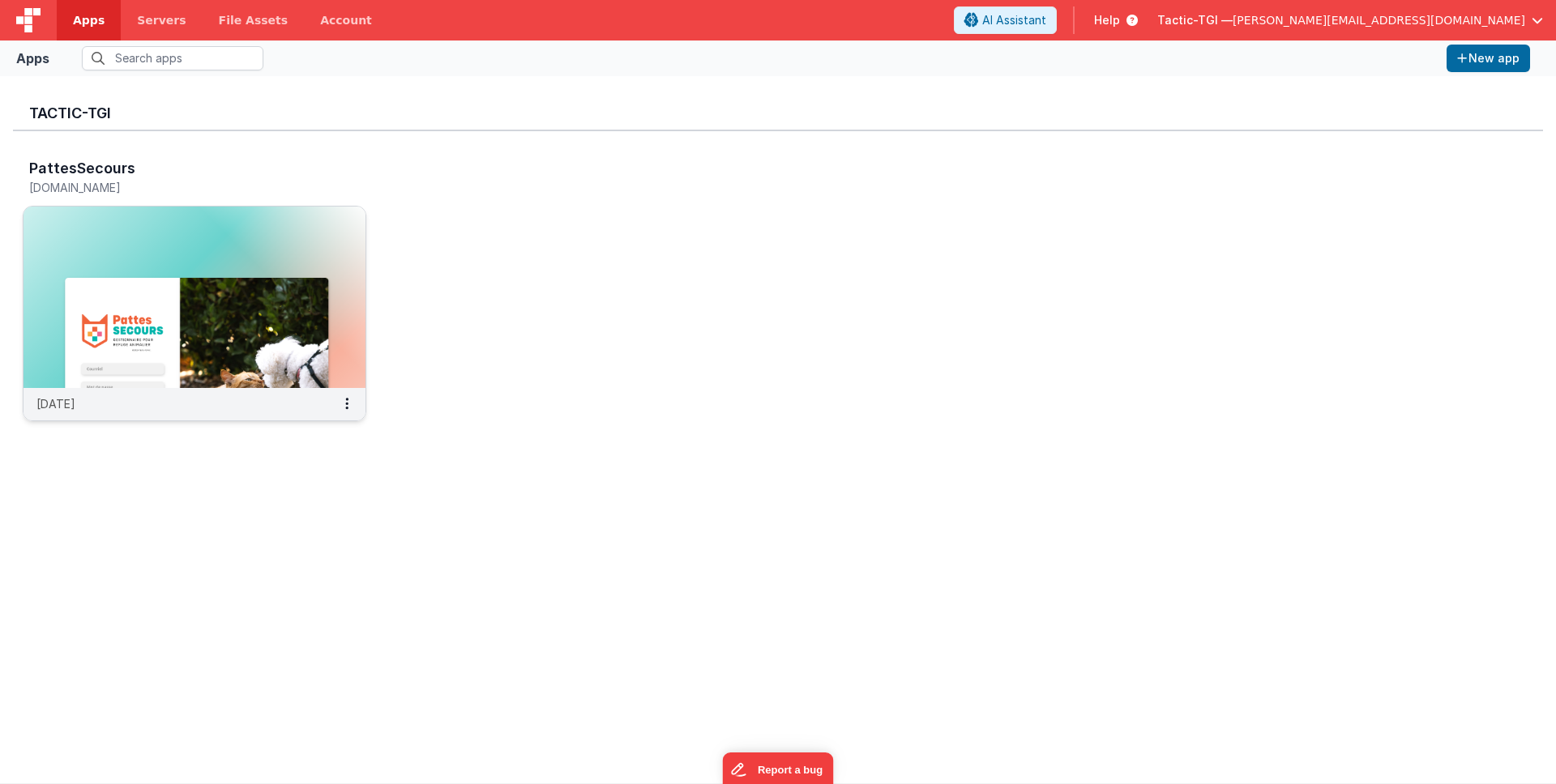
click at [192, 416] on div "[DATE]" at bounding box center [194, 404] width 342 height 32
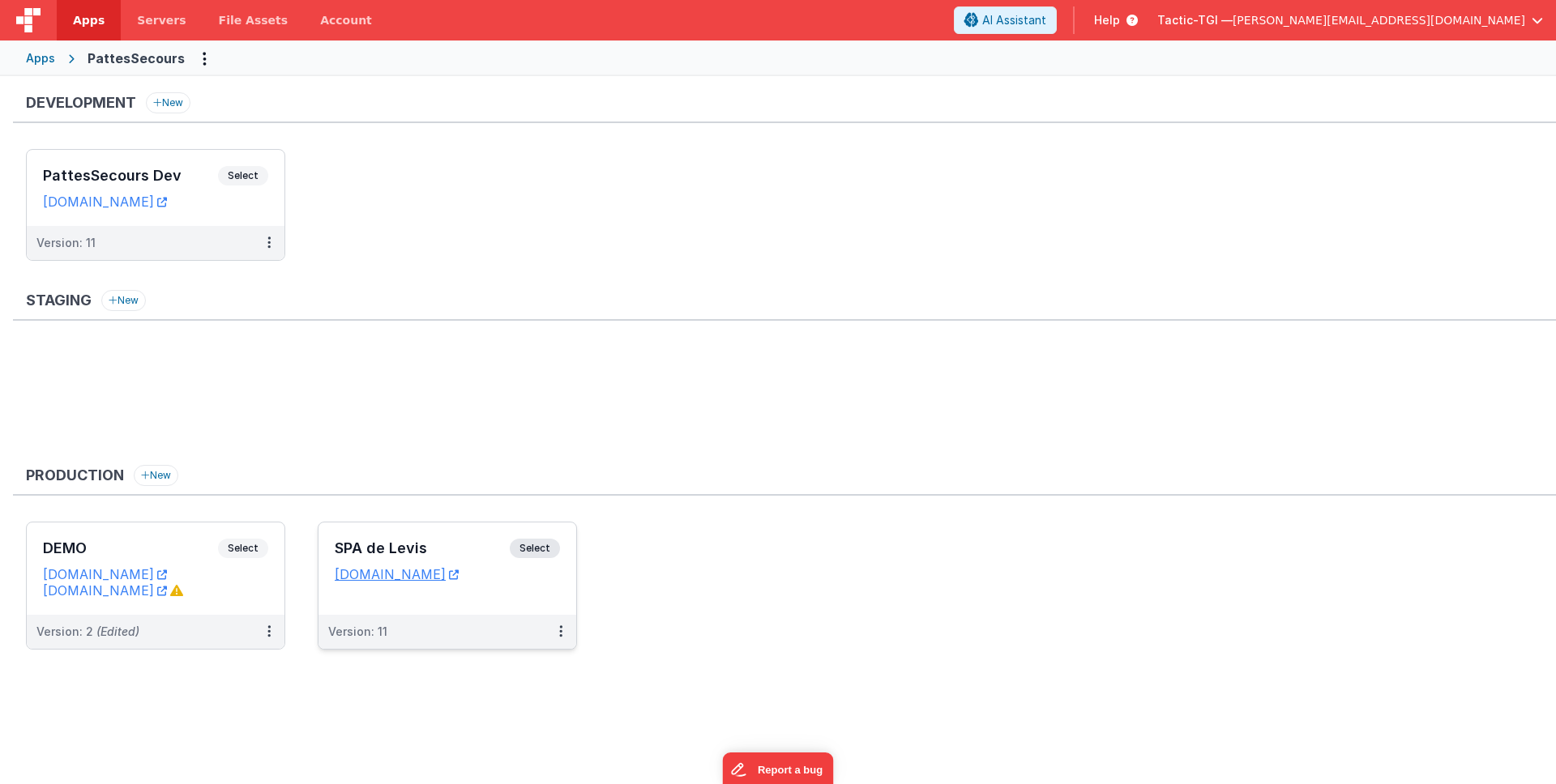
click at [388, 635] on div "Version: 11" at bounding box center [437, 631] width 217 height 16
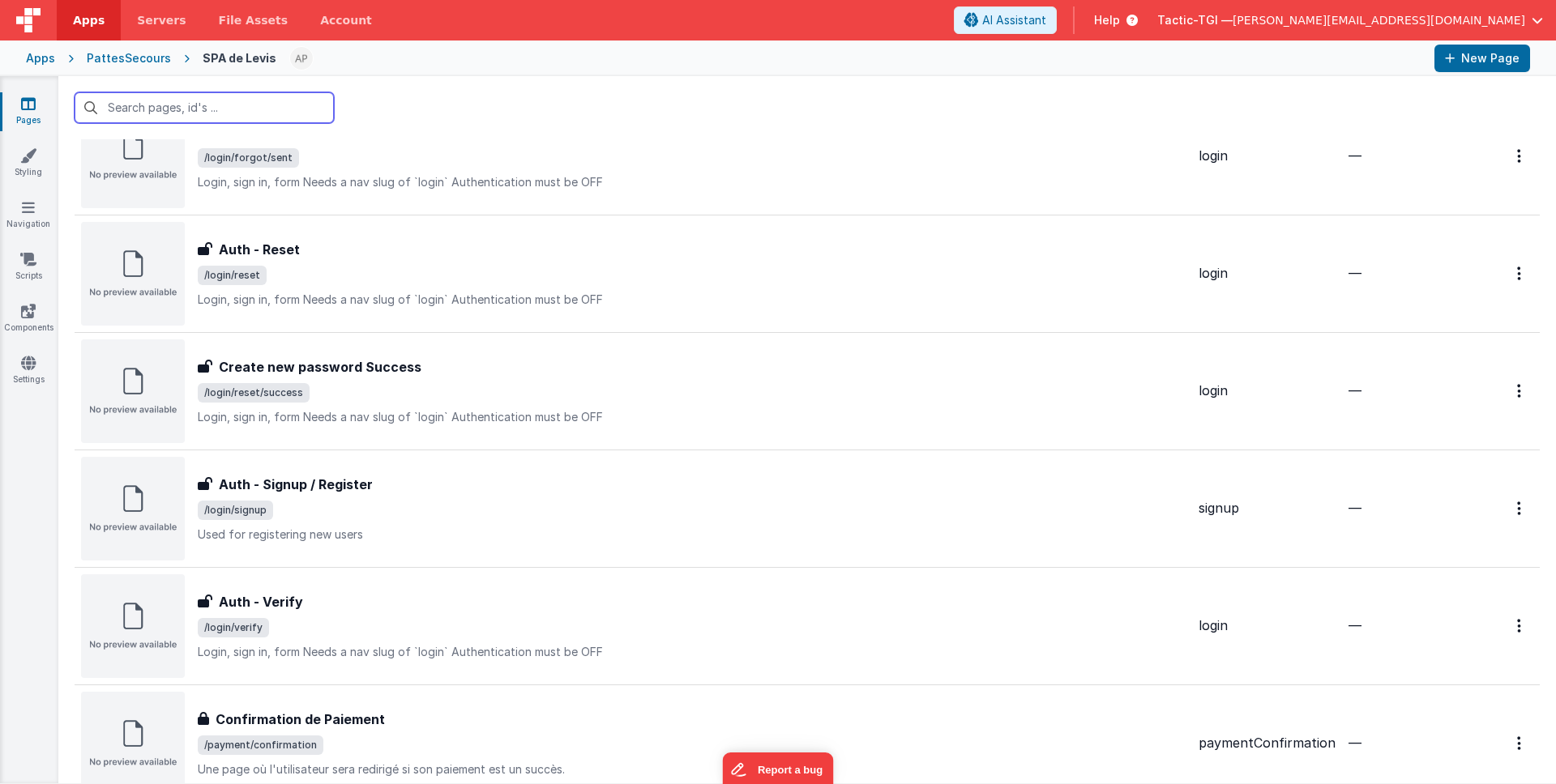
scroll to position [1041, 0]
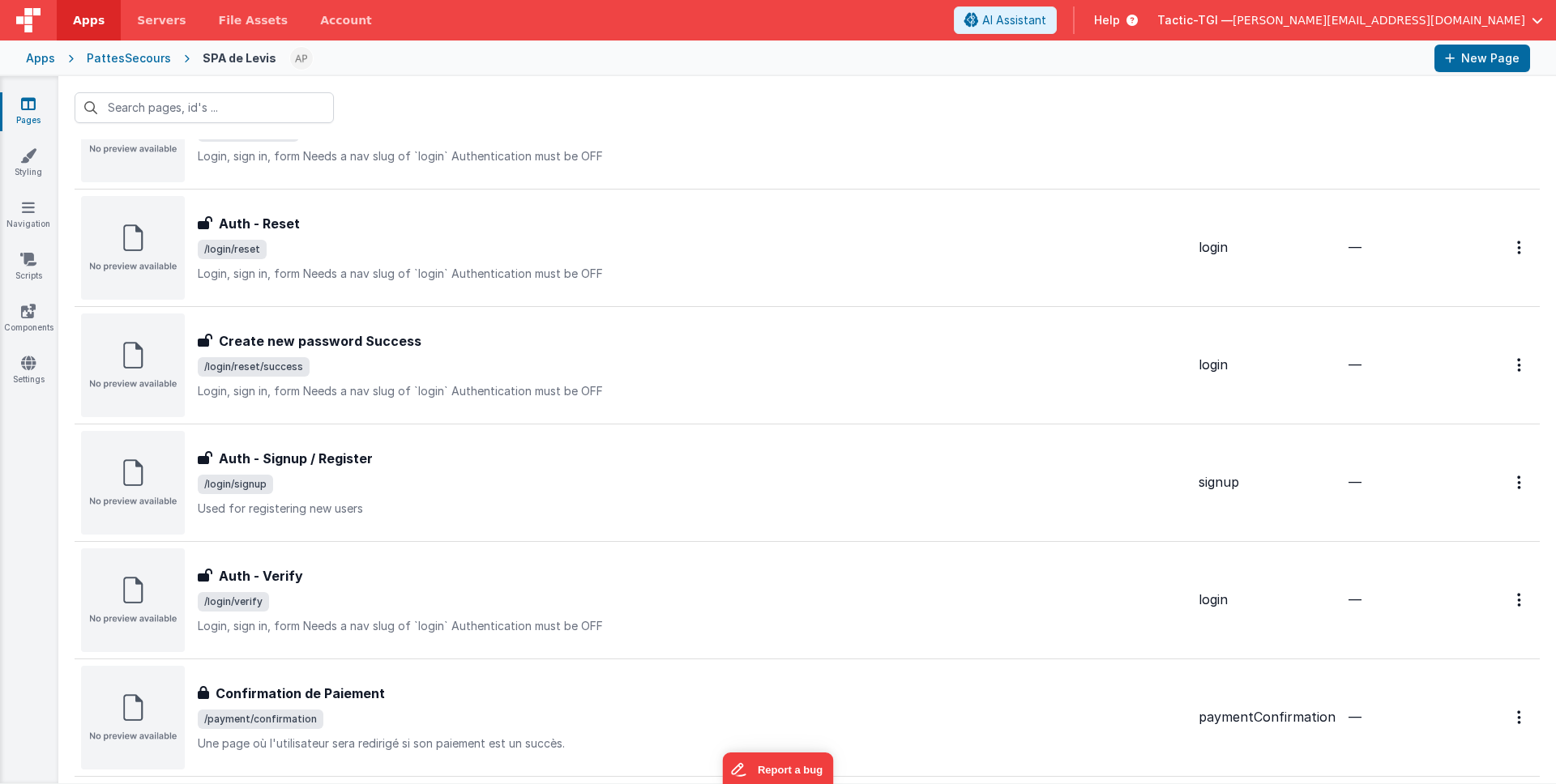
click at [445, 536] on td "Auth - Signup / Register Auth - Signup / Register /login/signup Used for regist…" at bounding box center [633, 482] width 1118 height 118
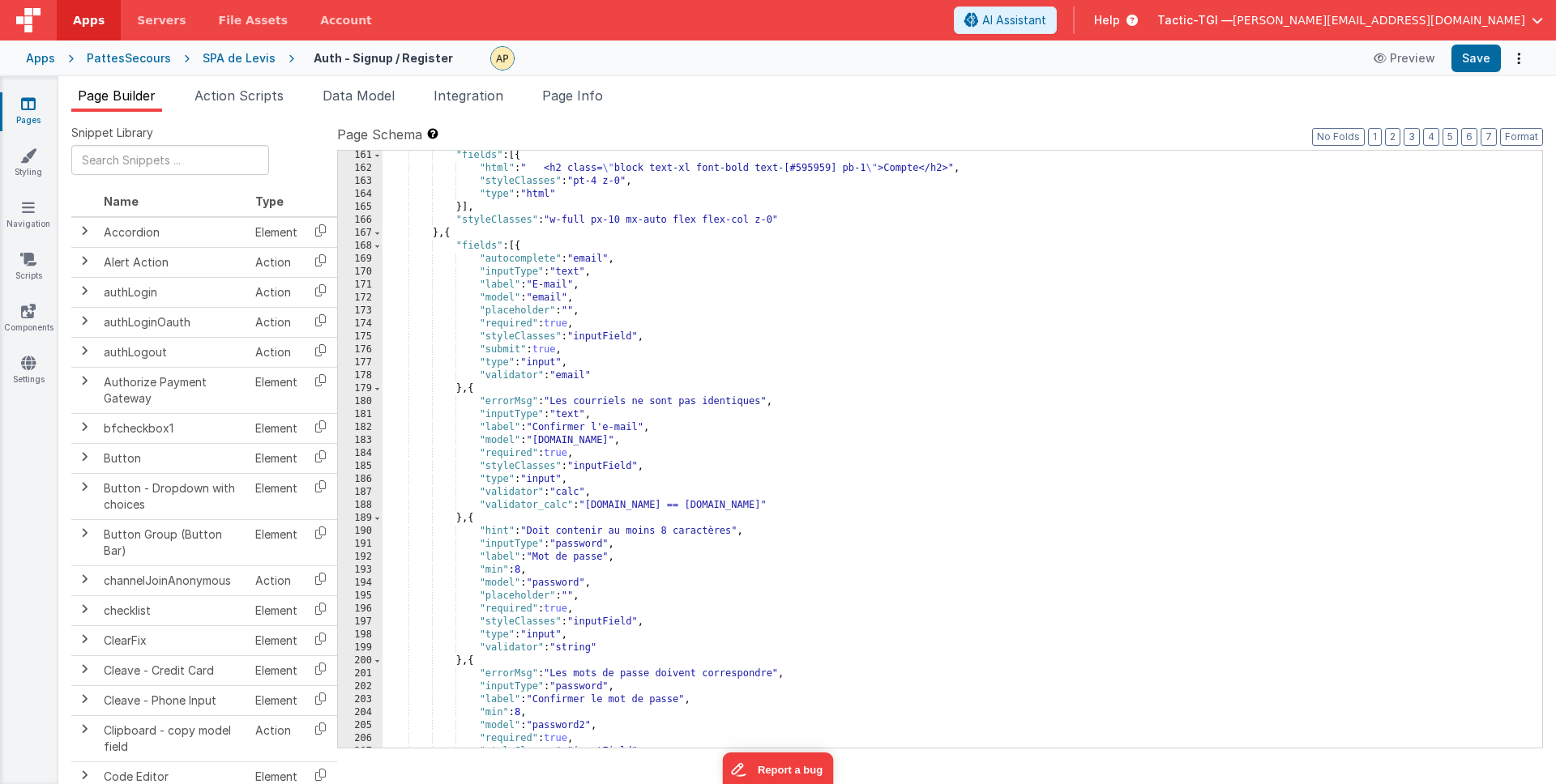
scroll to position [2100, 0]
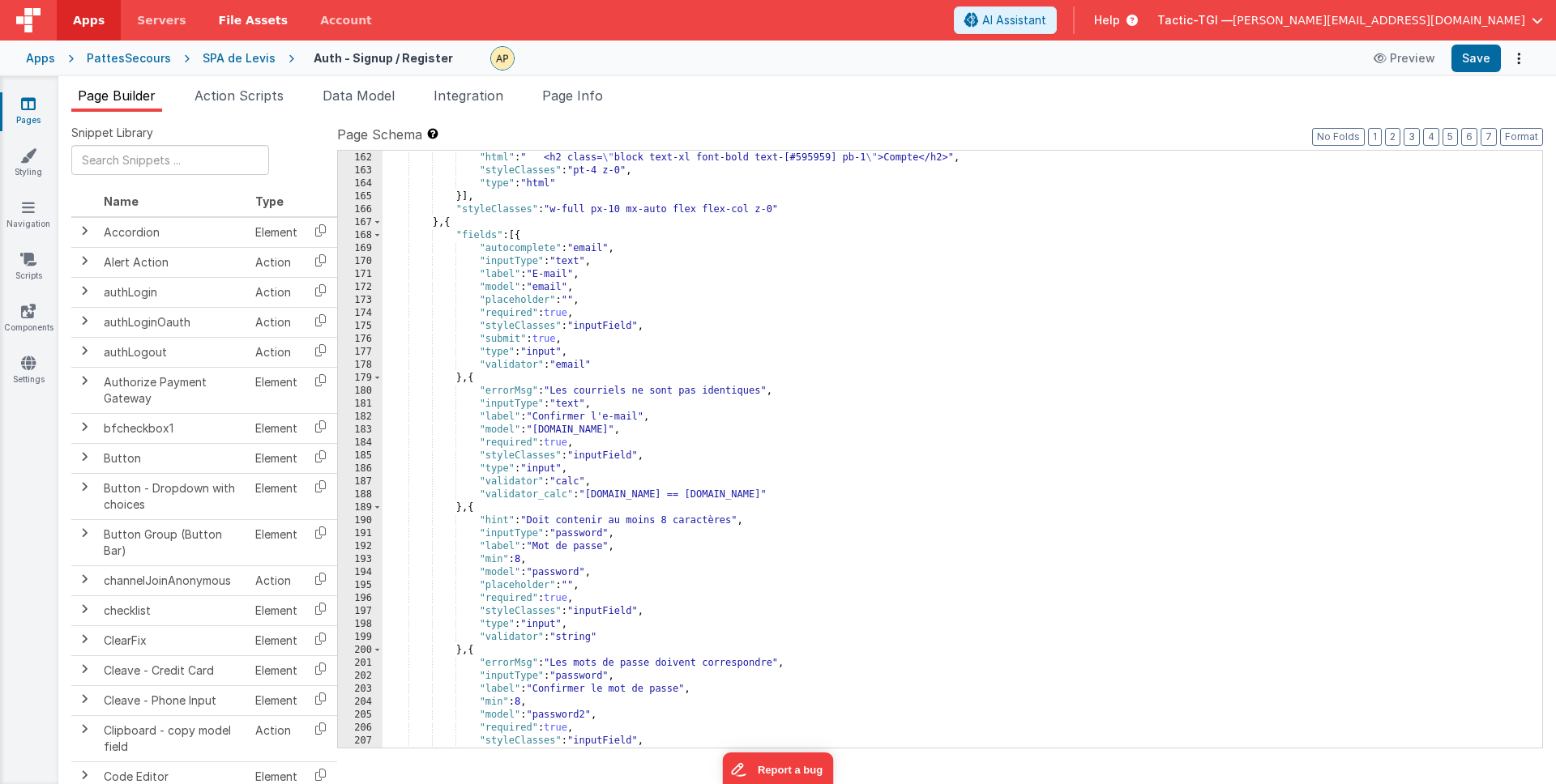
click at [242, 21] on span "File Assets" at bounding box center [254, 21] width 70 height 16
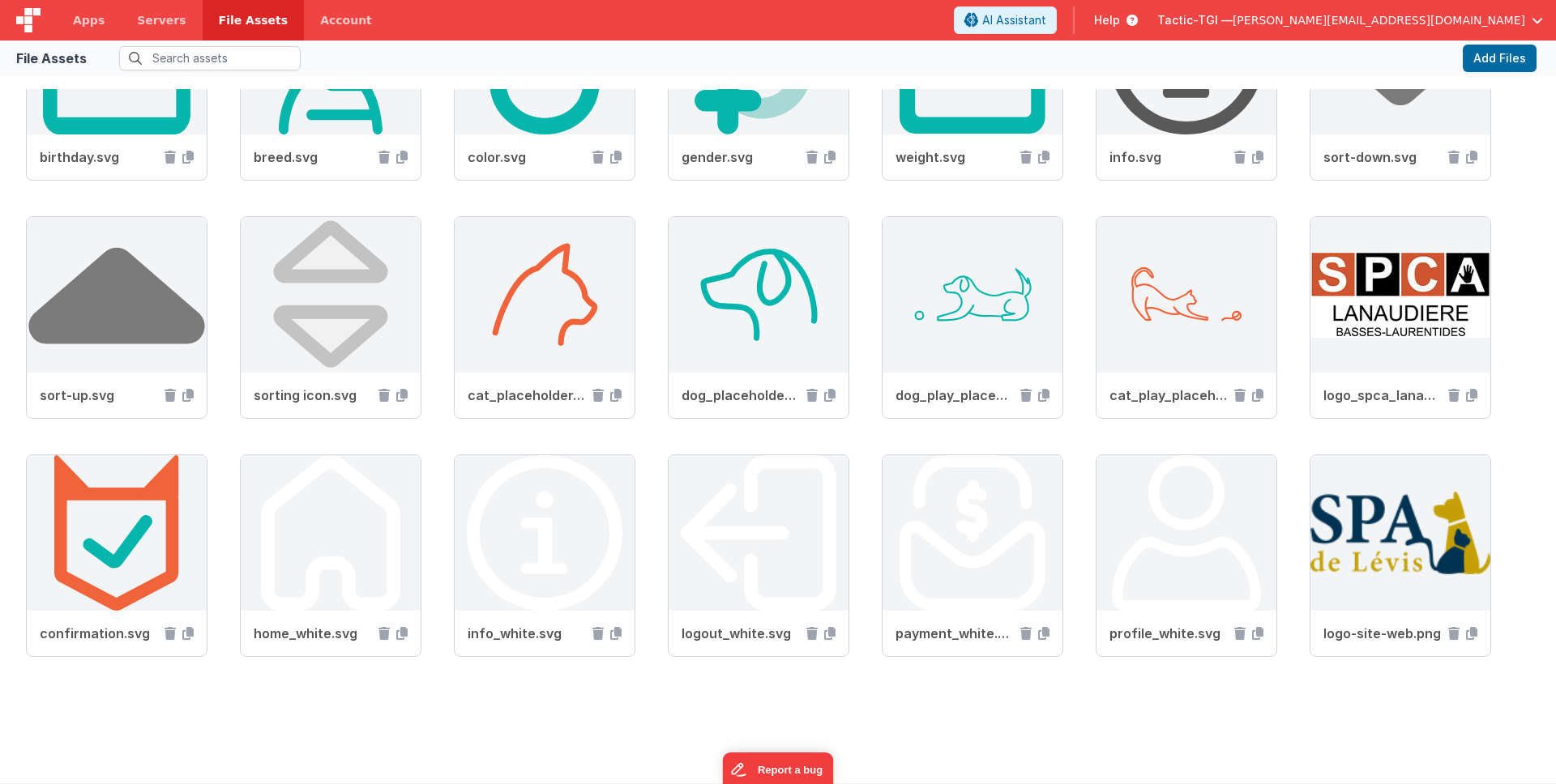
scroll to position [851, 0]
click at [1448, 397] on icon at bounding box center [1454, 395] width 12 height 13
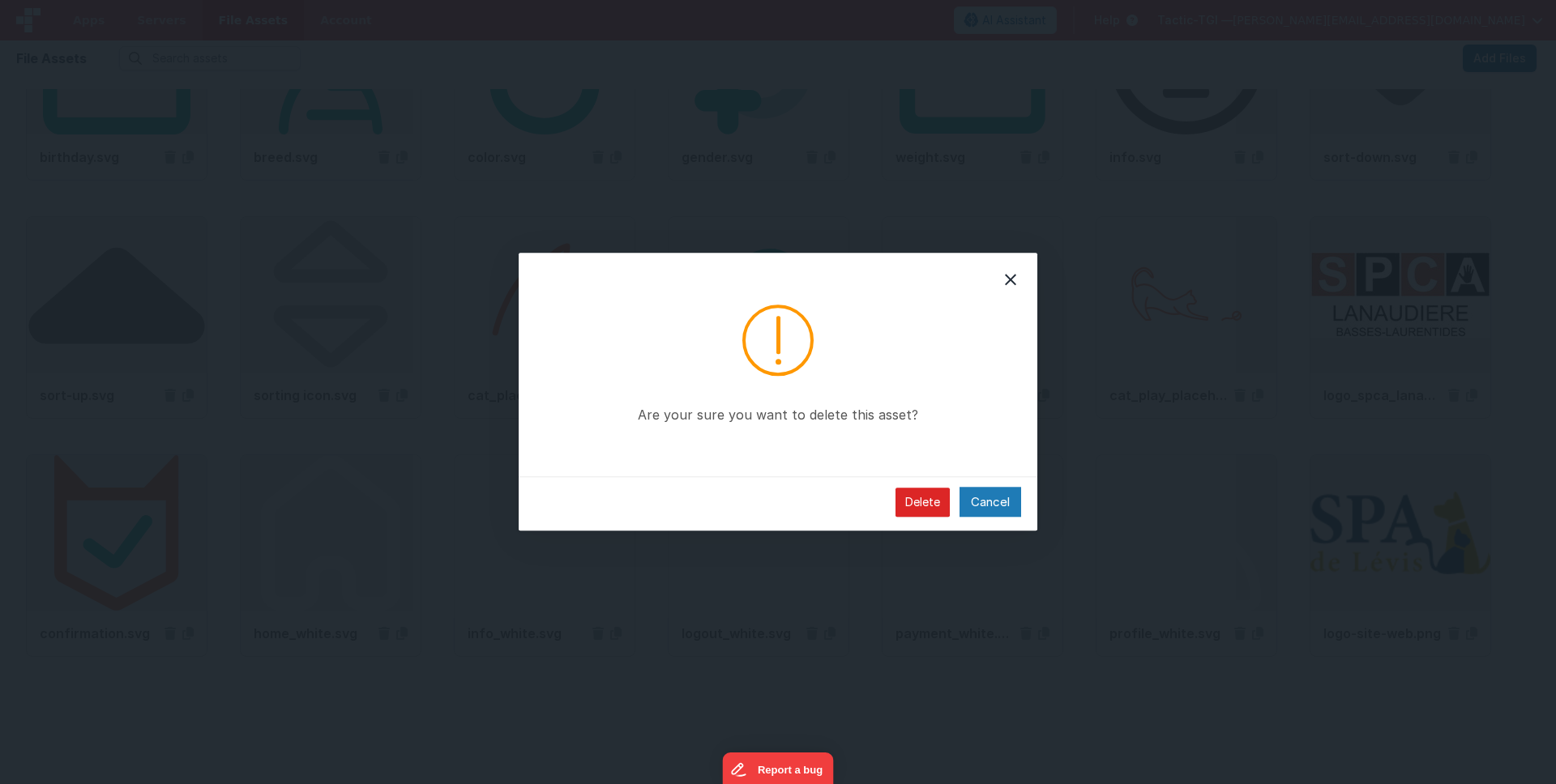
click at [938, 501] on button "Delete" at bounding box center [923, 502] width 54 height 29
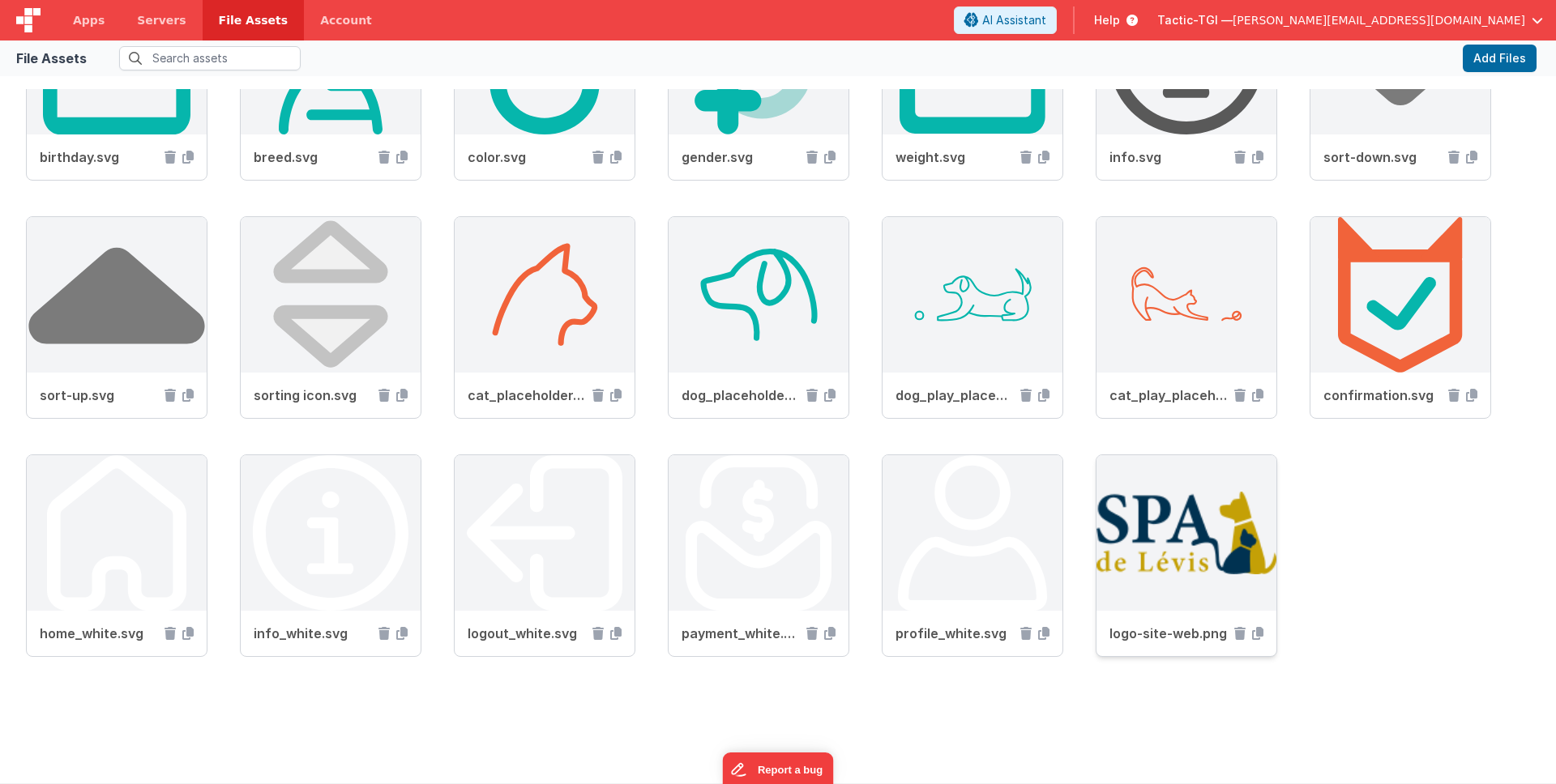
click at [1096, 577] on img at bounding box center [1186, 533] width 180 height 155
click at [1110, 631] on span "logo-site-web.png" at bounding box center [1169, 633] width 119 height 20
click at [1110, 632] on span "logo-site-web.png" at bounding box center [1169, 633] width 119 height 20
click at [1251, 633] on icon at bounding box center [1257, 633] width 12 height 13
click at [96, 21] on span "Apps" at bounding box center [88, 21] width 31 height 16
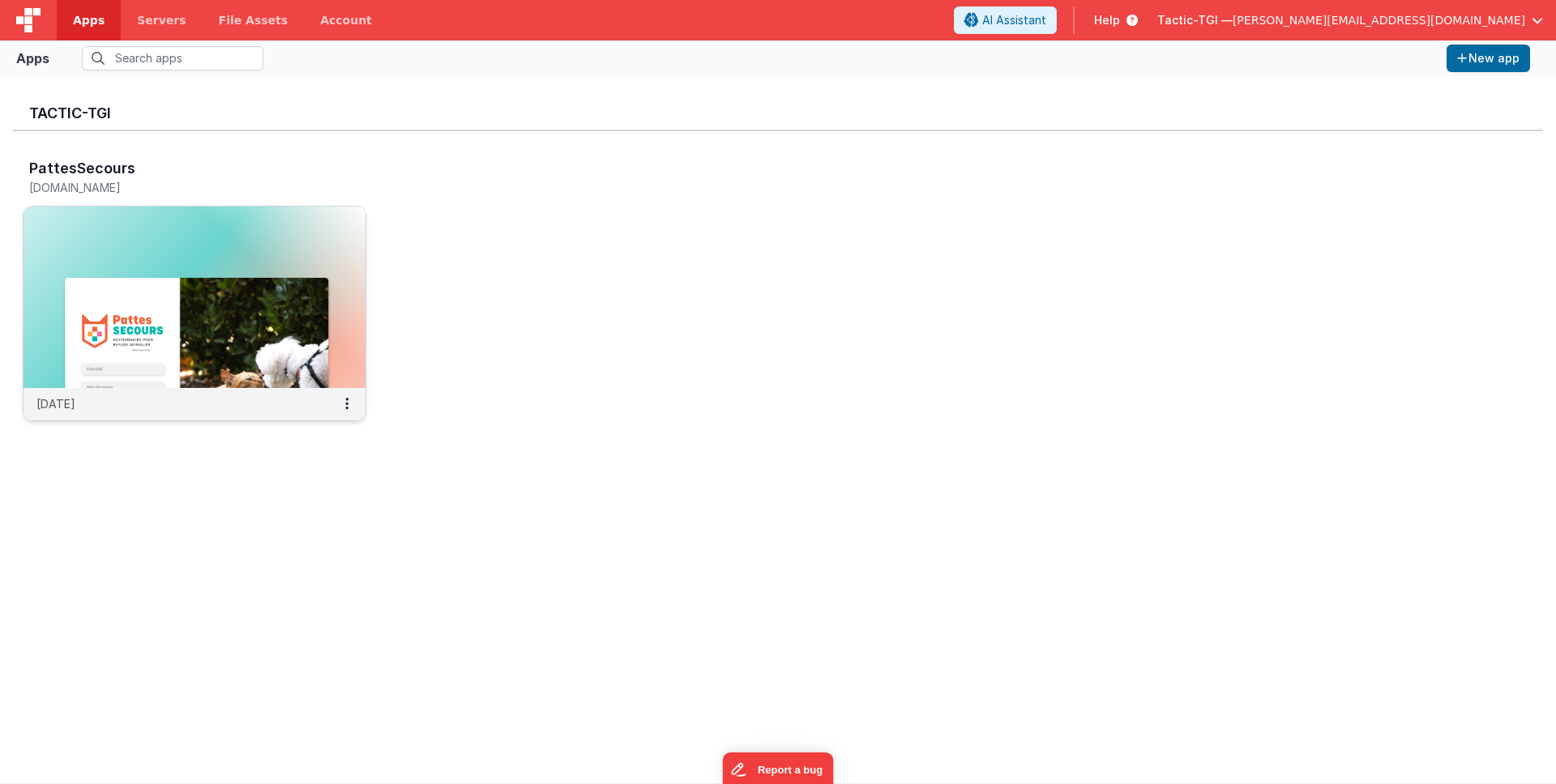
click at [205, 409] on div "[DATE]" at bounding box center [194, 404] width 342 height 32
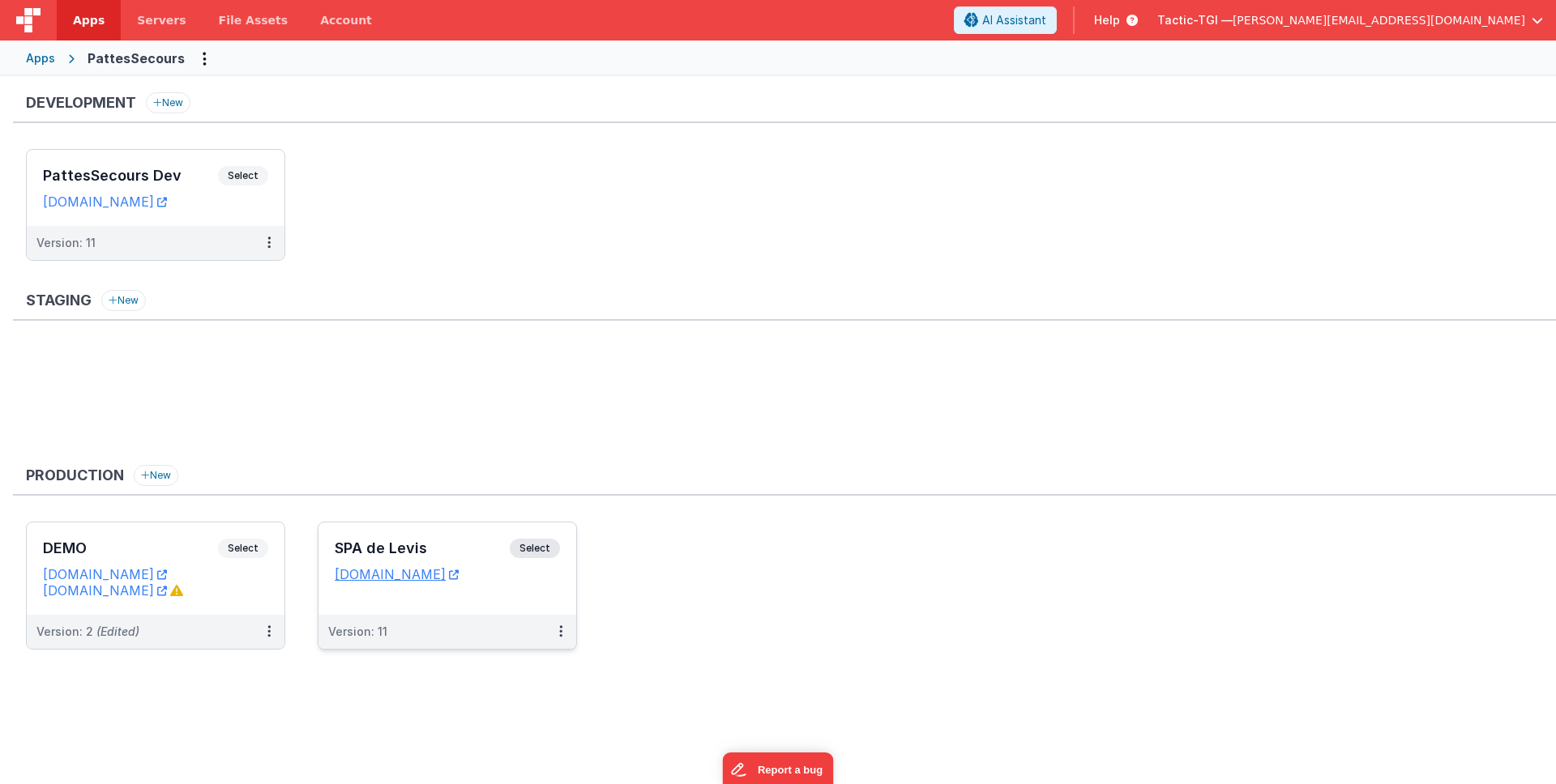
click at [409, 630] on div "Version: 11" at bounding box center [437, 631] width 217 height 16
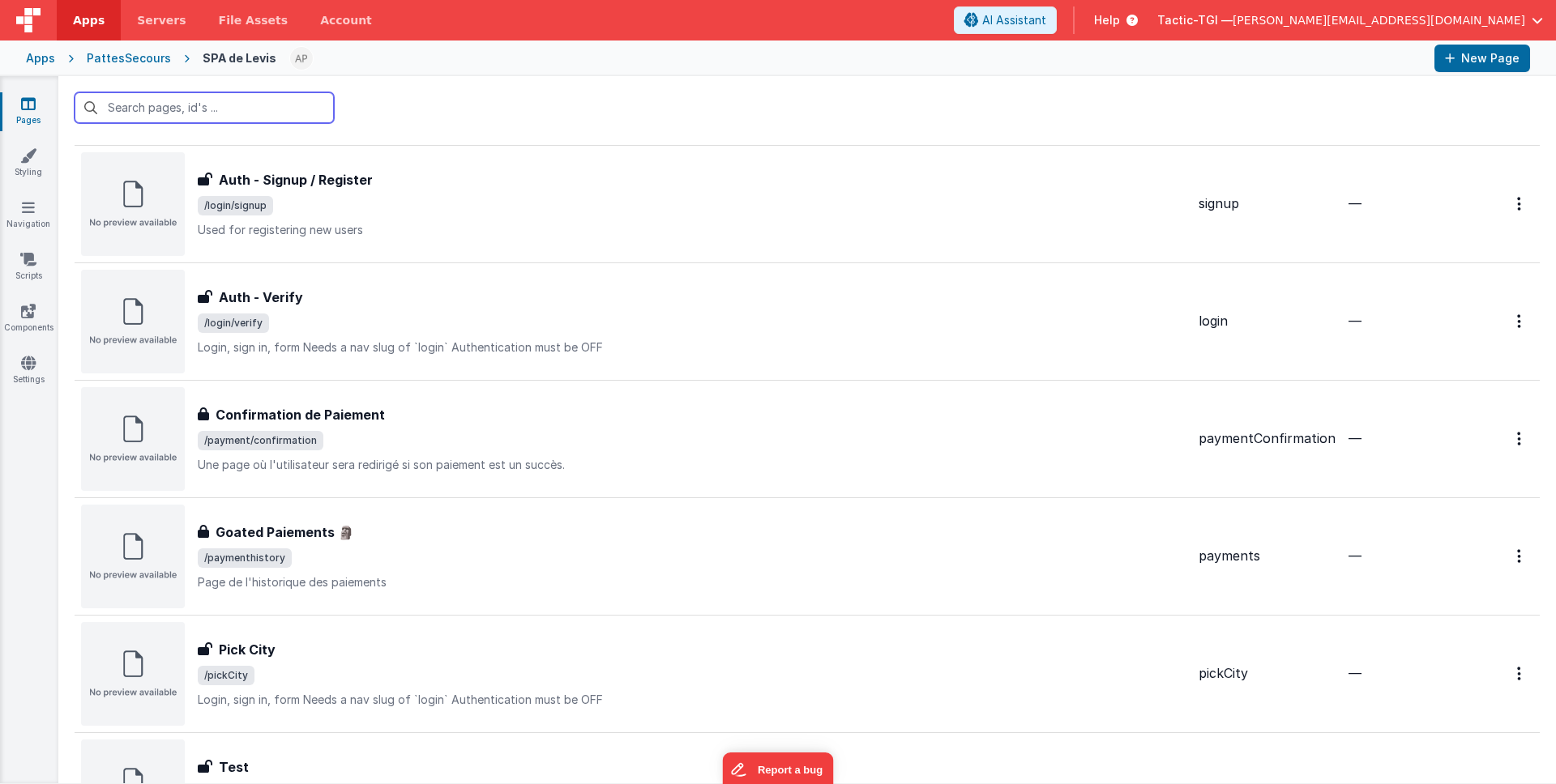
scroll to position [1191, 0]
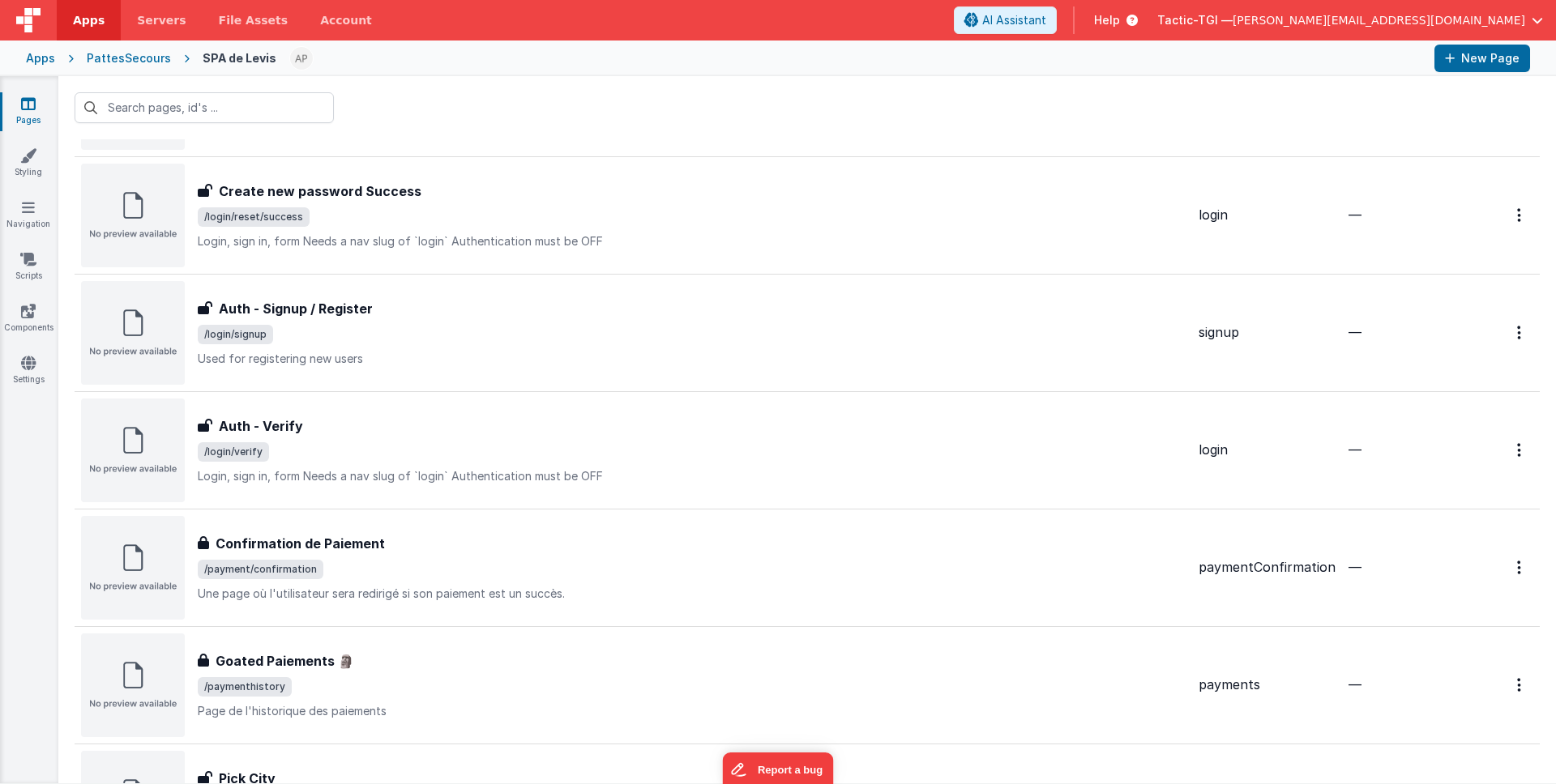
click at [518, 330] on span "/login/signup" at bounding box center [691, 335] width 987 height 20
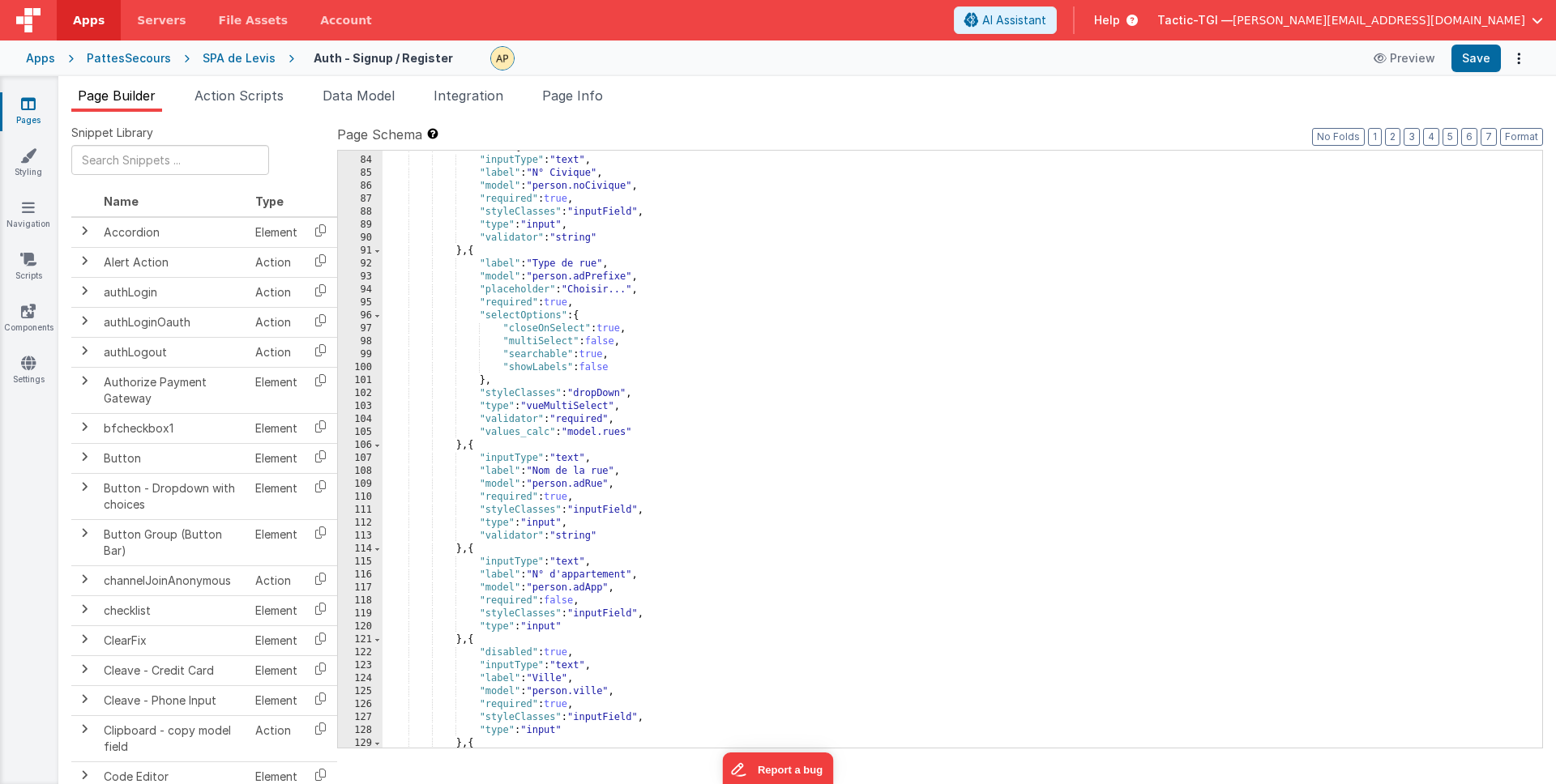
scroll to position [1085, 0]
